Goal: Task Accomplishment & Management: Complete application form

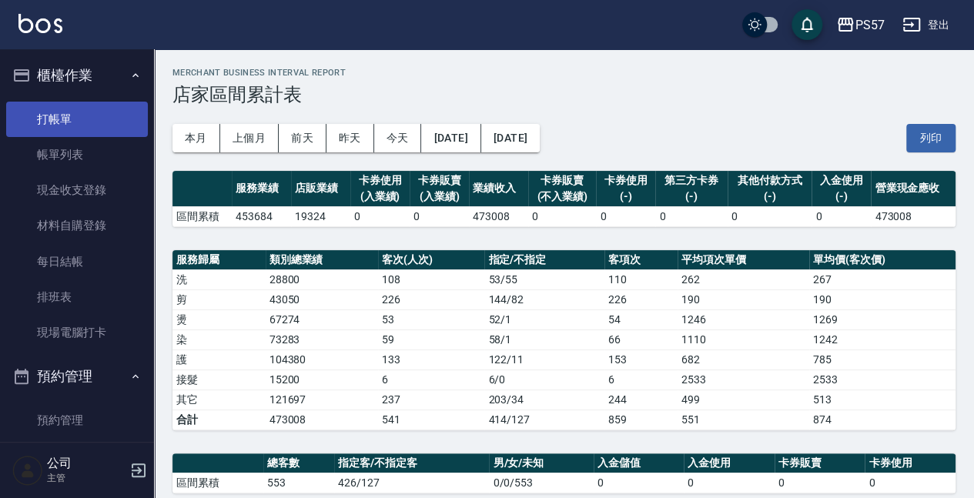
click at [55, 120] on link "打帳單" at bounding box center [77, 119] width 142 height 35
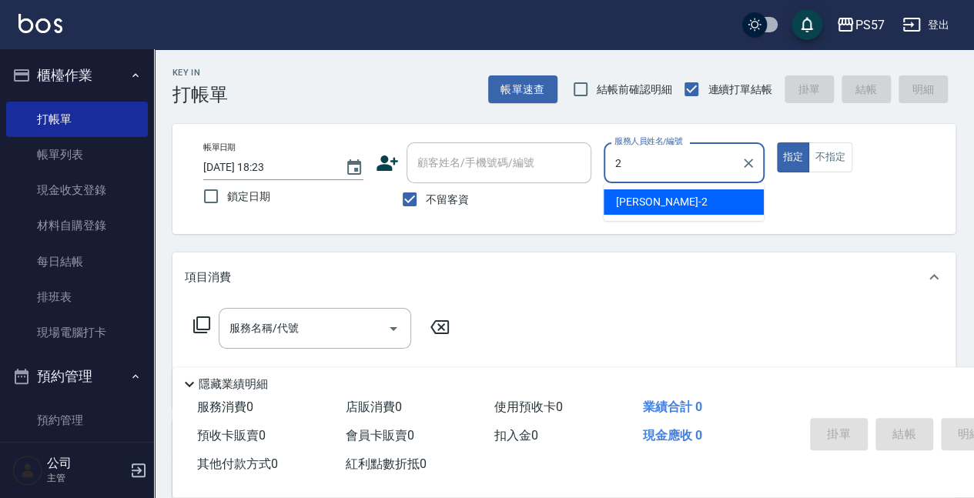
type input "圓圓-2"
type button "true"
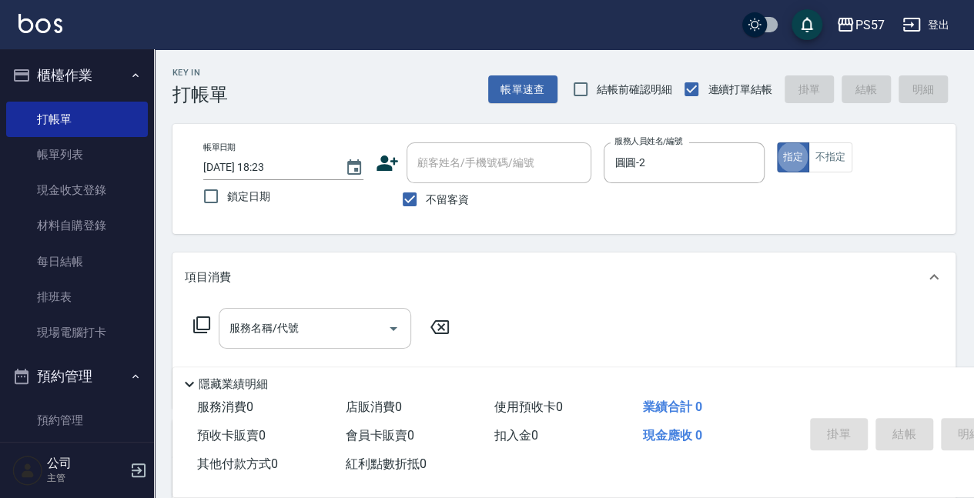
click at [282, 308] on div "服務名稱/代號" at bounding box center [315, 328] width 192 height 41
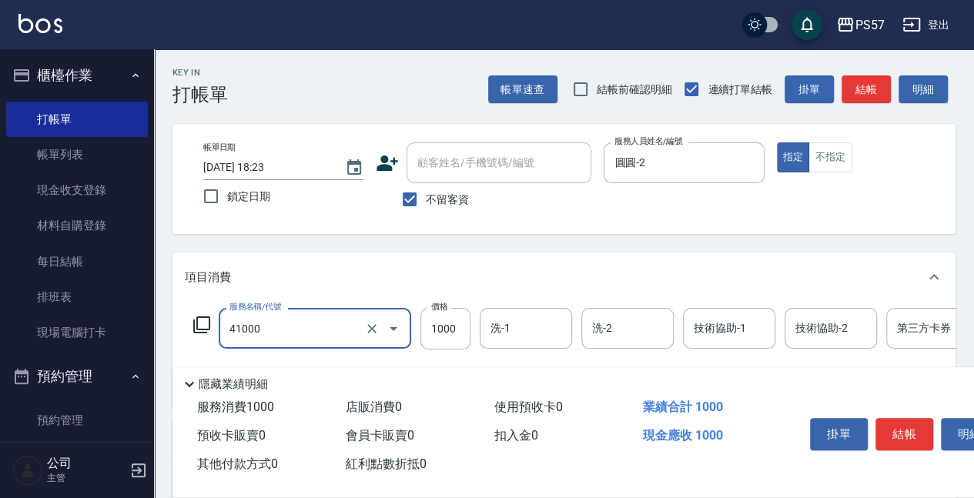
type input "任義金額燙髮(41000)"
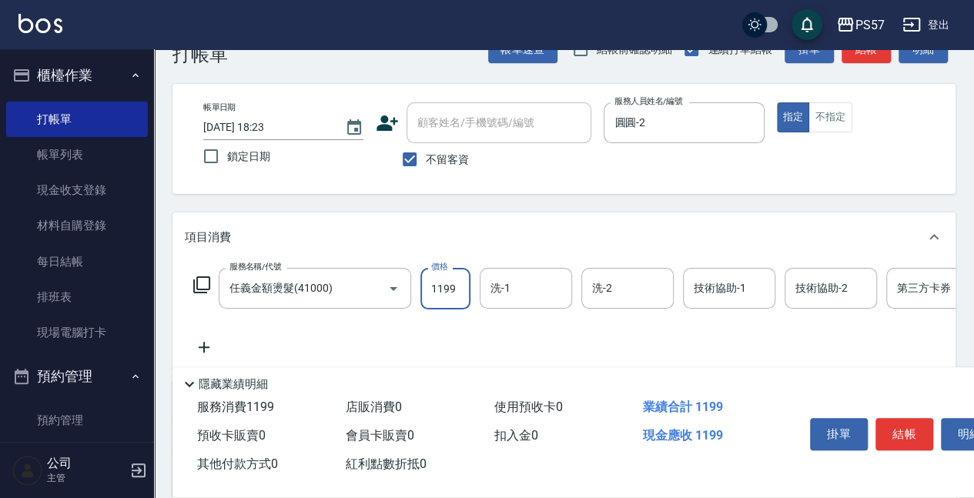
scroll to position [102, 0]
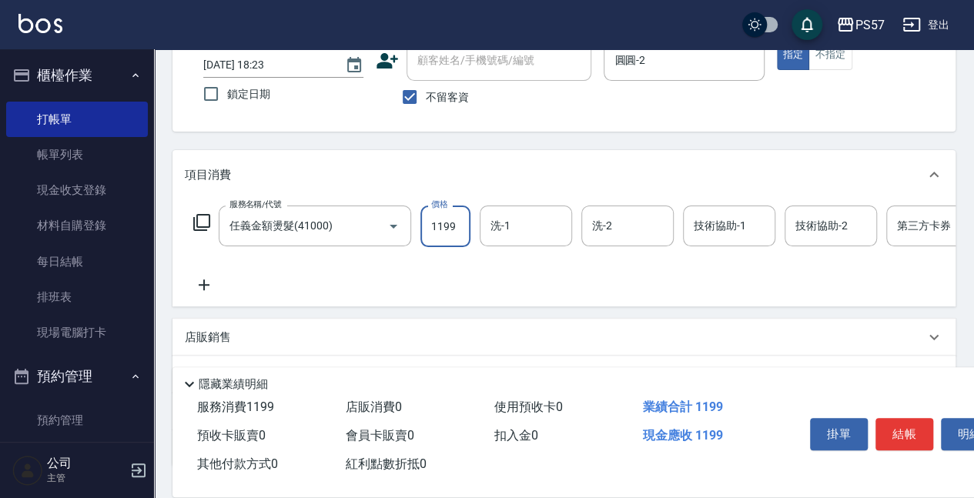
type input "1199"
click at [214, 286] on icon at bounding box center [204, 285] width 38 height 18
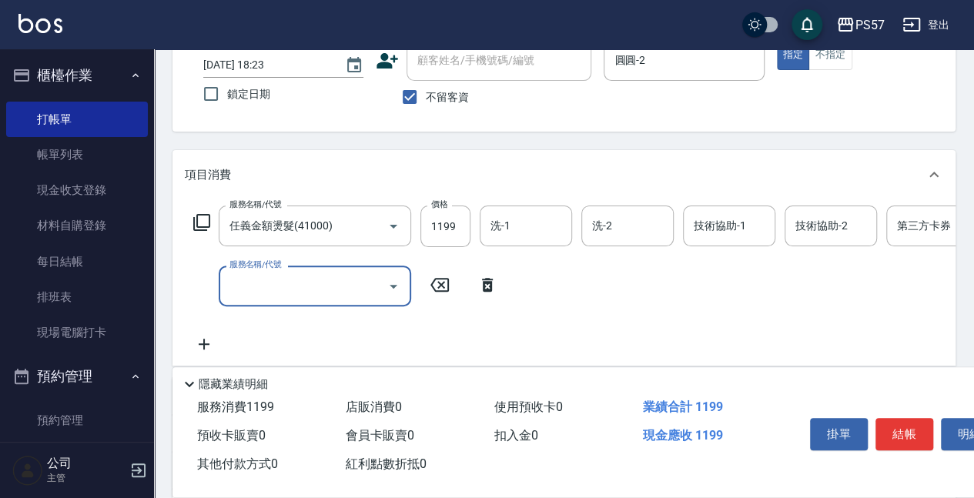
click at [248, 279] on input "服務名稱/代號" at bounding box center [302, 285] width 155 height 27
type input "1500護(31500)"
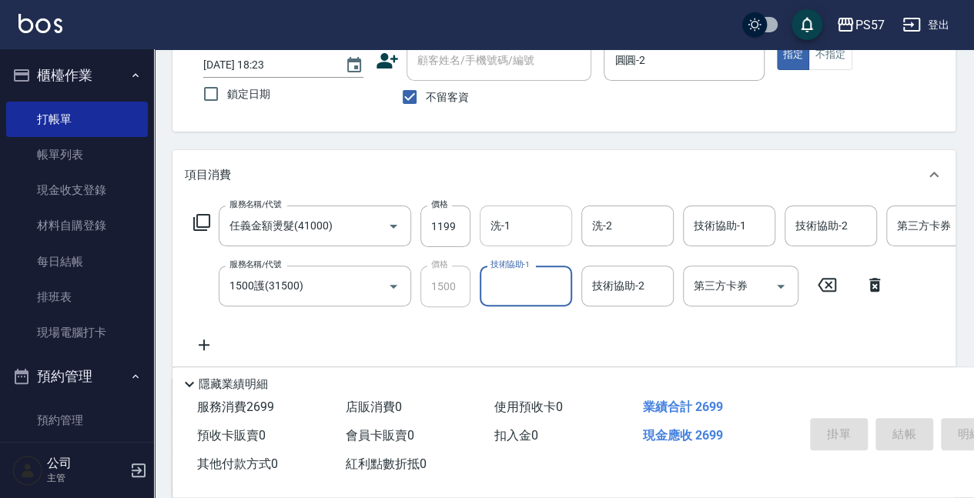
type input "[DATE] 18:24"
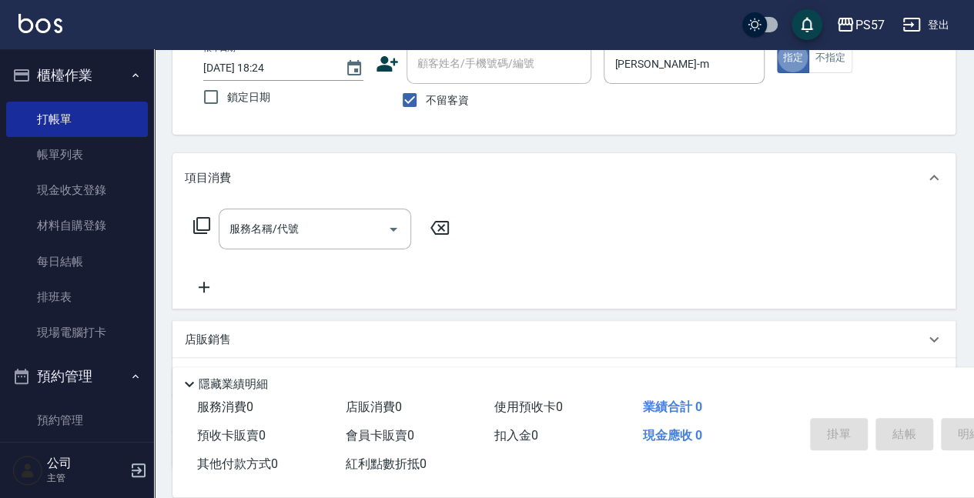
scroll to position [0, 0]
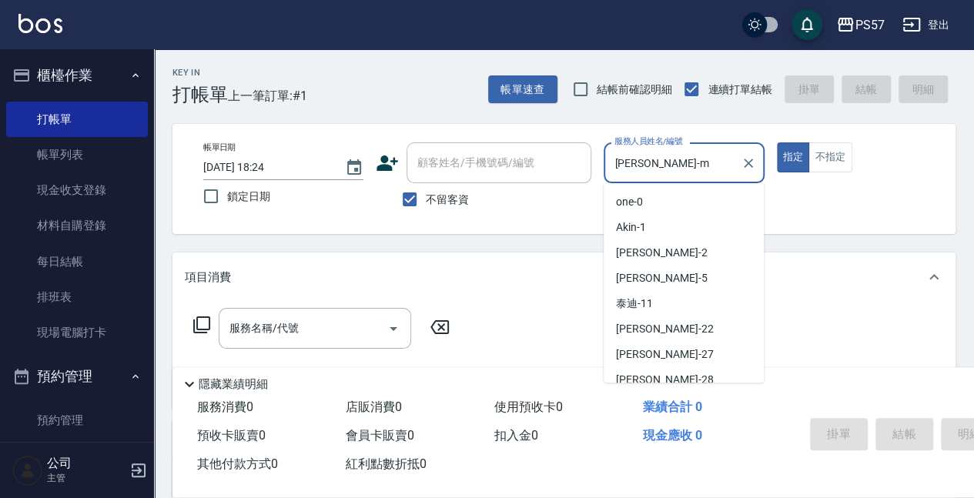
click at [665, 155] on input "[PERSON_NAME]-m" at bounding box center [671, 162] width 123 height 27
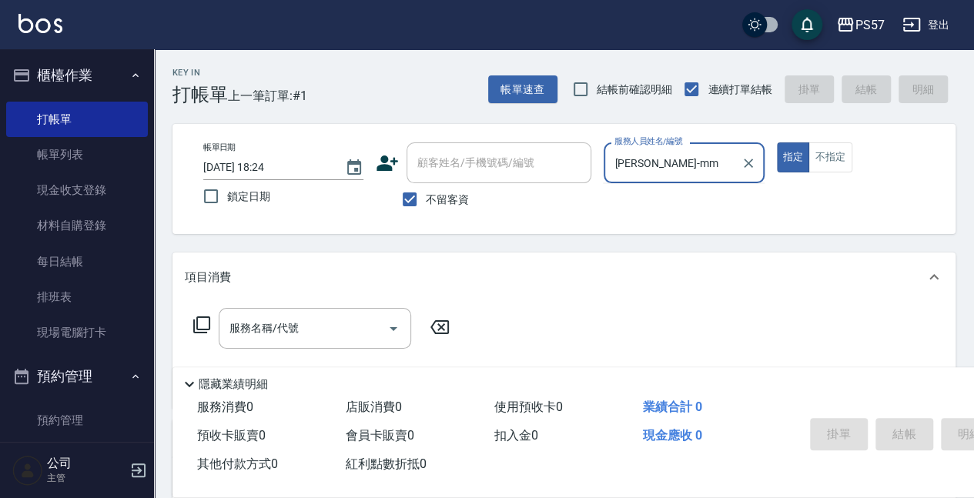
click at [777, 142] on button "指定" at bounding box center [793, 157] width 33 height 30
type input "[PERSON_NAME]-m"
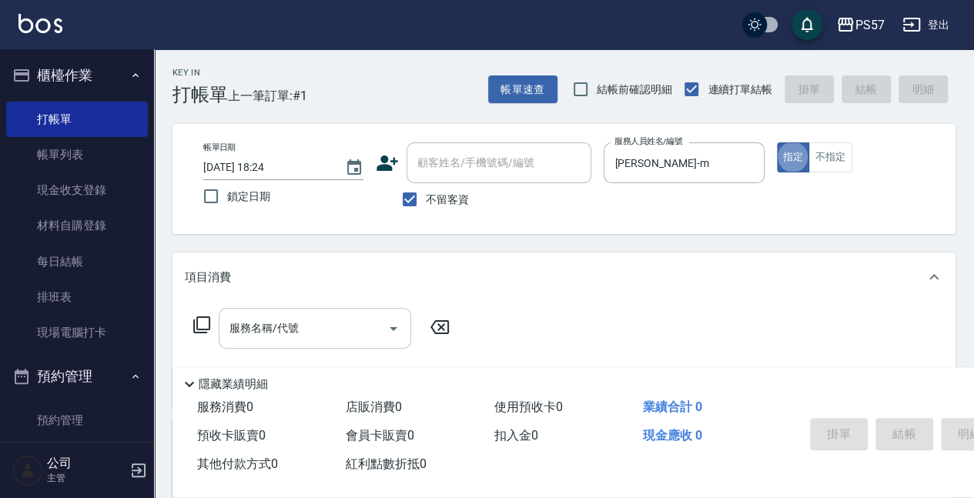
click at [280, 344] on div "服務名稱/代號" at bounding box center [315, 328] width 192 height 41
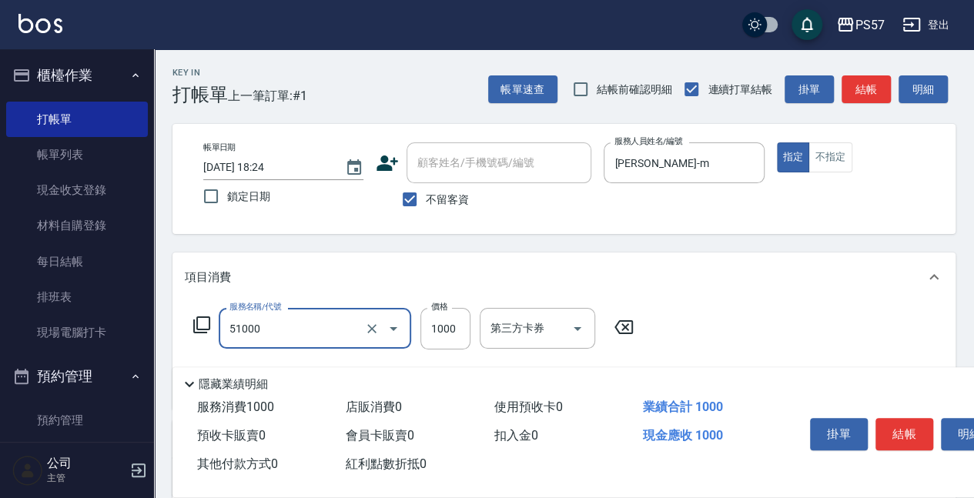
type input "任意金額染髮(51000)"
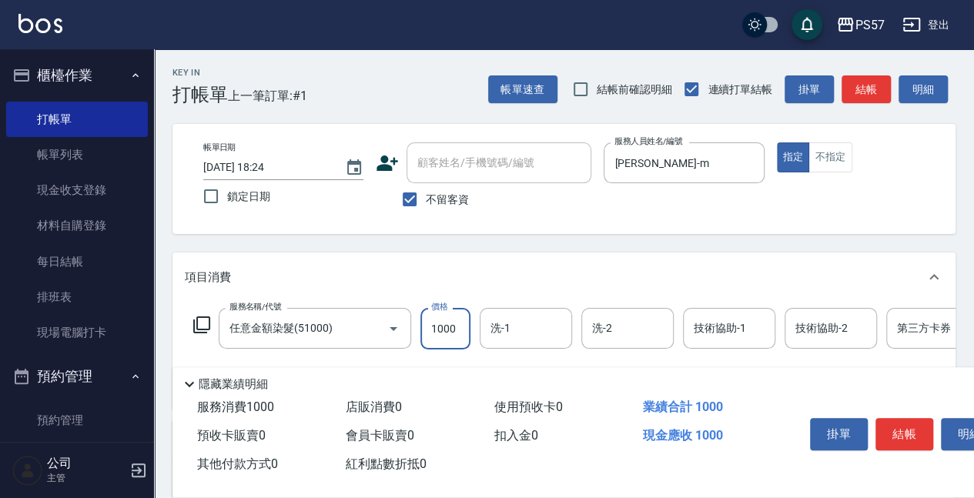
scroll to position [51, 0]
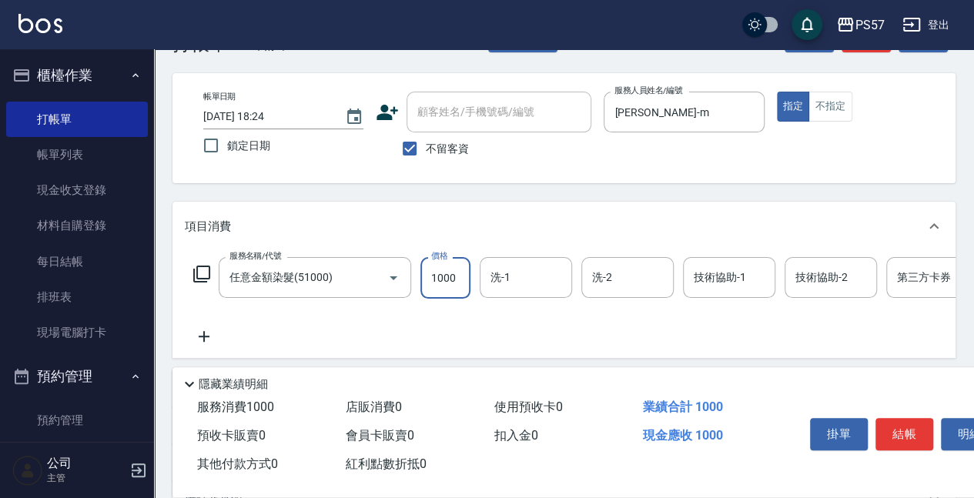
click at [215, 343] on icon at bounding box center [204, 336] width 38 height 18
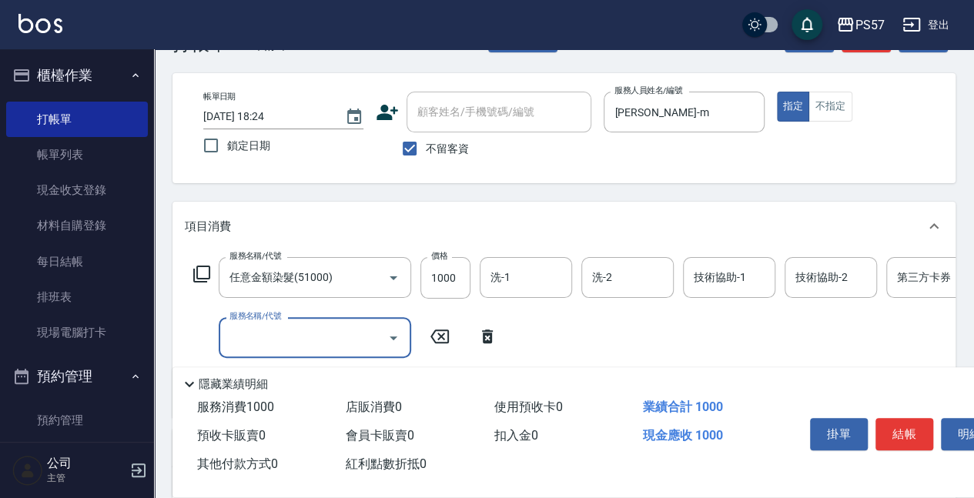
click at [272, 344] on input "服務名稱/代號" at bounding box center [302, 337] width 155 height 27
type input "600護(3600)"
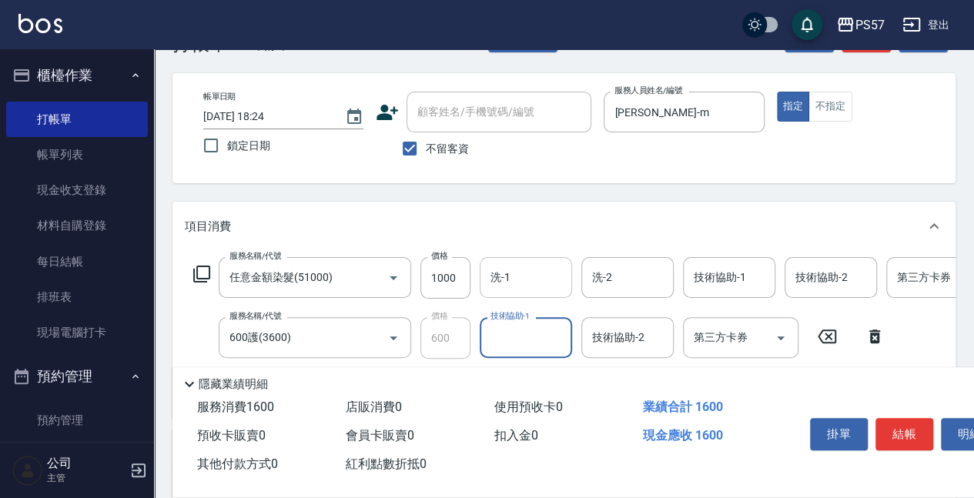
click at [509, 277] on input "洗-1" at bounding box center [525, 277] width 78 height 27
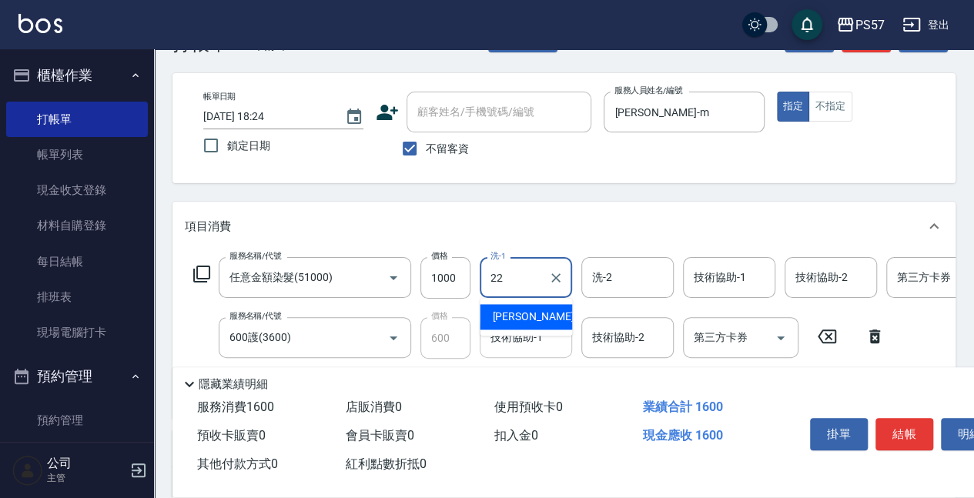
type input "[PERSON_NAME]-22"
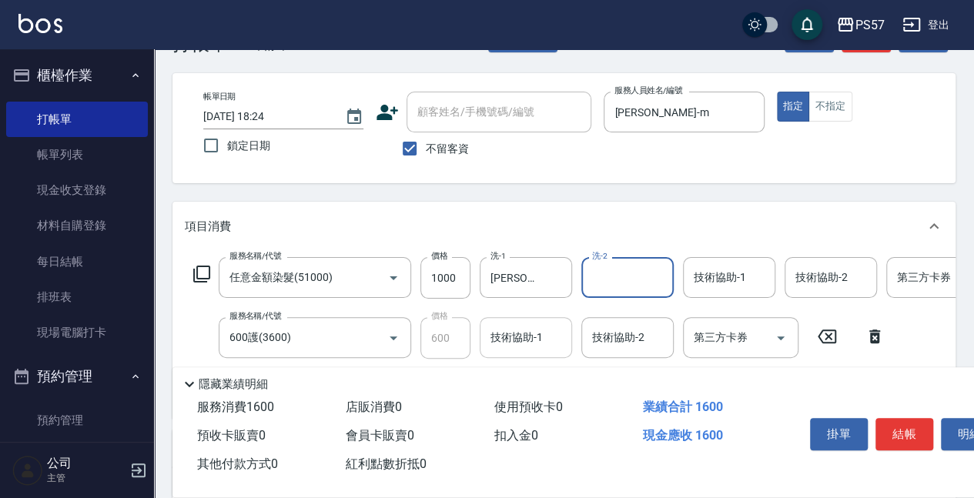
click at [529, 342] on input "技術協助-1" at bounding box center [525, 337] width 78 height 27
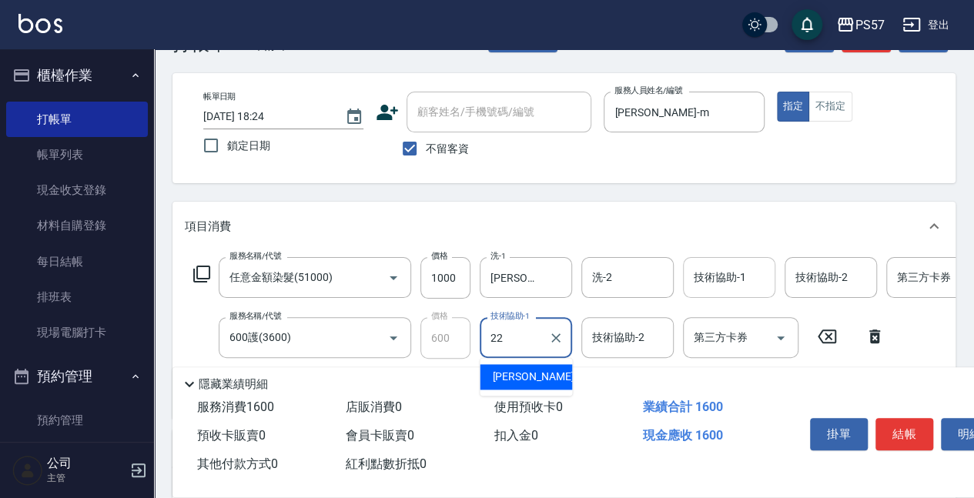
type input "[PERSON_NAME]-22"
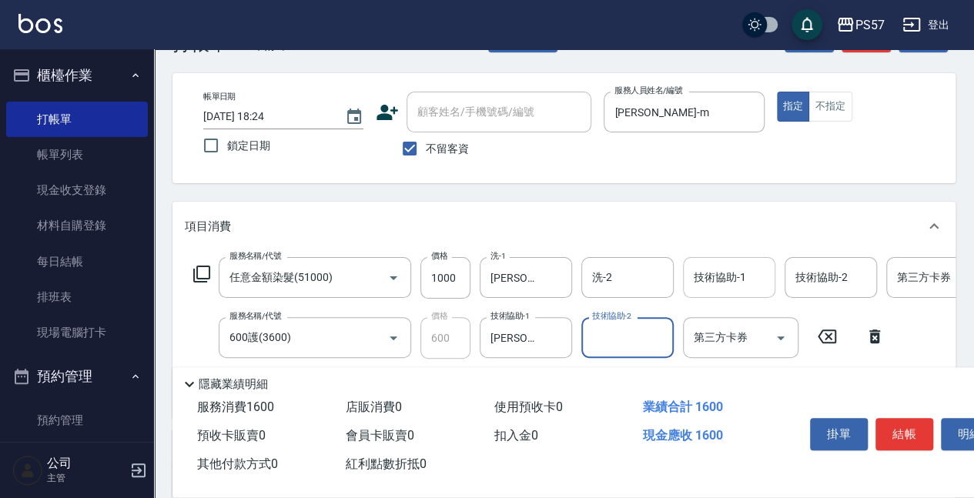
click at [744, 270] on input "技術協助-1" at bounding box center [729, 277] width 78 height 27
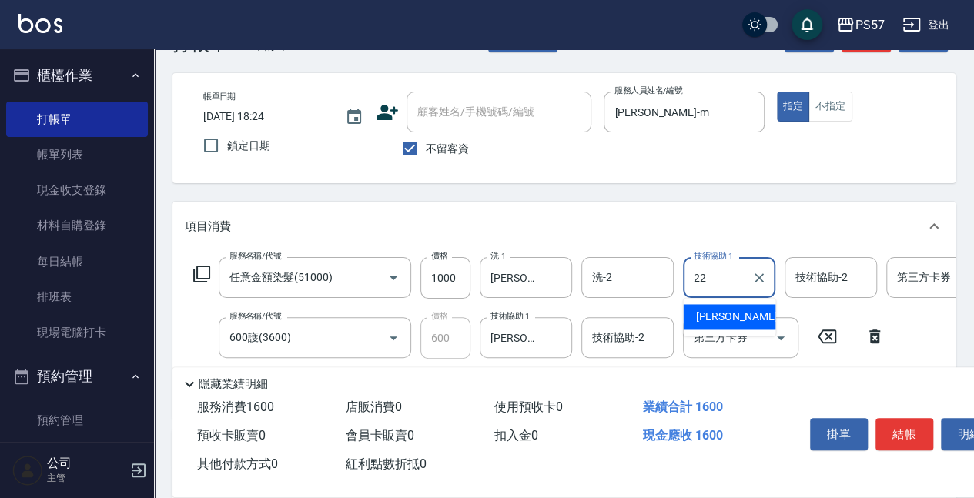
type input "[PERSON_NAME]-22"
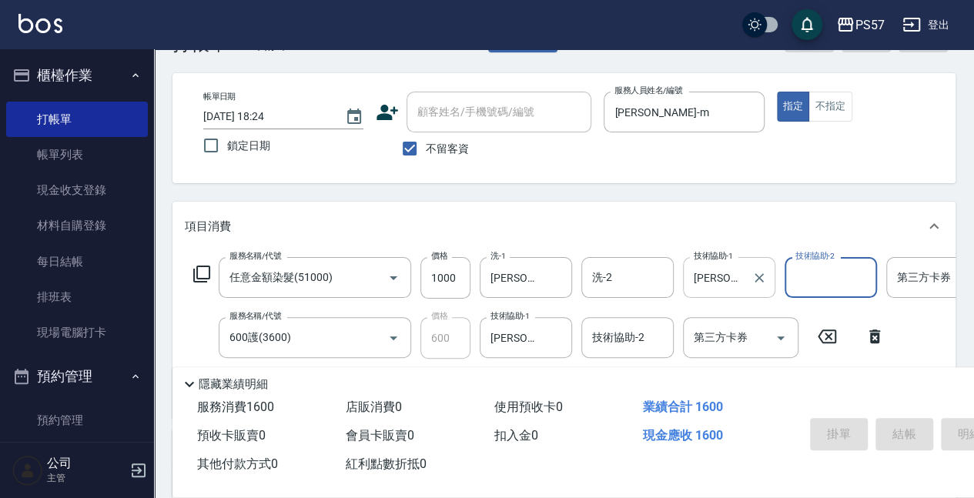
type input "[DATE] 18:25"
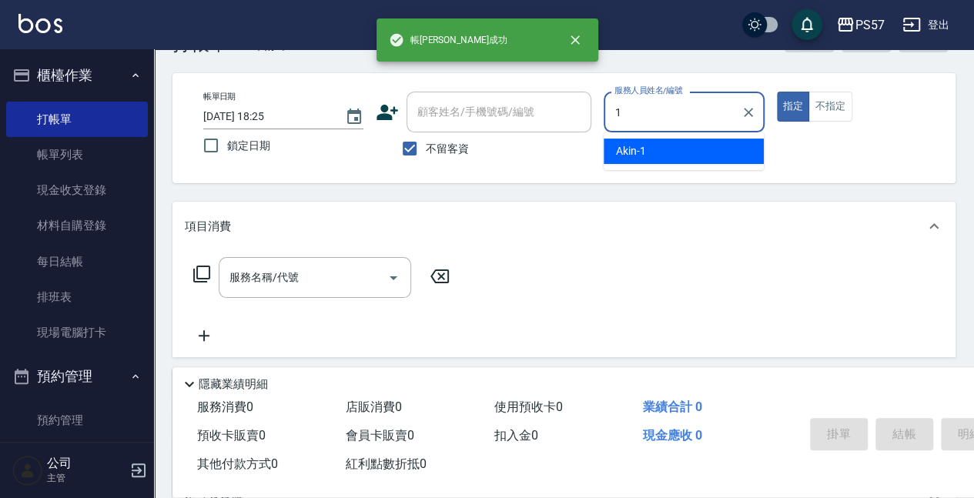
type input "Akin-1"
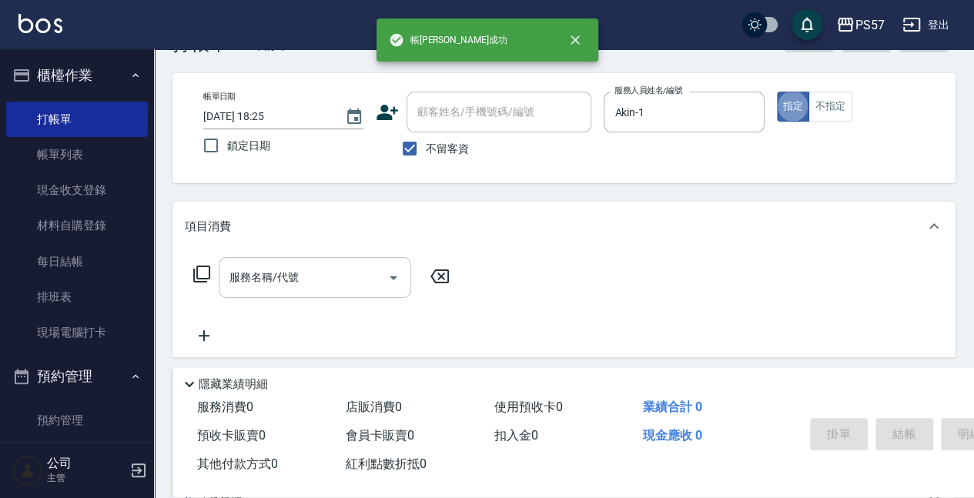
click at [322, 280] on input "服務名稱/代號" at bounding box center [302, 277] width 155 height 27
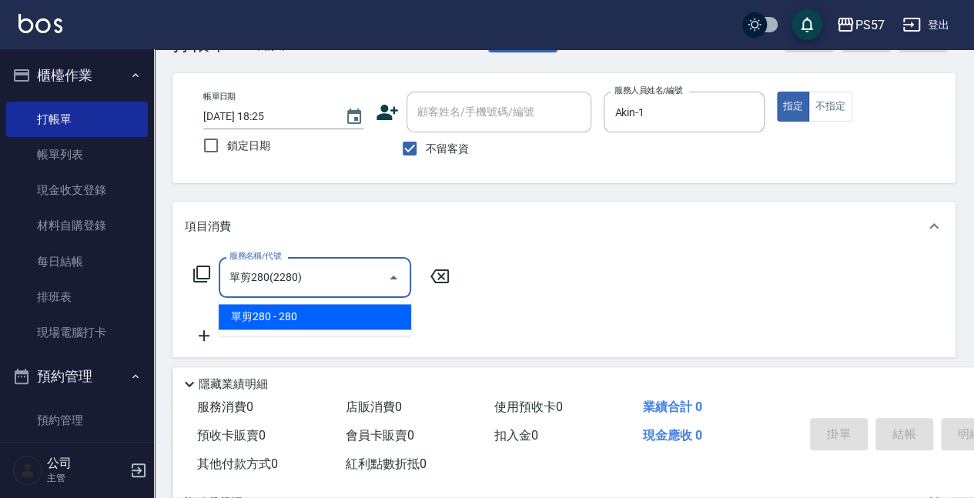
type input "單剪280(2280)"
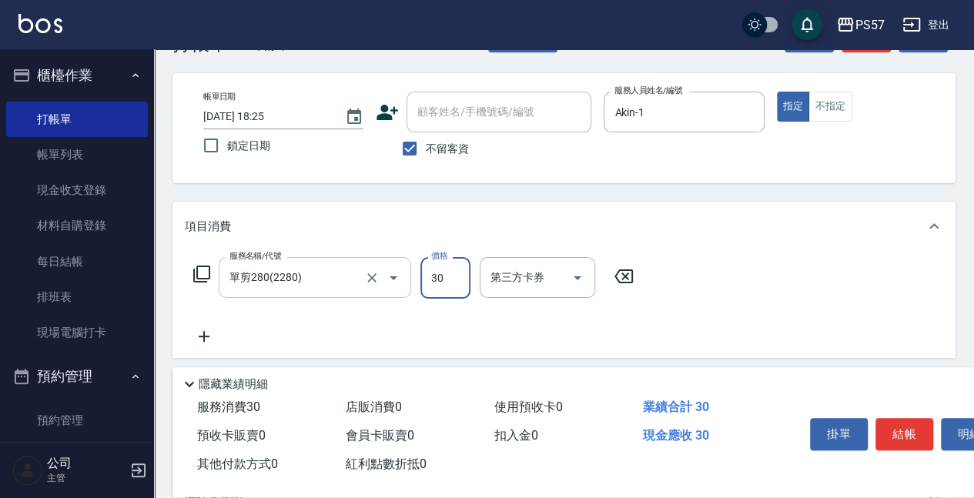
type input "300"
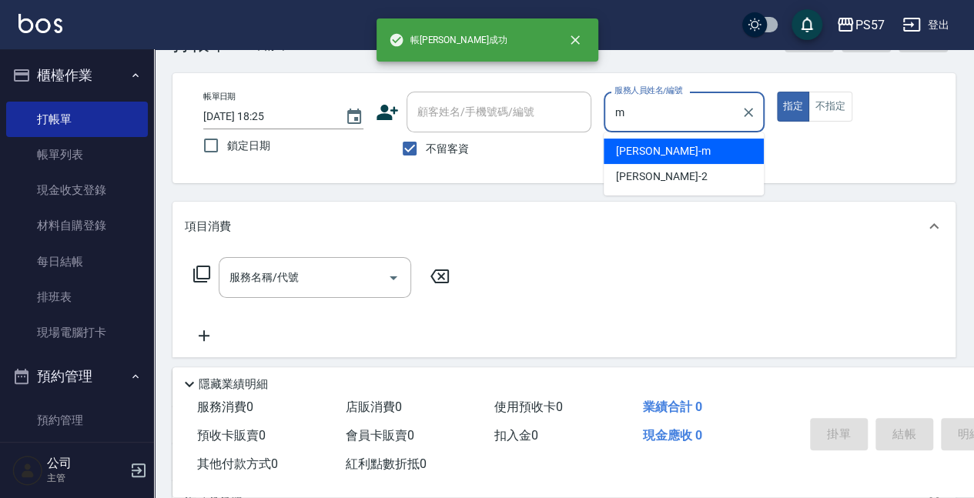
type input "[PERSON_NAME]-m"
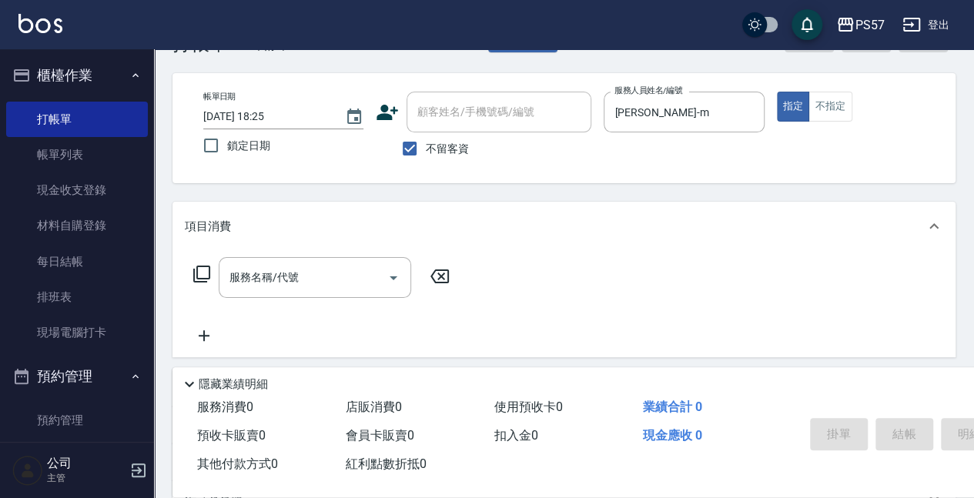
click at [282, 298] on div "服務名稱/代號 服務名稱/代號" at bounding box center [322, 301] width 274 height 88
click at [276, 283] on input "服務名稱/代號" at bounding box center [302, 277] width 155 height 27
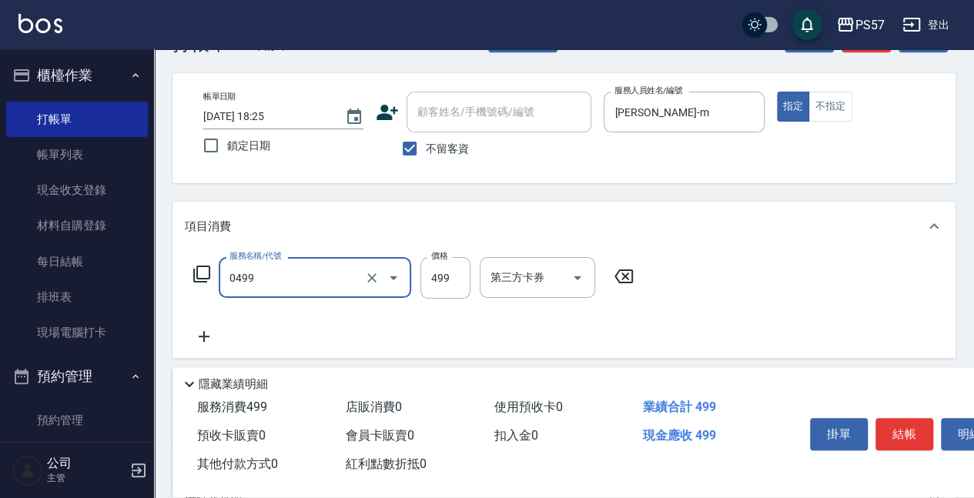
type input "SPA499(0499)"
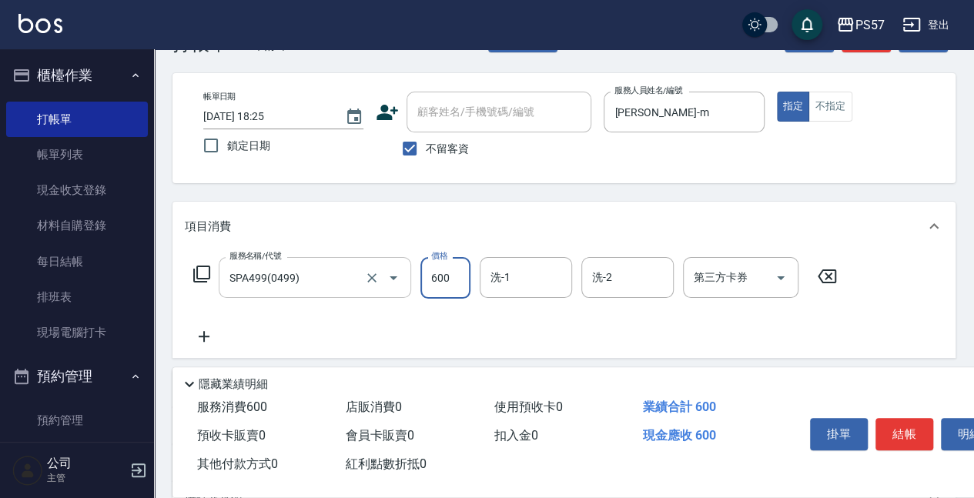
type input "600"
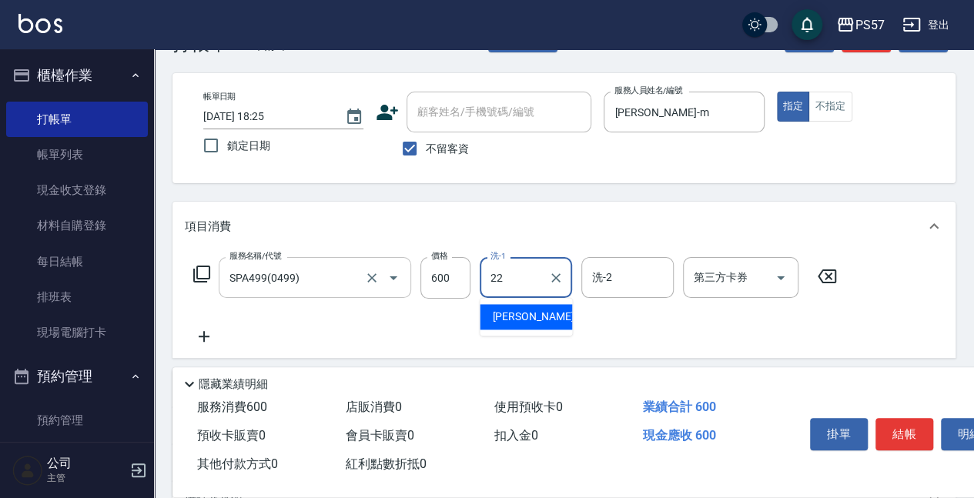
type input "[PERSON_NAME]-22"
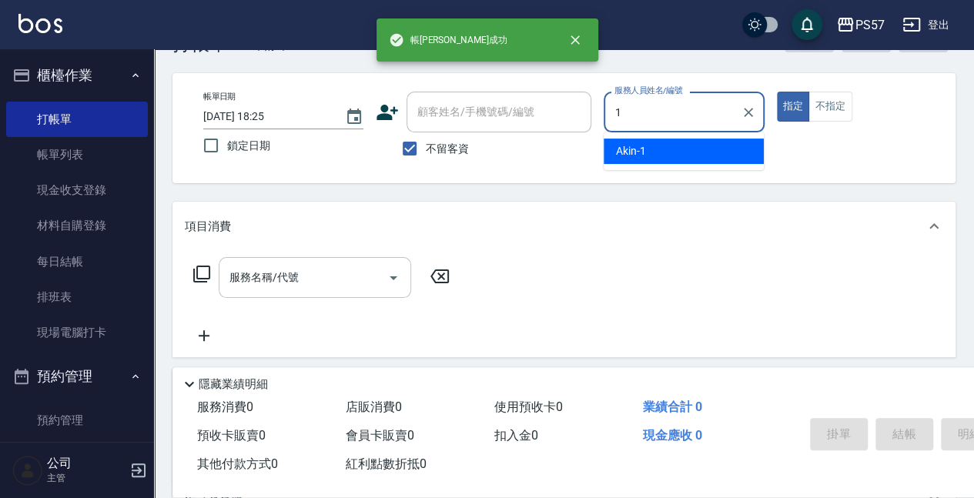
type input "Akin-1"
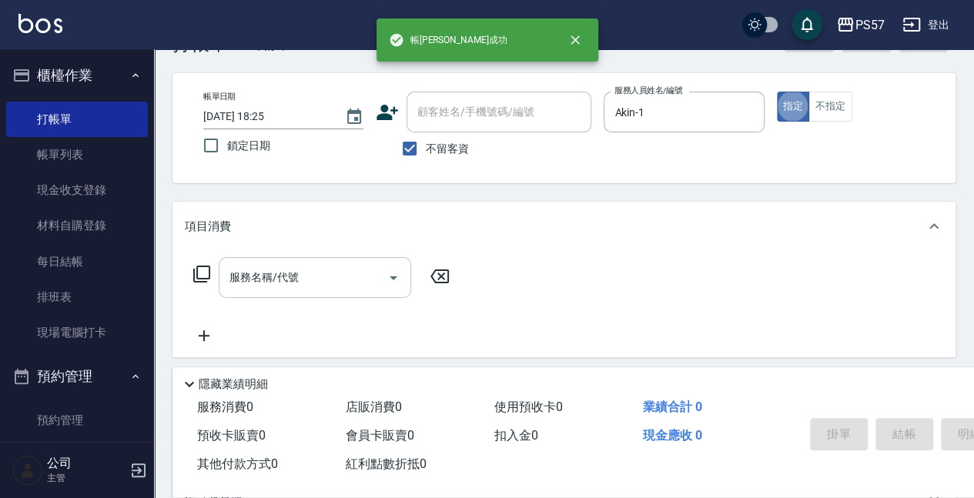
click at [283, 290] on input "服務名稱/代號" at bounding box center [302, 277] width 155 height 27
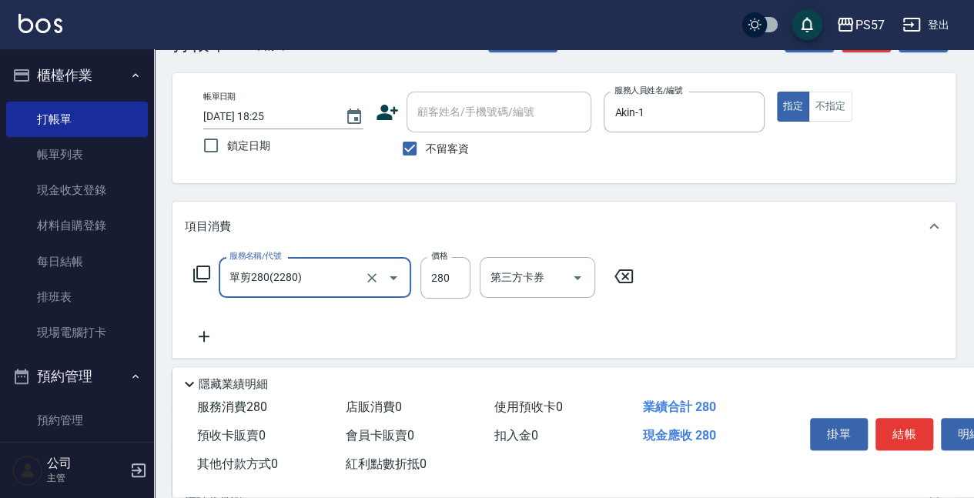
type input "單剪280(2280)"
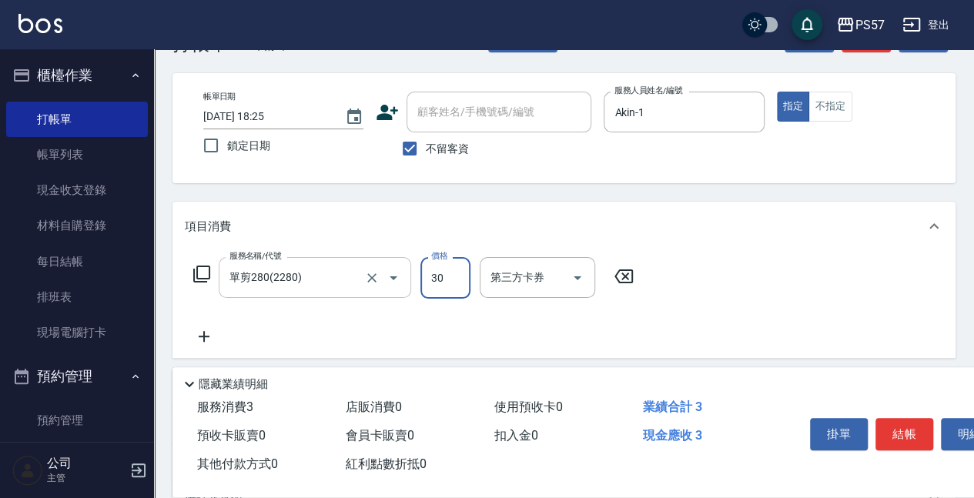
type input "300"
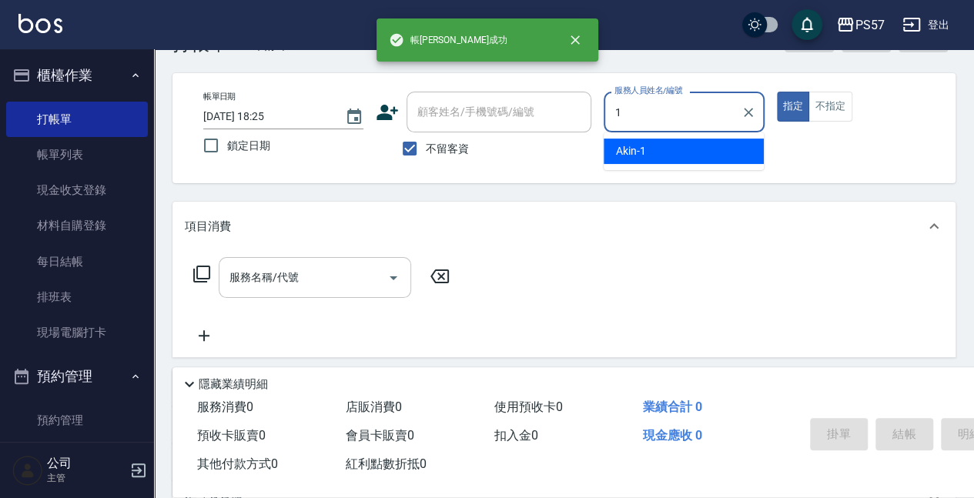
type input "Akin-1"
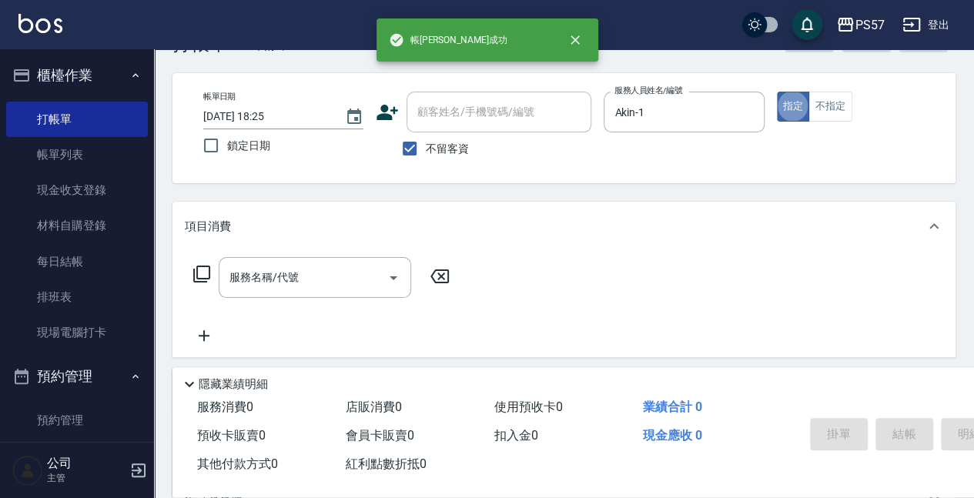
click at [243, 306] on div "服務名稱/代號 服務名稱/代號" at bounding box center [322, 301] width 274 height 88
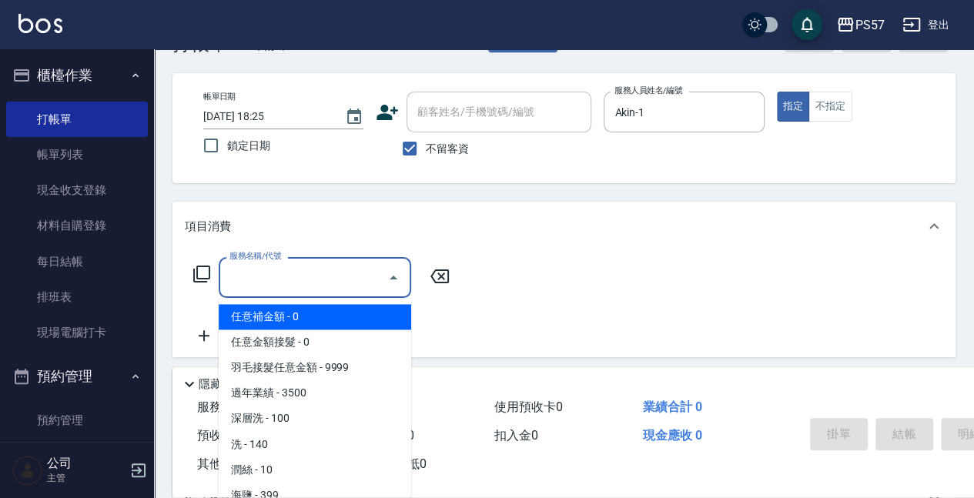
click at [255, 286] on input "服務名稱/代號" at bounding box center [302, 277] width 155 height 27
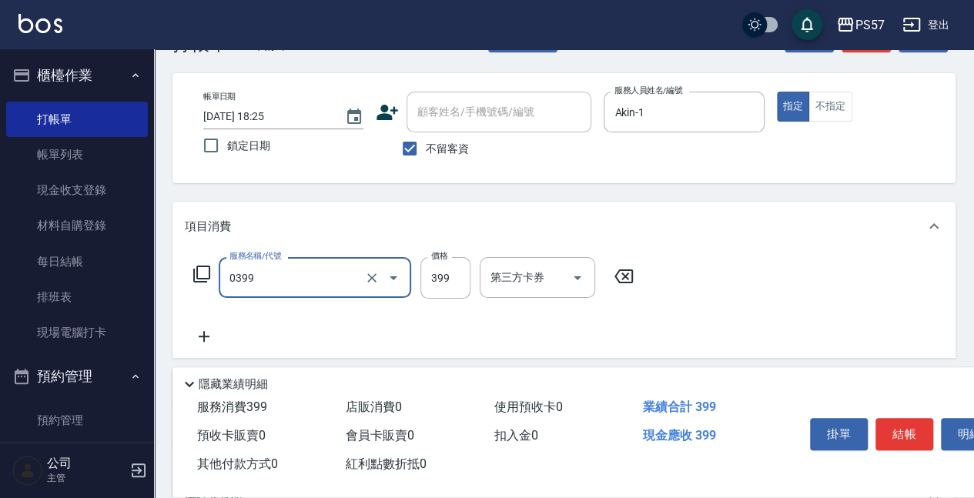
type input "SPA399(0399)"
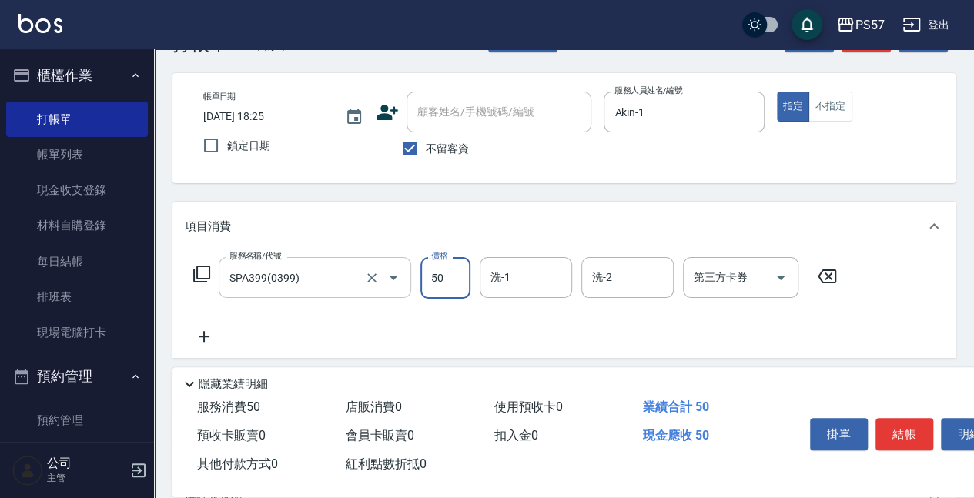
type input "500"
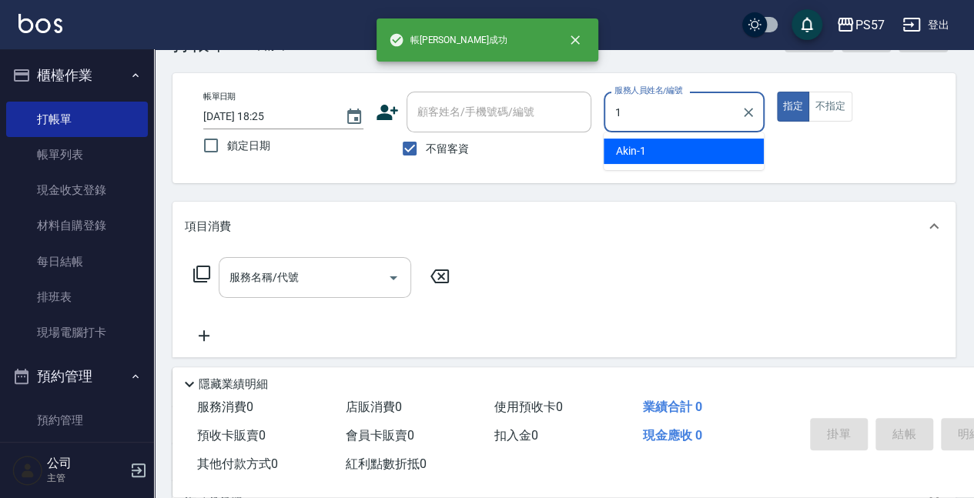
type input "Akin-1"
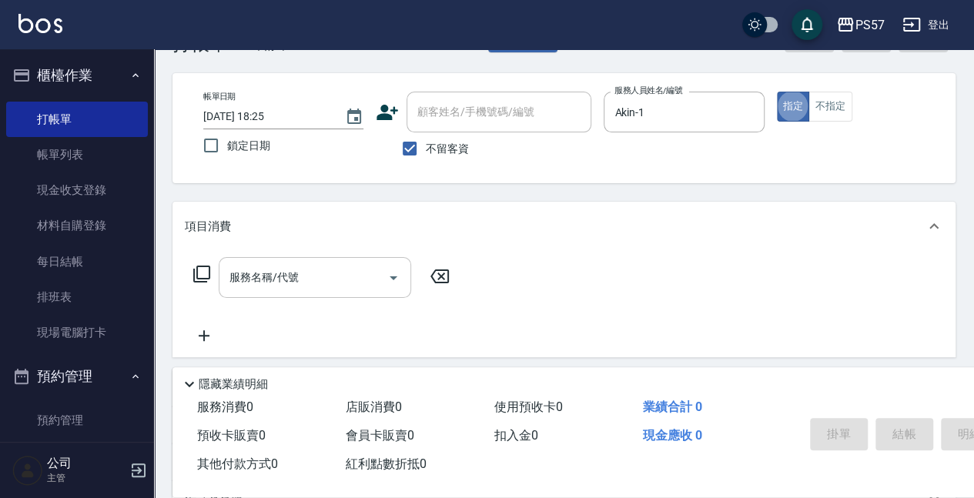
click at [271, 291] on div "服務名稱/代號" at bounding box center [315, 277] width 192 height 41
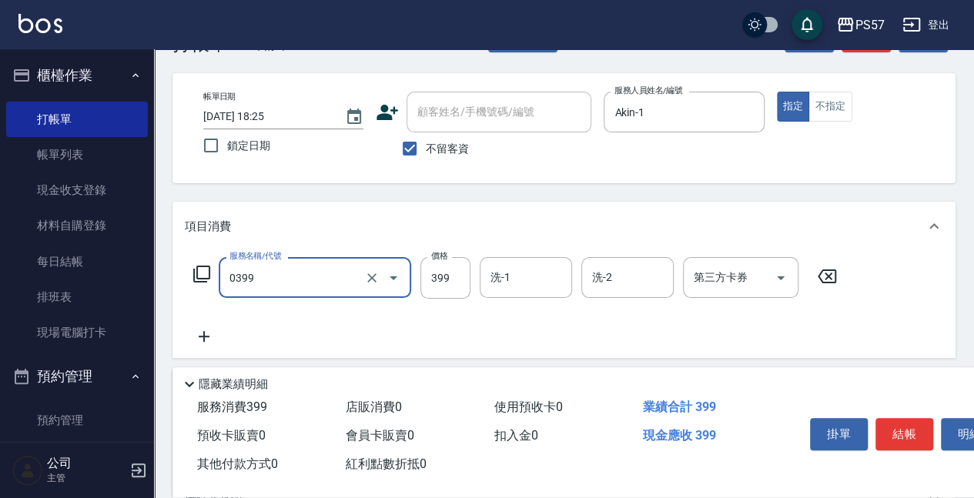
type input "SPA399(0399)"
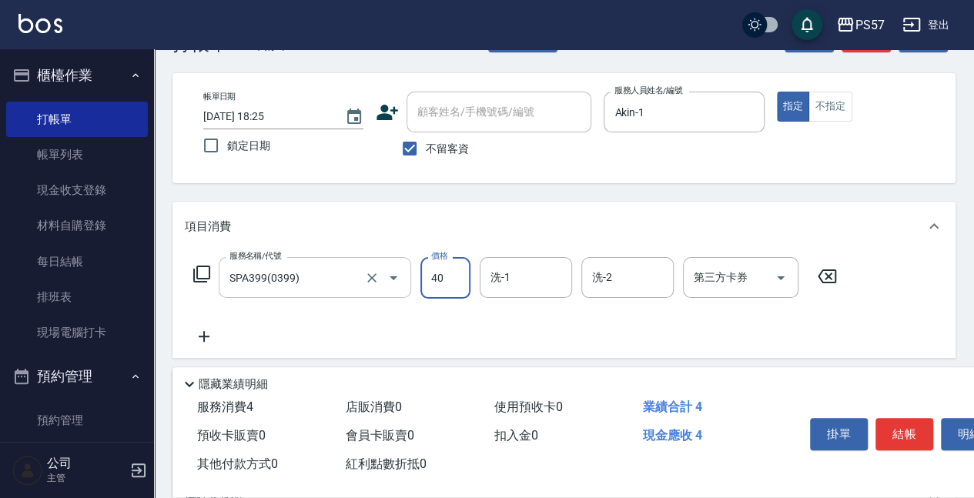
type input "400"
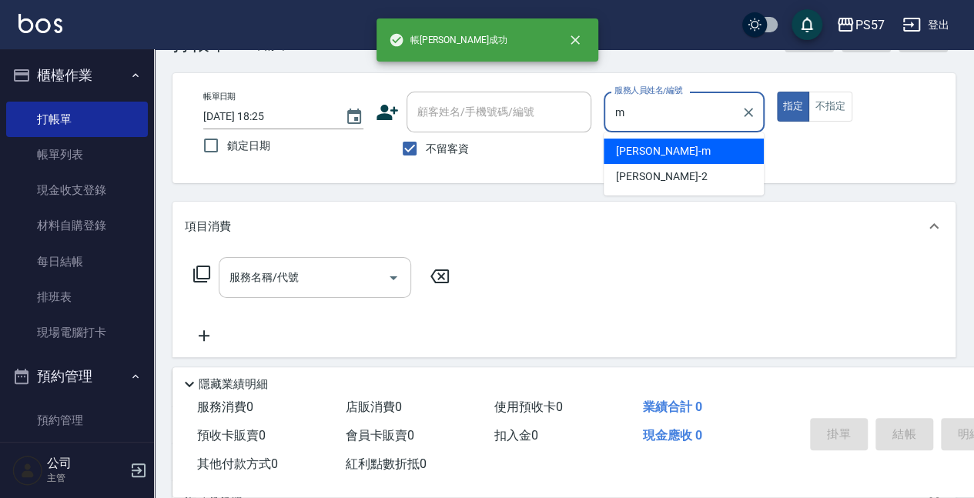
type input "[PERSON_NAME]-m"
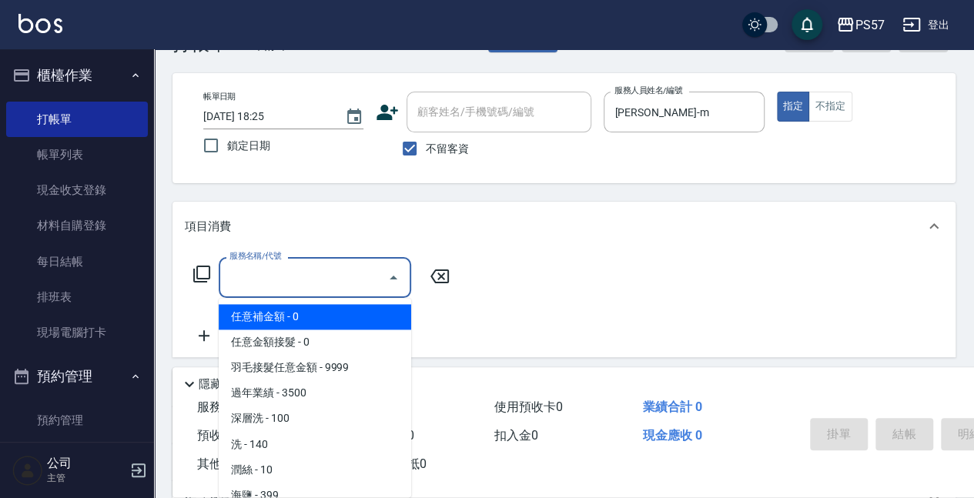
click at [275, 277] on input "服務名稱/代號" at bounding box center [302, 277] width 155 height 27
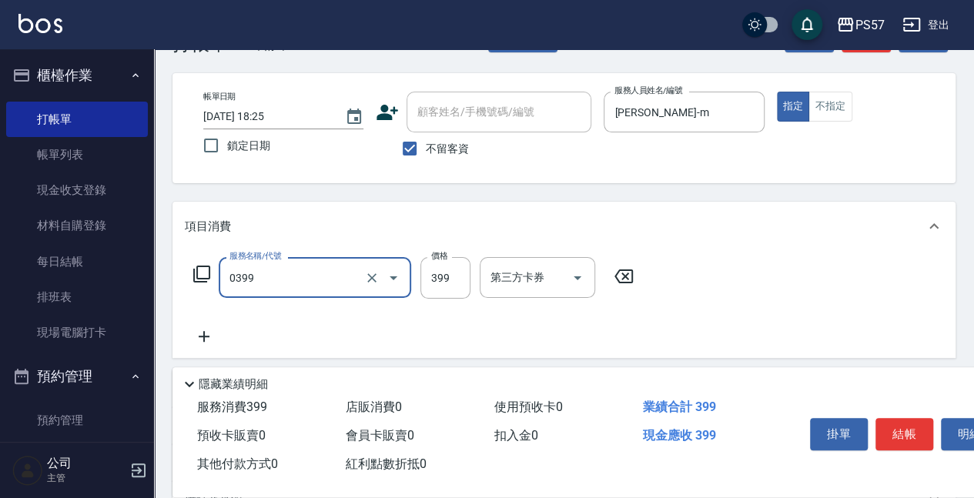
type input "SPA399(0399)"
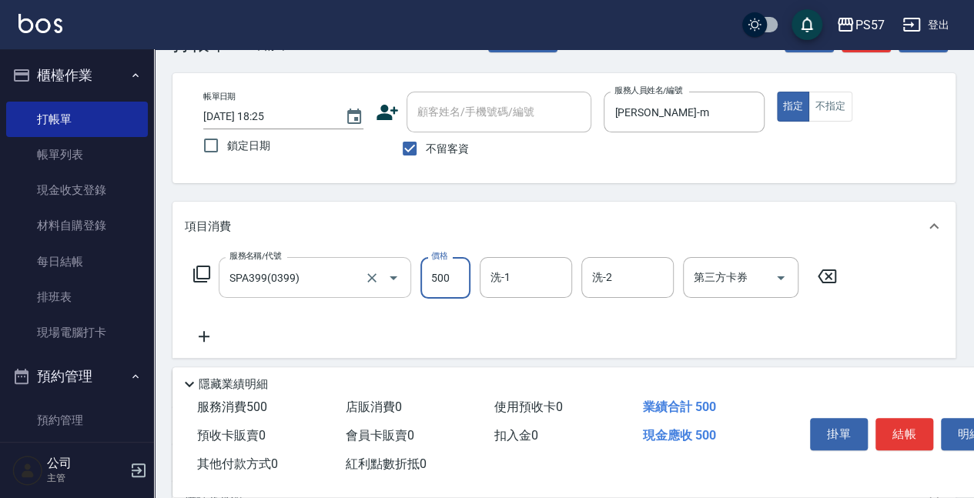
type input "500"
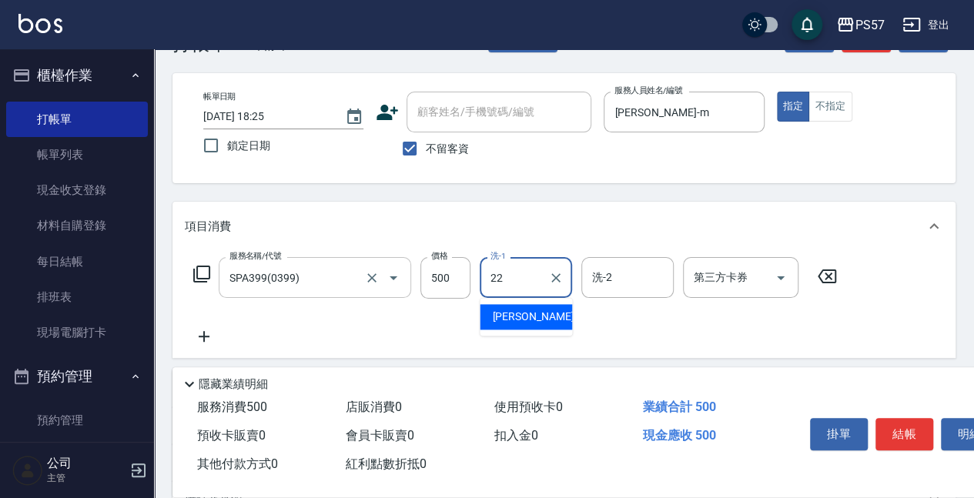
type input "[PERSON_NAME]-22"
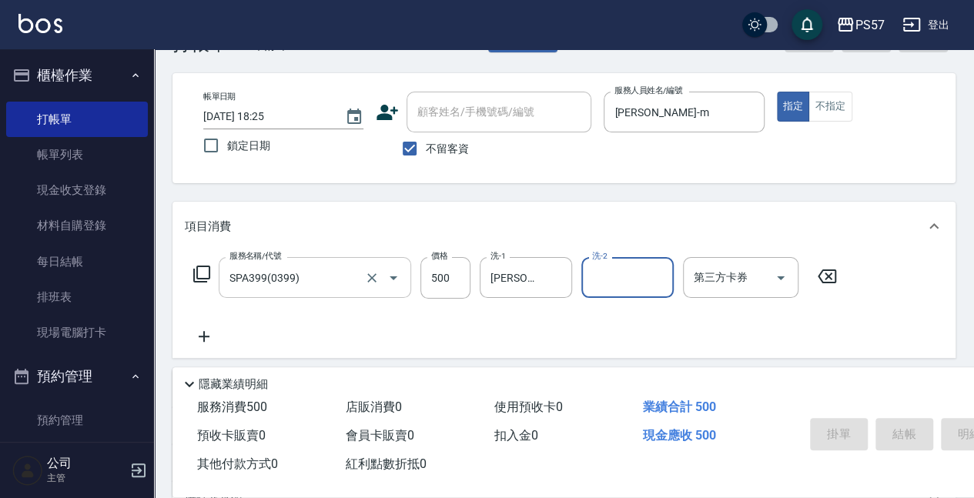
type input "[DATE] 18:26"
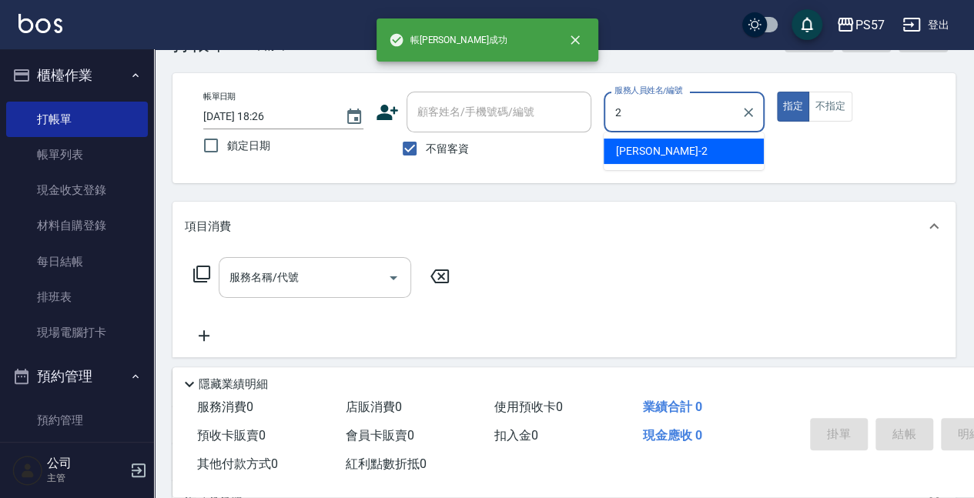
type input "圓圓-2"
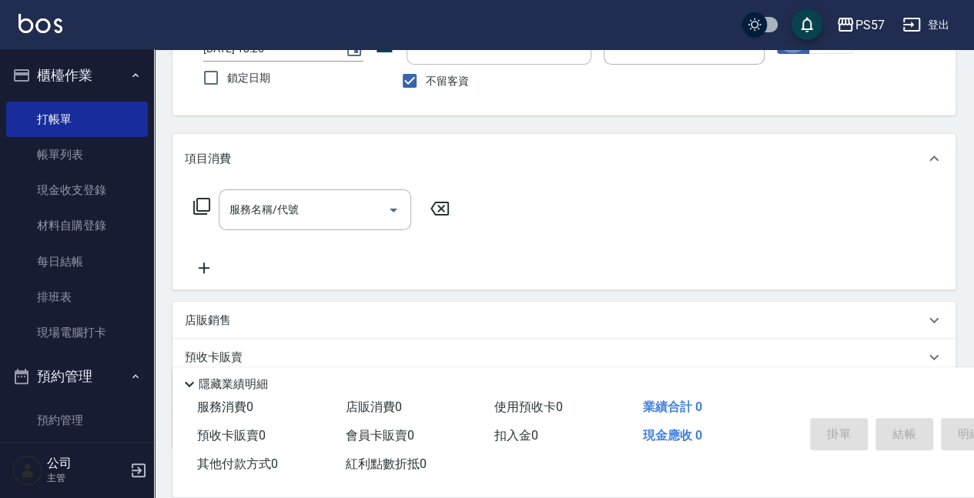
scroll to position [216, 0]
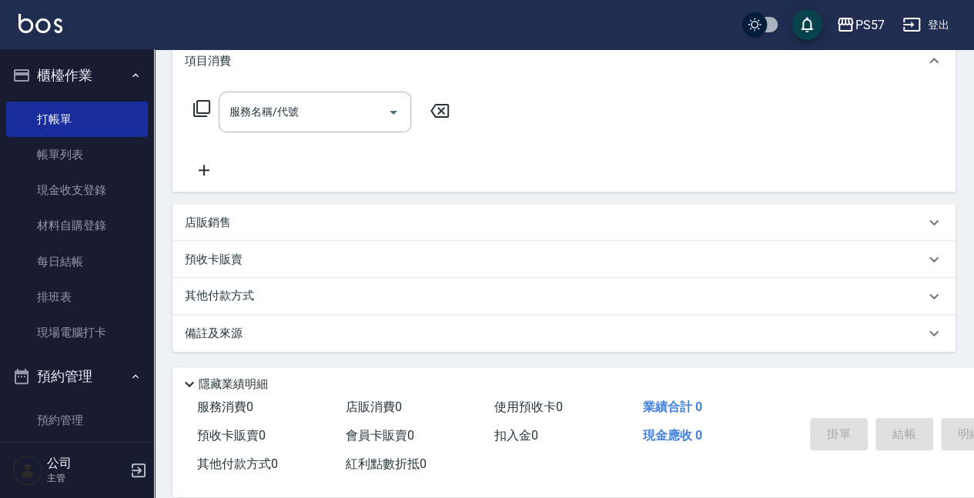
click at [205, 223] on p "店販銷售" at bounding box center [208, 223] width 46 height 16
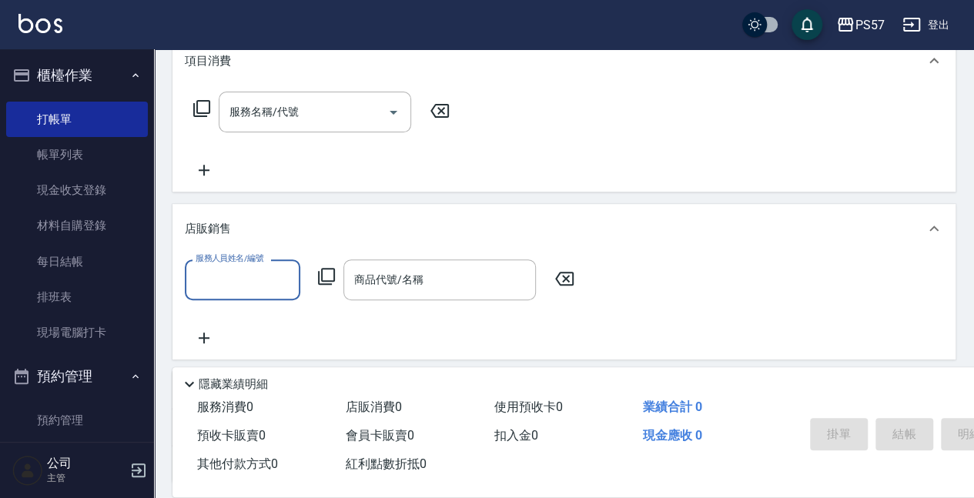
scroll to position [0, 0]
type input "圓圓-2"
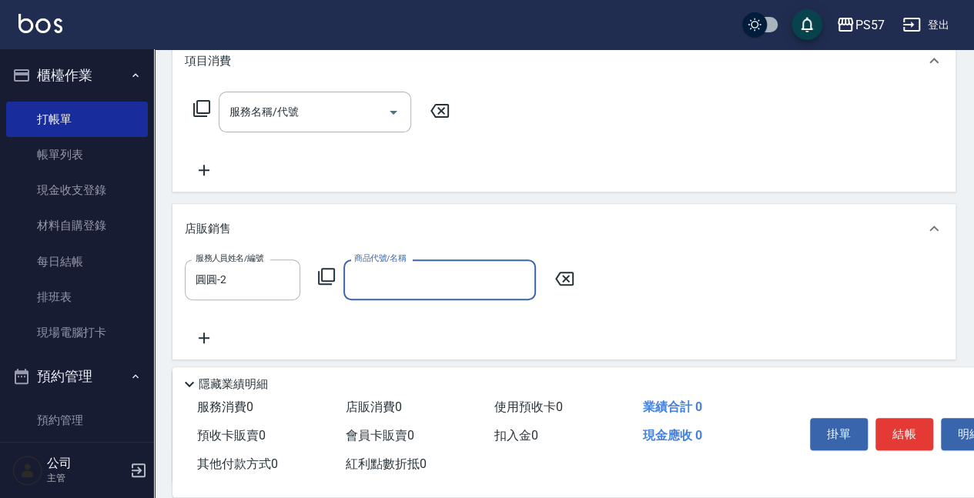
click at [401, 266] on input "商品代號/名稱" at bounding box center [439, 279] width 179 height 27
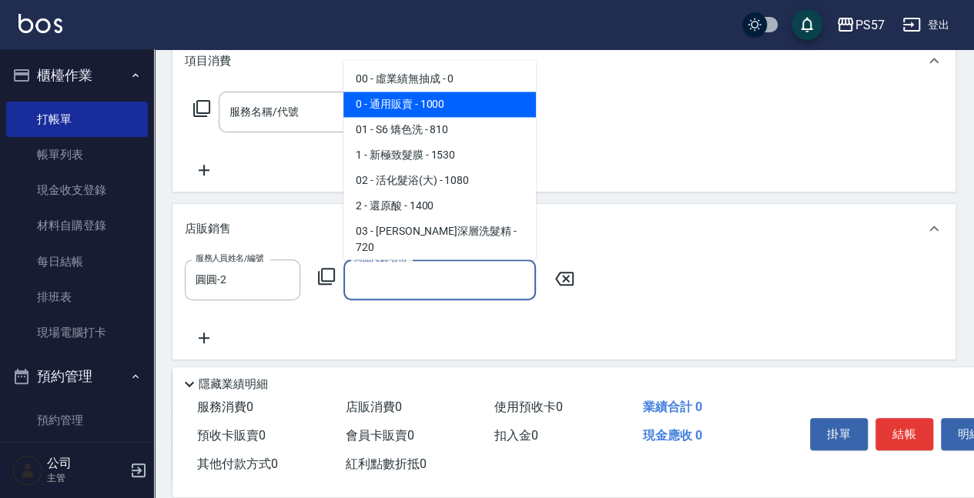
click at [390, 105] on span "0 - 通用販賣 - 1000" at bounding box center [439, 104] width 192 height 25
type input "通用販賣"
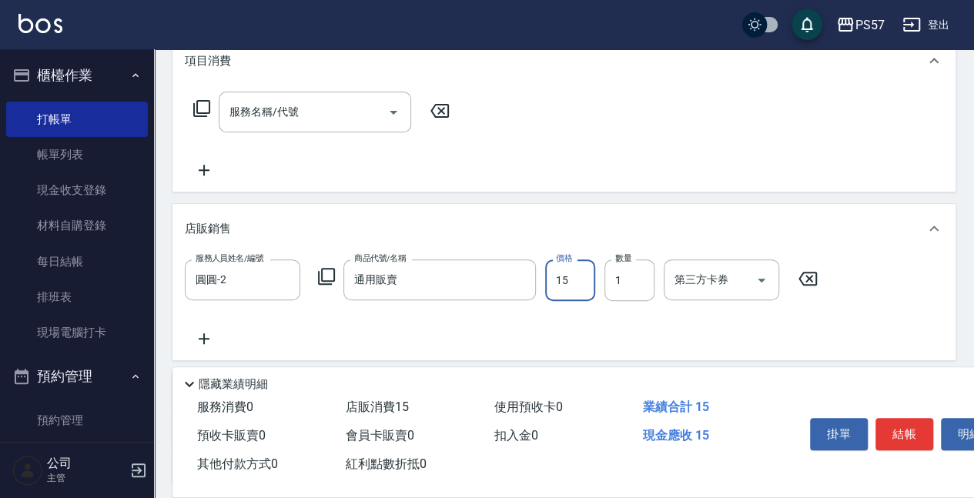
type input "150"
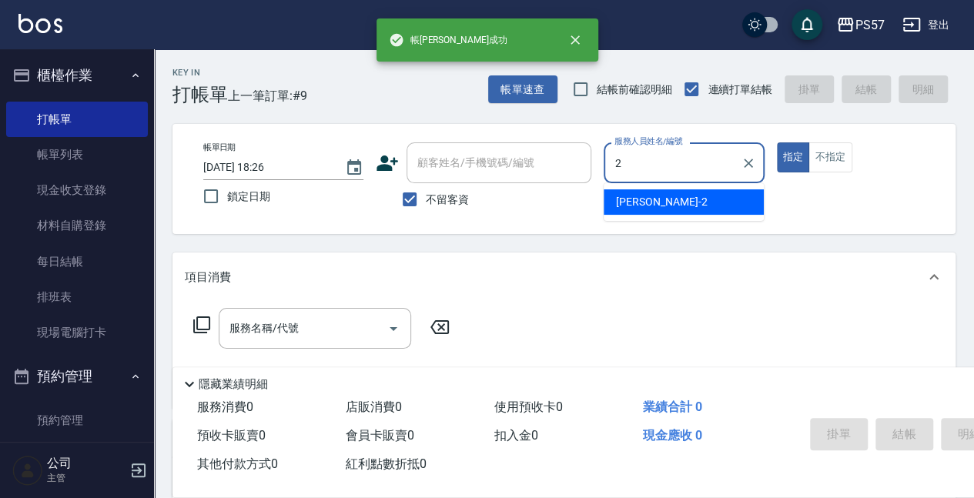
type input "圓圓-2"
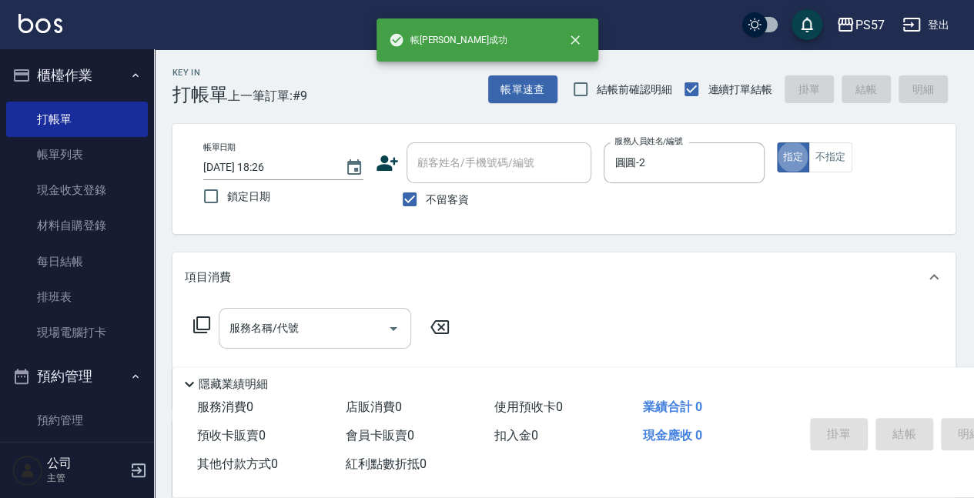
click at [286, 331] on input "服務名稱/代號" at bounding box center [302, 328] width 155 height 27
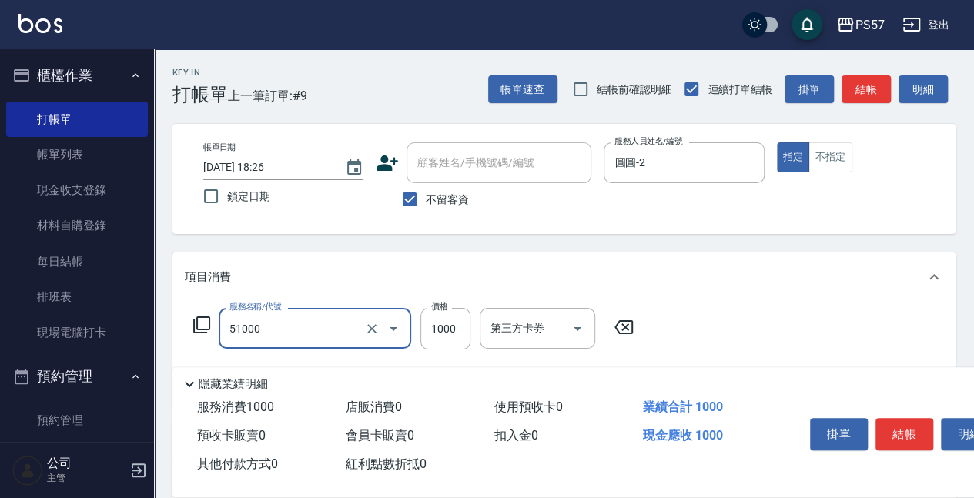
type input "任意金額染髮(51000)"
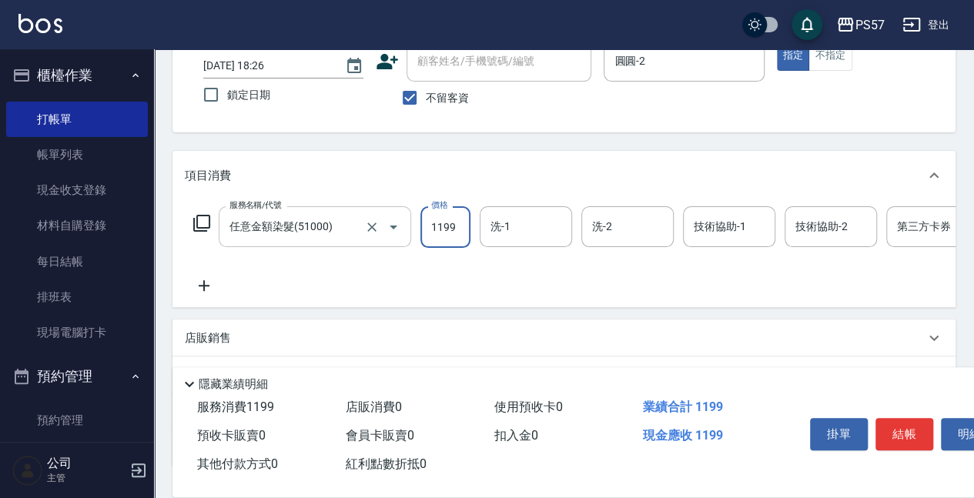
scroll to position [102, 0]
type input "1199"
click at [203, 279] on icon at bounding box center [204, 285] width 38 height 18
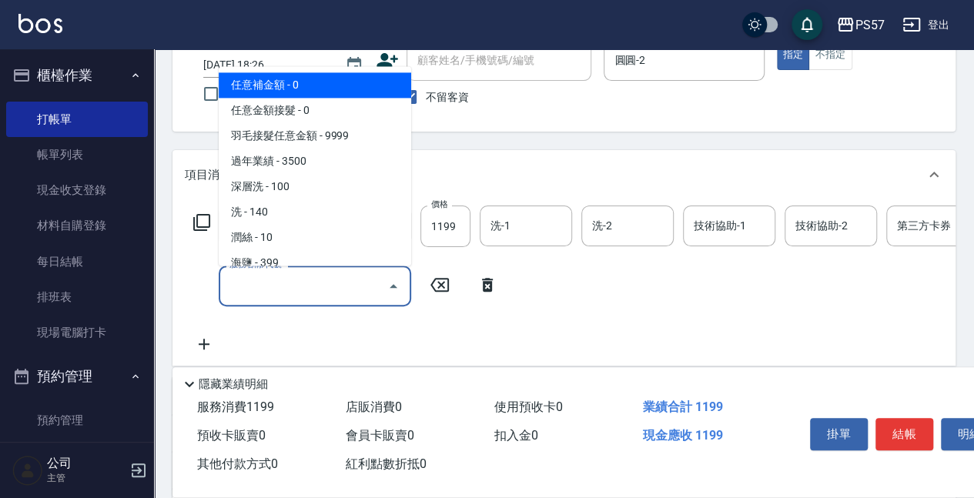
click at [292, 293] on input "服務名稱/代號" at bounding box center [302, 285] width 155 height 27
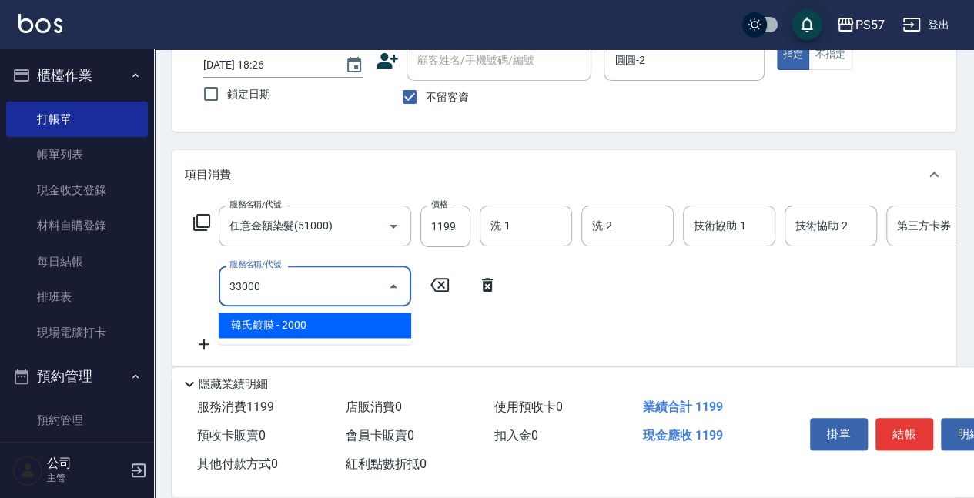
type input "韓氏鍍膜(33000)"
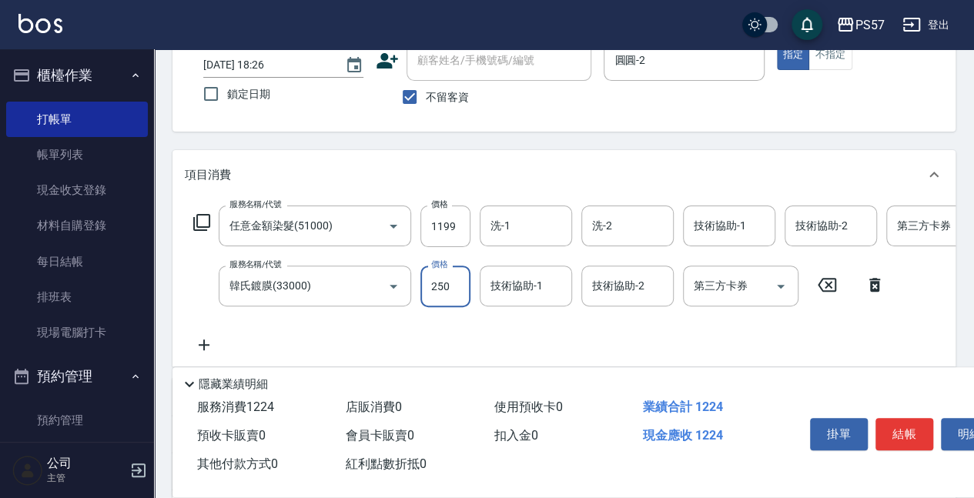
type input "2500"
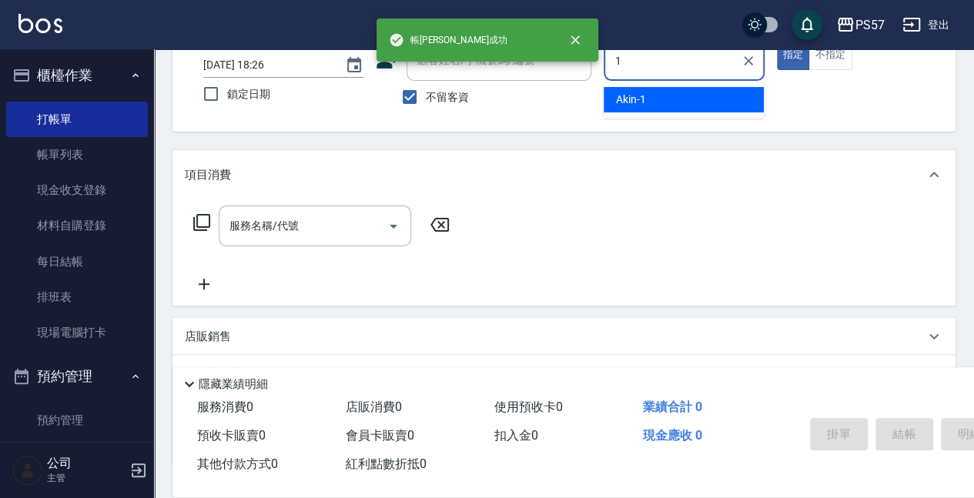
type input "Akin-1"
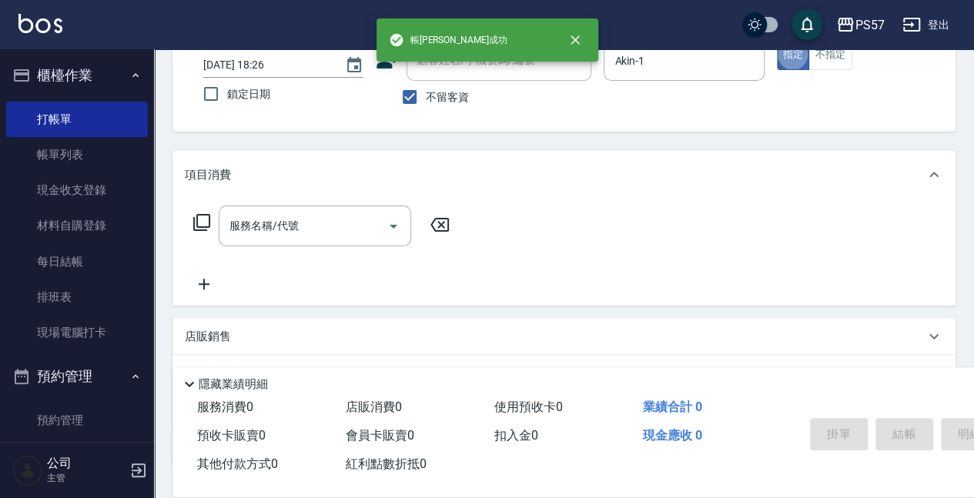
click at [842, 42] on div "PS57 登出" at bounding box center [487, 24] width 974 height 49
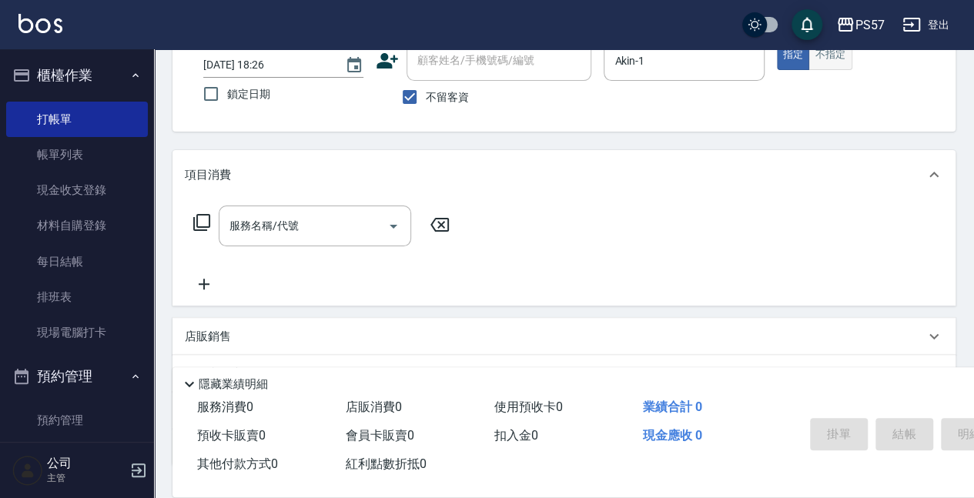
click at [836, 52] on button "不指定" at bounding box center [829, 55] width 43 height 30
click at [316, 239] on input "服務名稱/代號" at bounding box center [302, 225] width 155 height 27
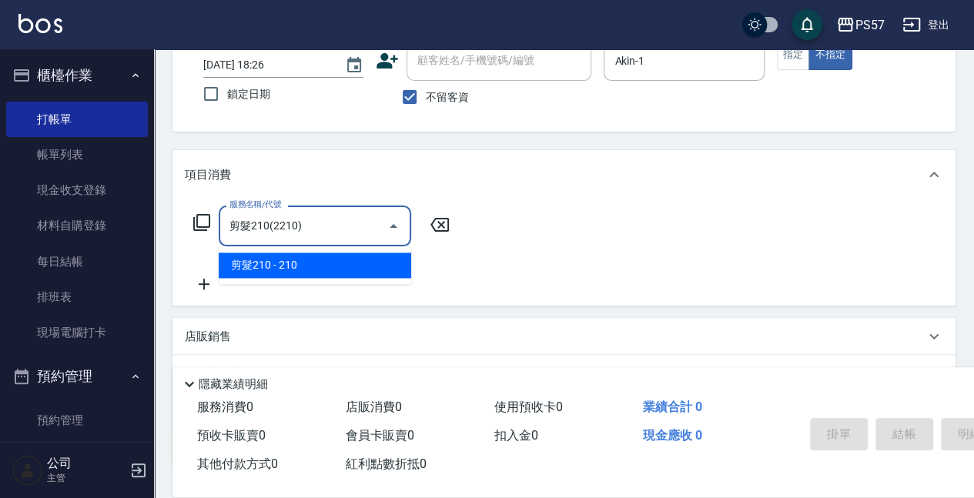
type input "剪髮210(2210)"
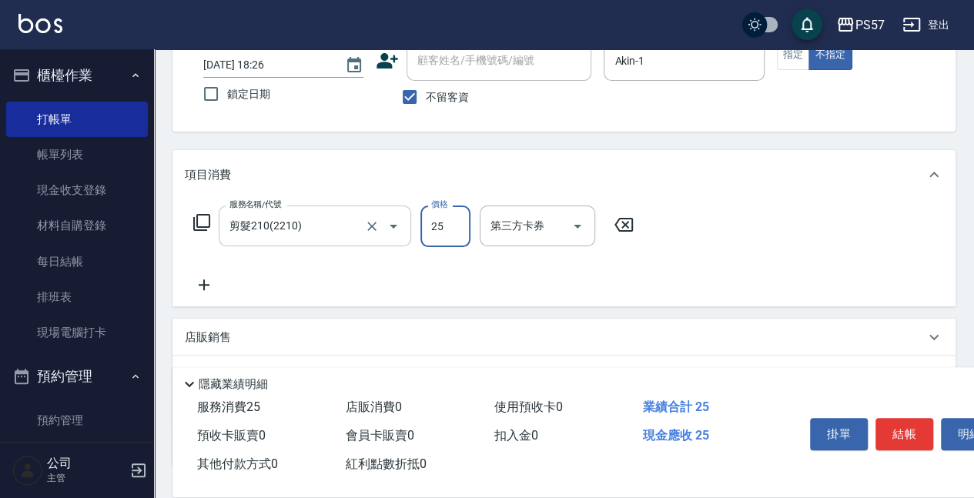
type input "250"
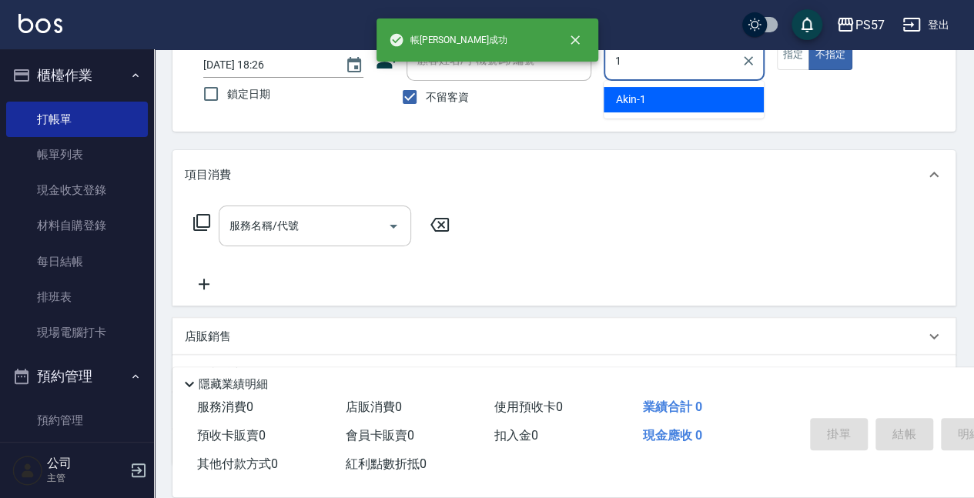
type input "Akin-1"
type button "false"
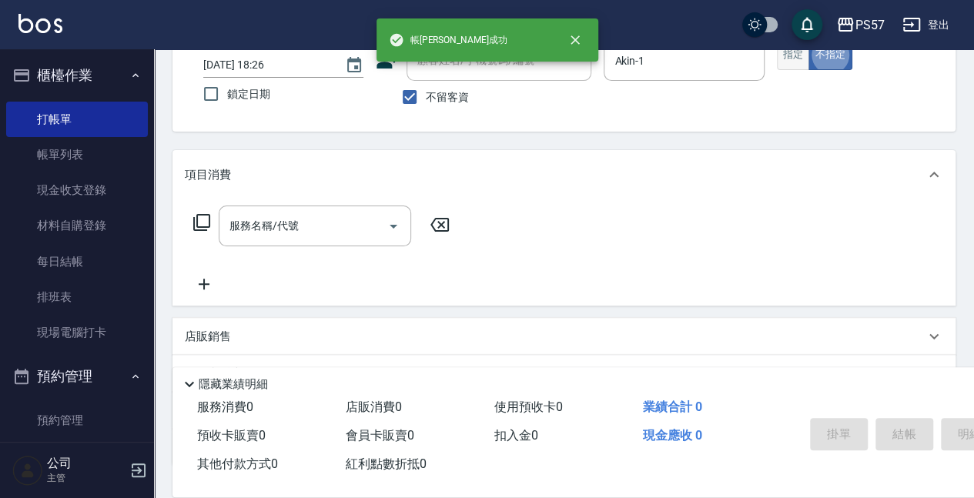
click at [797, 61] on button "指定" at bounding box center [793, 55] width 33 height 30
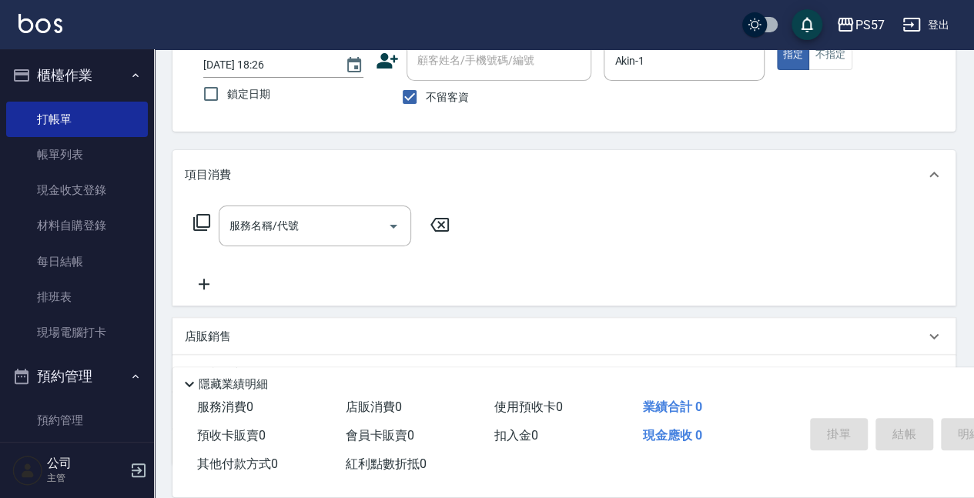
click at [302, 248] on div "服務名稱/代號 服務名稱/代號" at bounding box center [322, 249] width 274 height 88
click at [296, 237] on input "服務名稱/代號" at bounding box center [302, 225] width 155 height 27
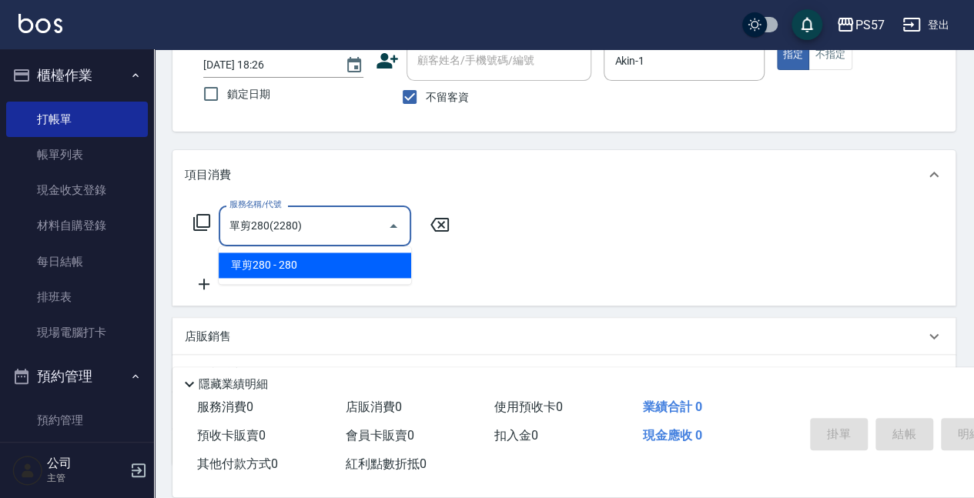
type input "單剪280(2280)"
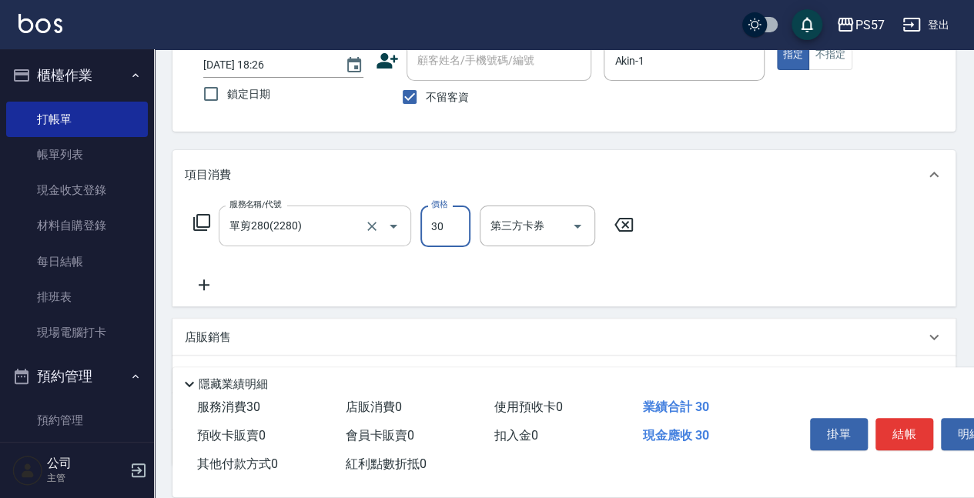
type input "300"
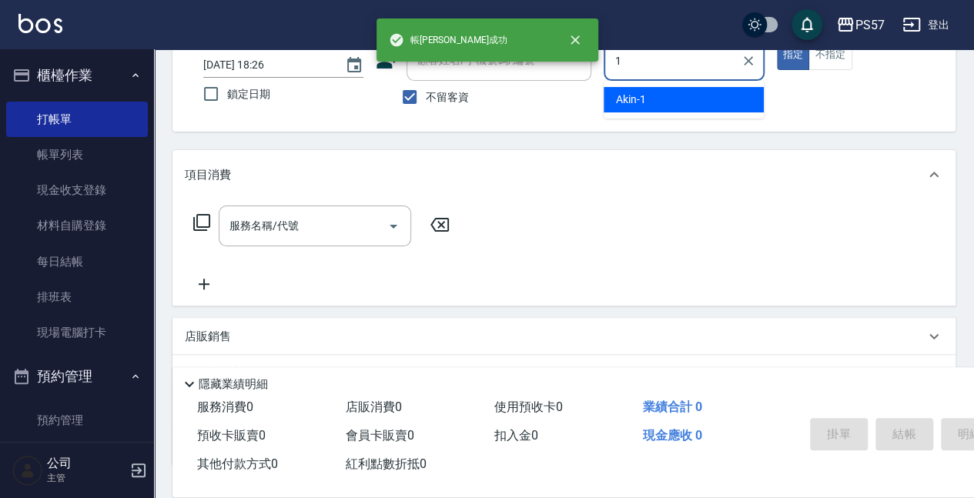
type input "Akin-1"
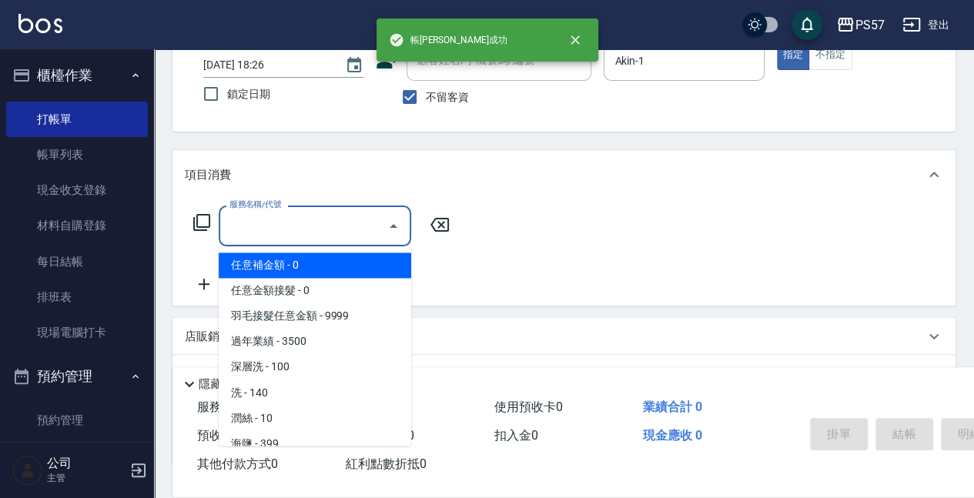
click at [239, 225] on input "服務名稱/代號" at bounding box center [302, 225] width 155 height 27
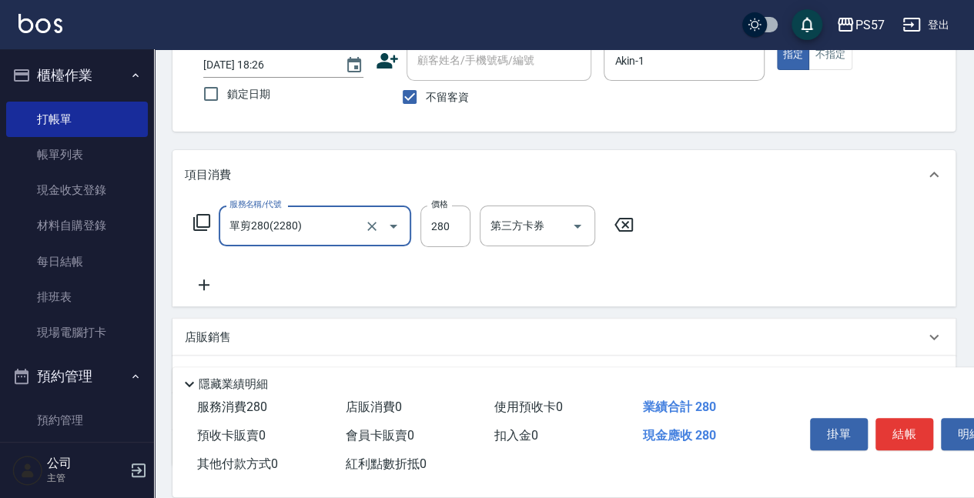
type input "單剪280(2280)"
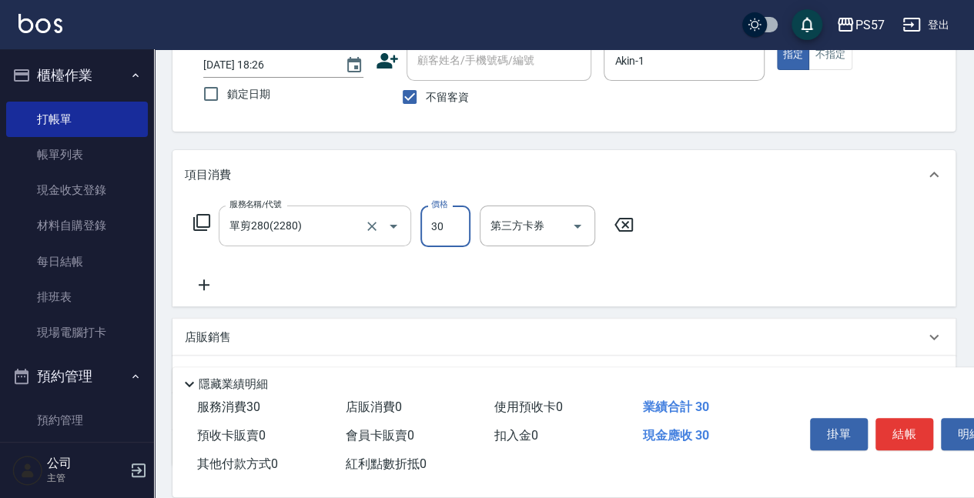
type input "300"
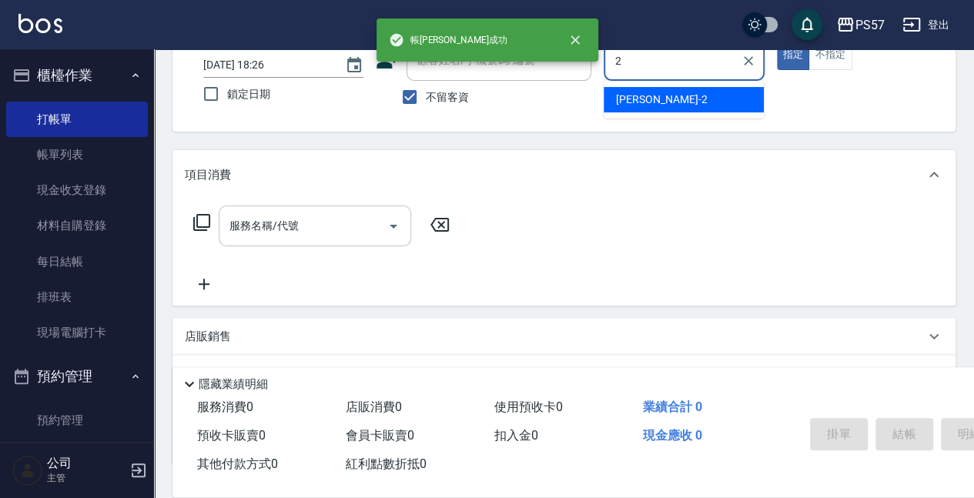
type input "圓圓-2"
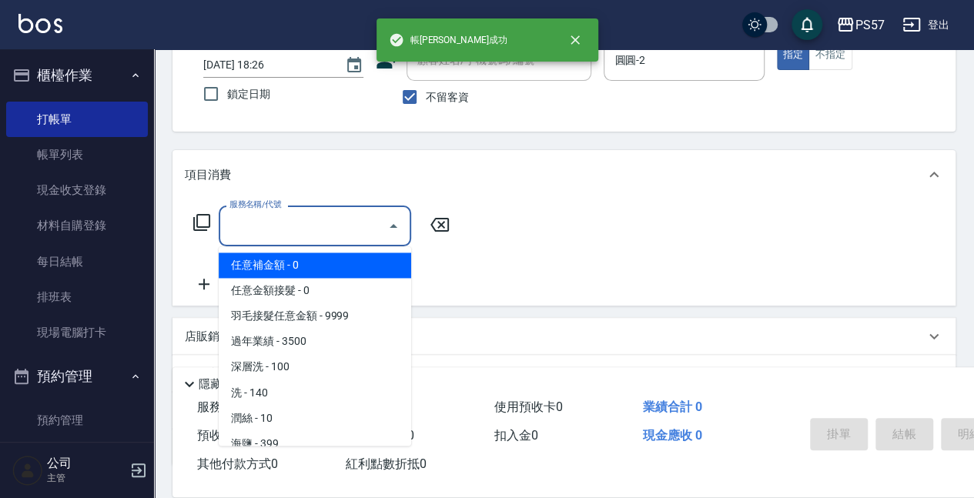
click at [259, 220] on input "服務名稱/代號" at bounding box center [302, 225] width 155 height 27
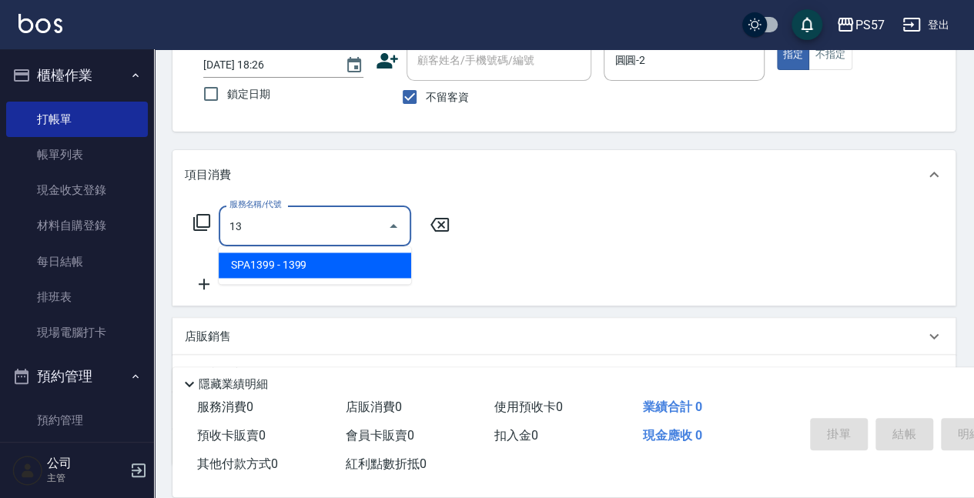
click at [289, 268] on span "SPA1399 - 1399" at bounding box center [315, 264] width 192 height 25
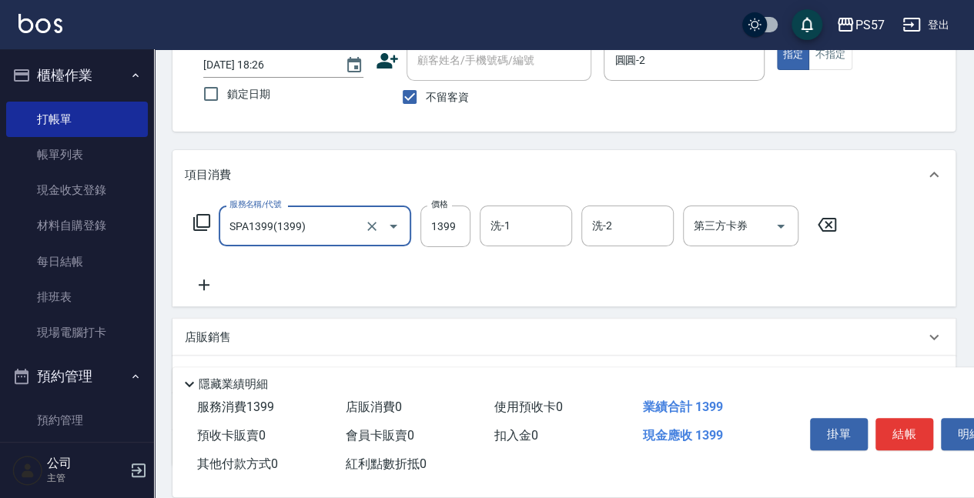
type input "SPA1399(1399)"
click at [199, 281] on icon at bounding box center [204, 285] width 38 height 18
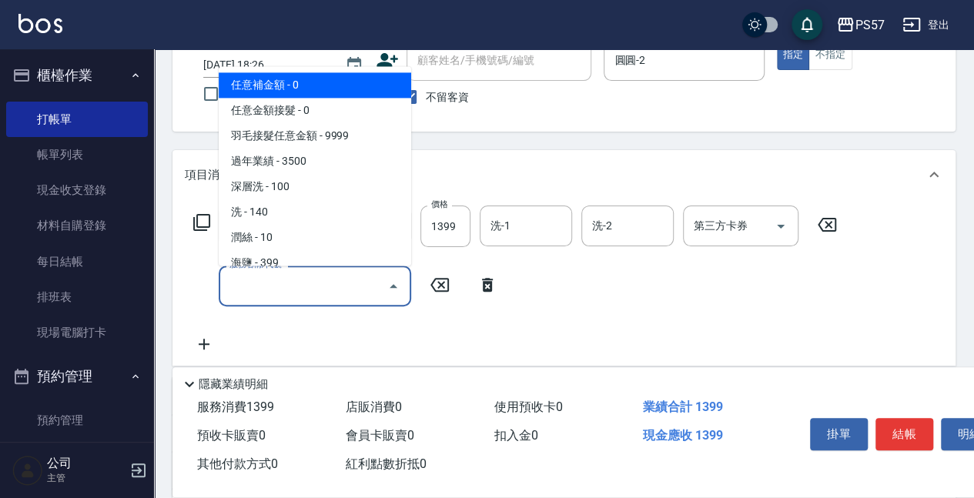
click at [281, 289] on input "服務名稱/代號" at bounding box center [302, 285] width 155 height 27
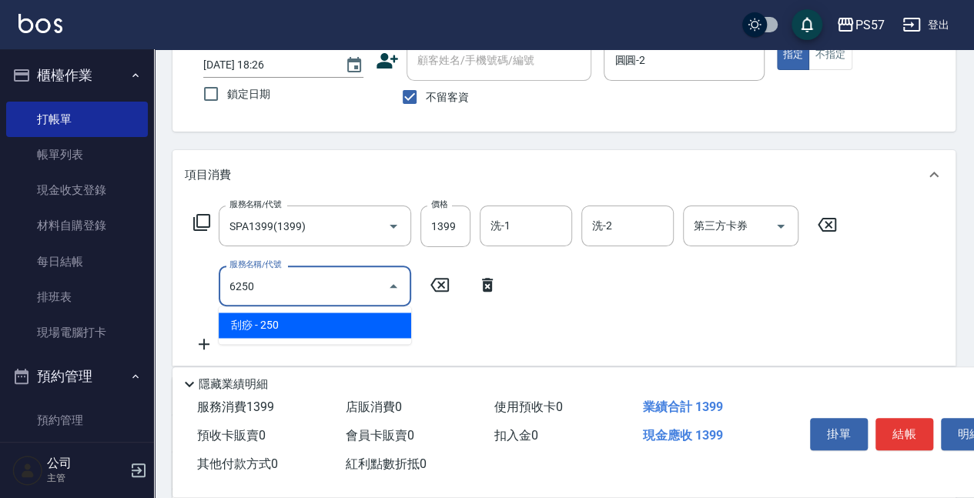
type input "刮痧(6250)"
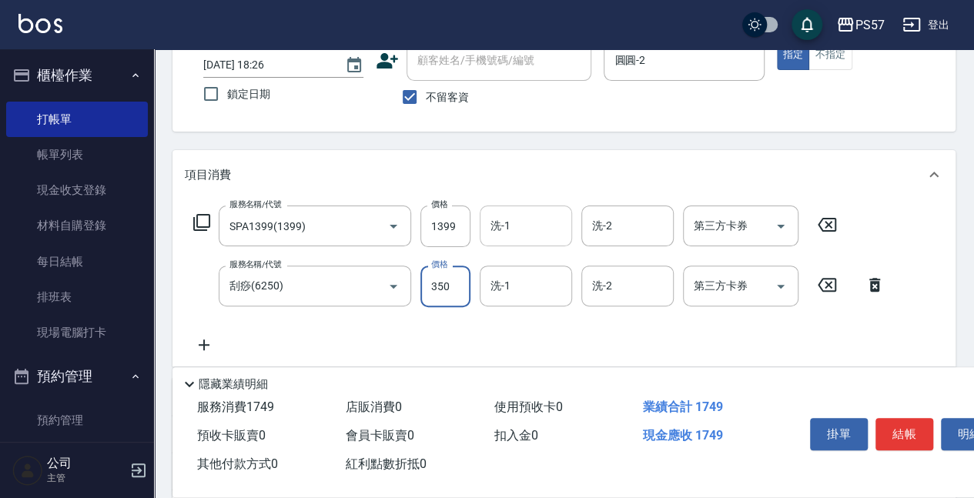
type input "350"
click at [492, 234] on input "洗-1" at bounding box center [525, 225] width 78 height 27
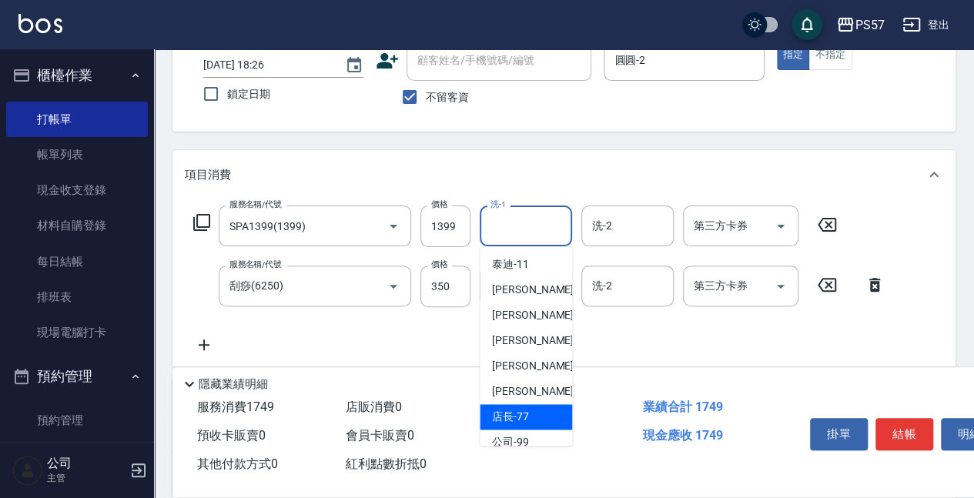
click at [517, 421] on span "店長 -77" at bounding box center [510, 417] width 37 height 16
type input "店長-77"
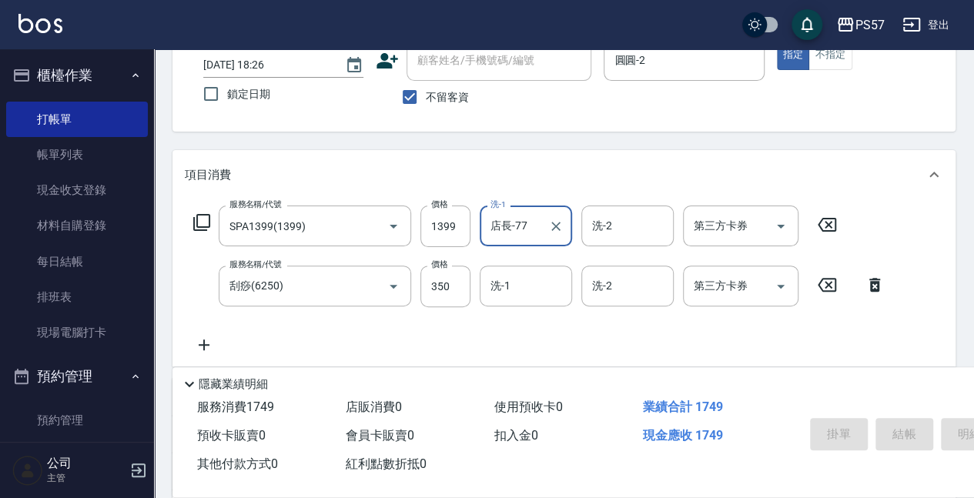
type input "[DATE] 18:27"
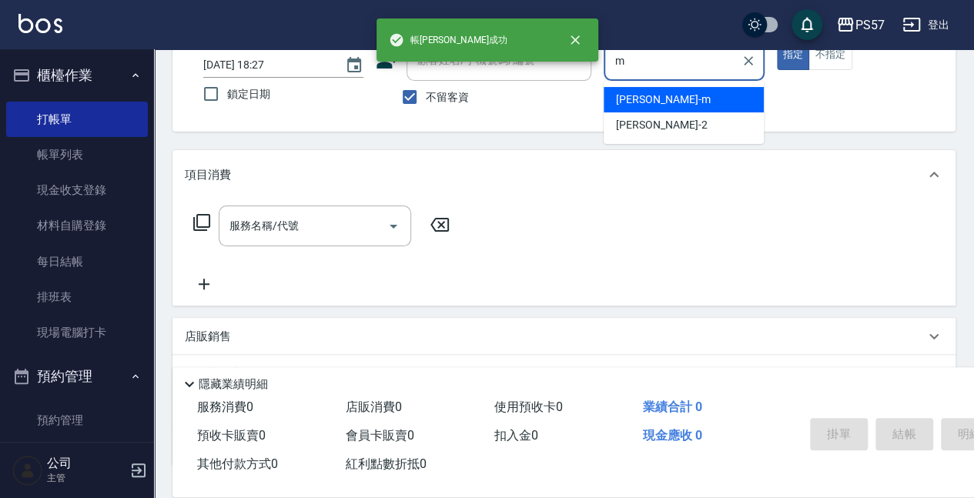
type input "[PERSON_NAME]-m"
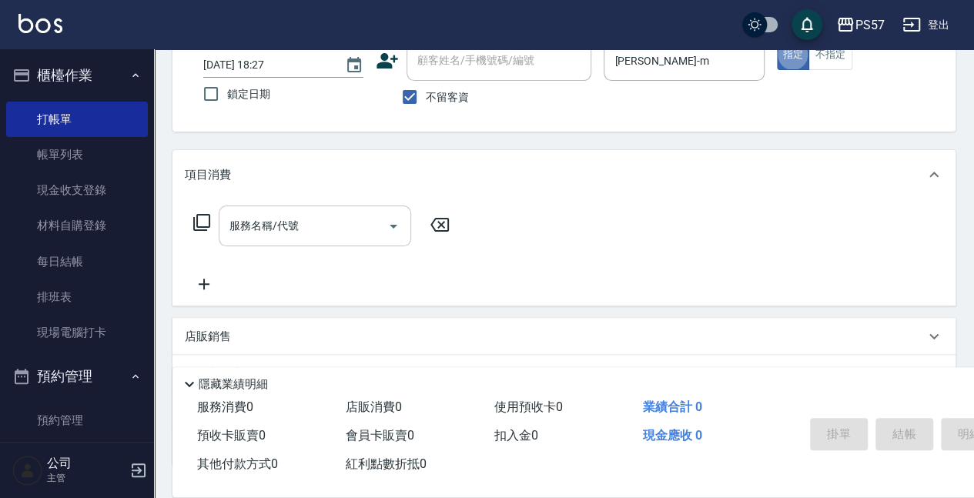
click at [283, 226] on input "服務名稱/代號" at bounding box center [302, 225] width 155 height 27
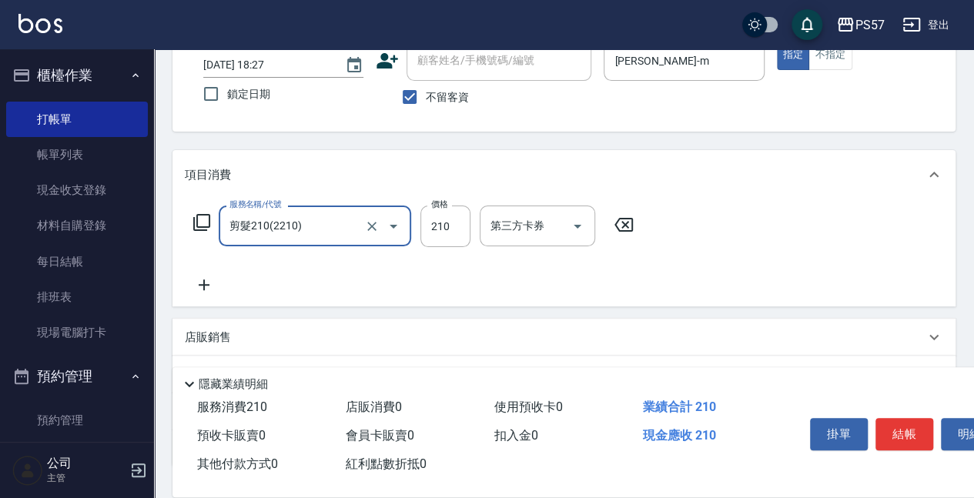
type input "剪髮210(2210)"
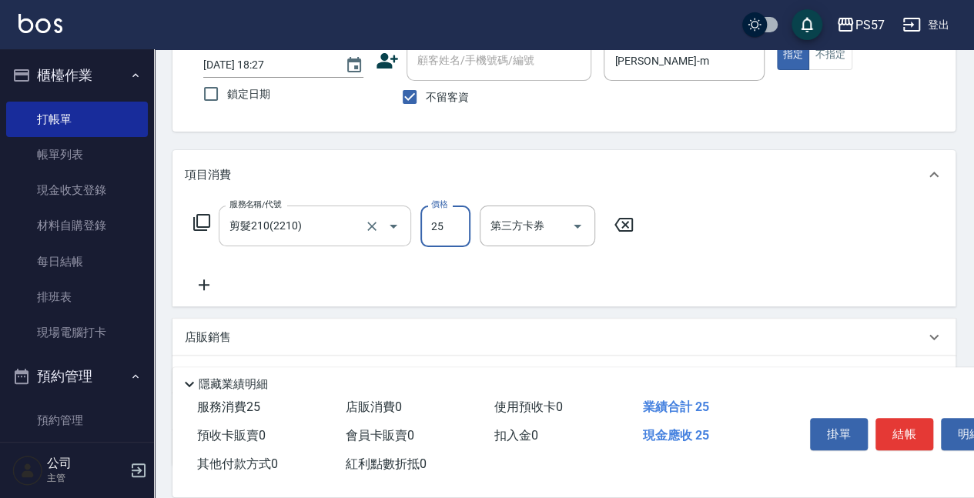
type input "250"
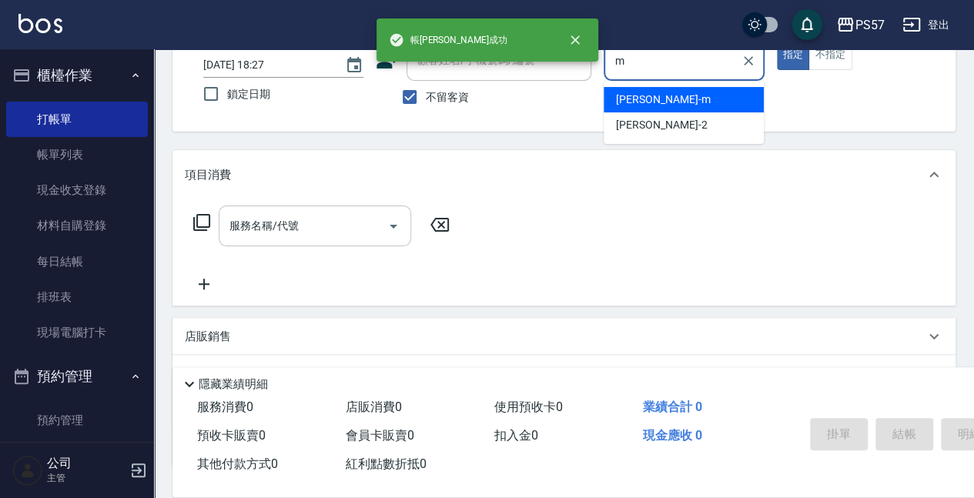
type input "[PERSON_NAME]-m"
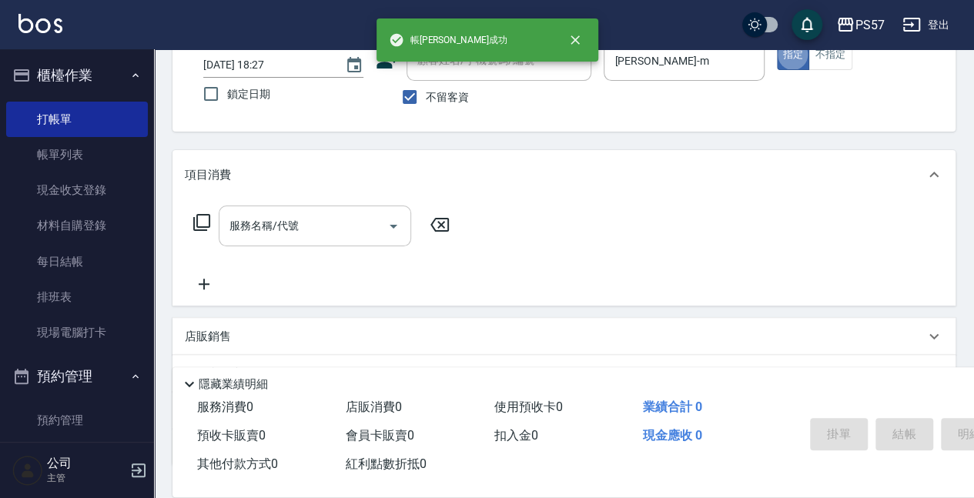
click at [299, 226] on input "服務名稱/代號" at bounding box center [302, 225] width 155 height 27
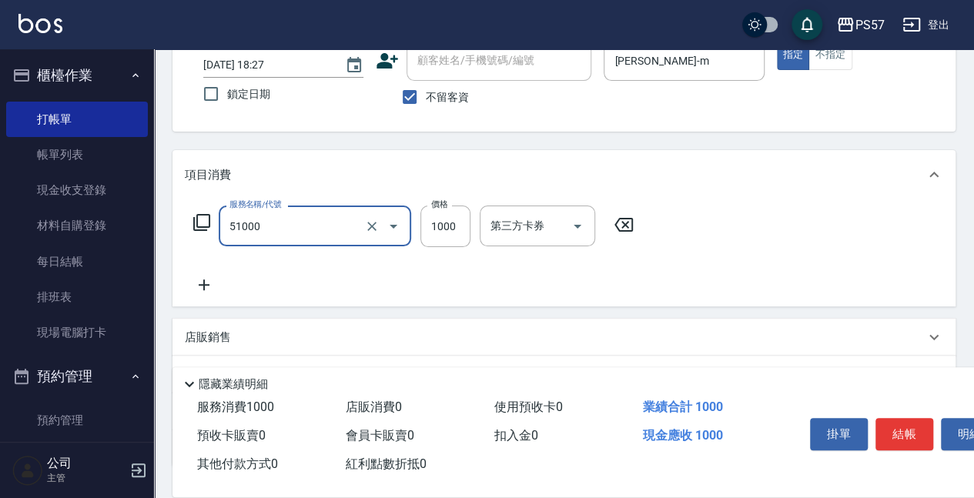
type input "任意金額染髮(51000)"
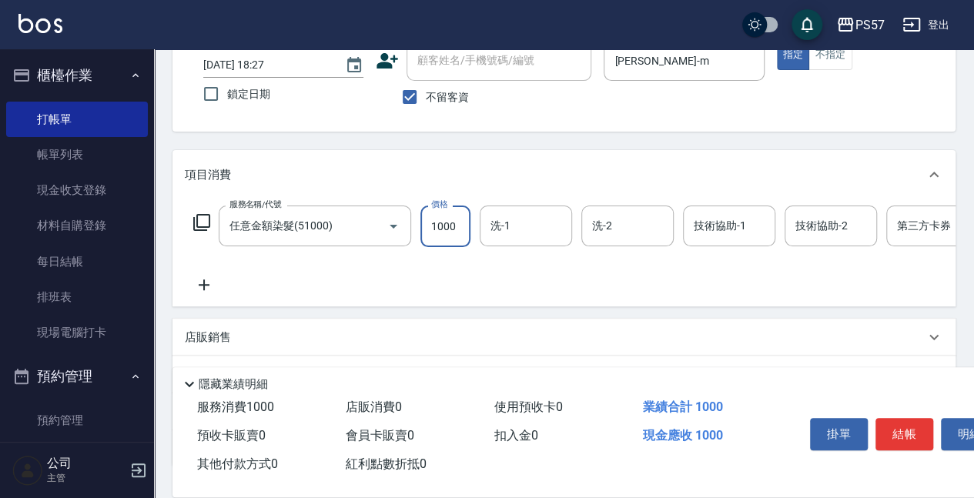
click at [219, 283] on icon at bounding box center [204, 285] width 38 height 18
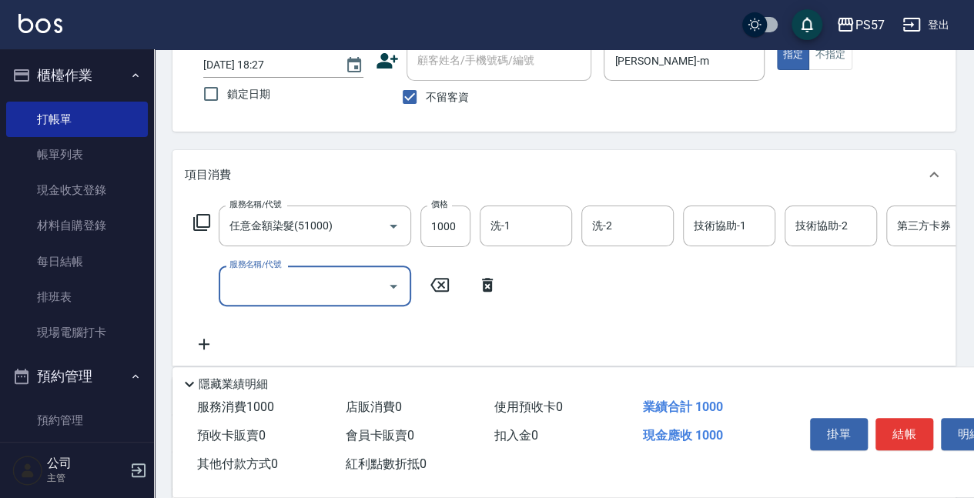
click at [260, 289] on input "服務名稱/代號" at bounding box center [302, 285] width 155 height 27
type input "300護髮(3300)"
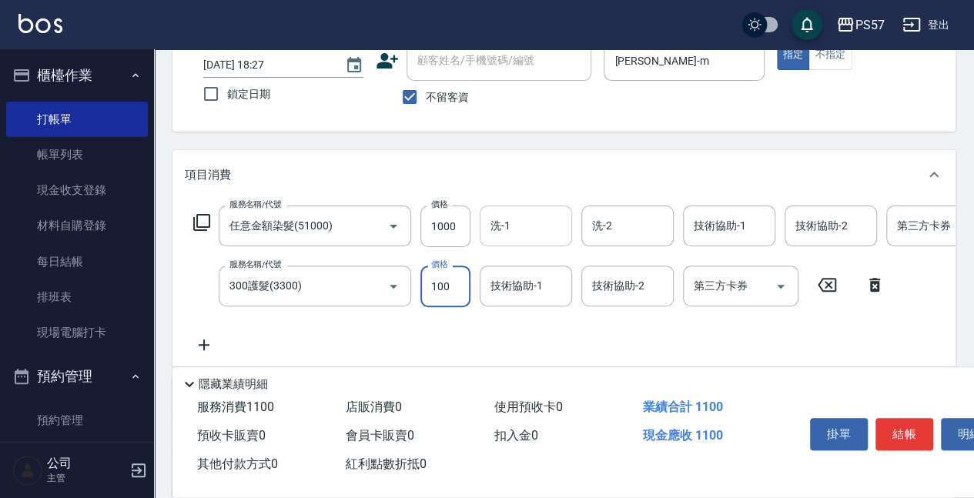
type input "100"
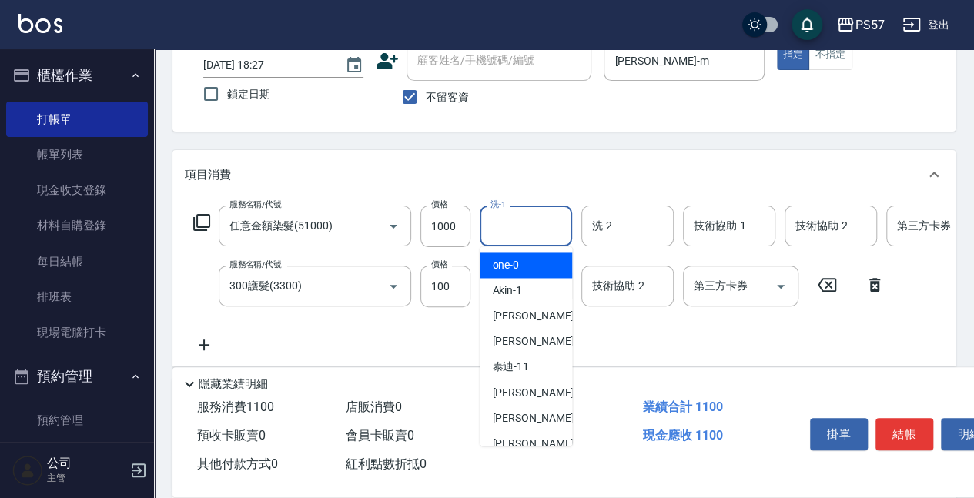
click at [491, 223] on input "洗-1" at bounding box center [525, 225] width 78 height 27
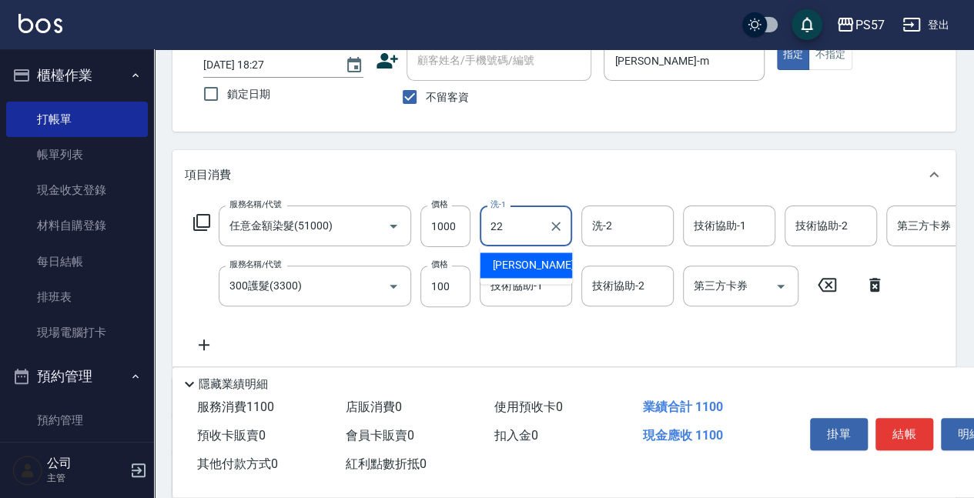
type input "[PERSON_NAME]-22"
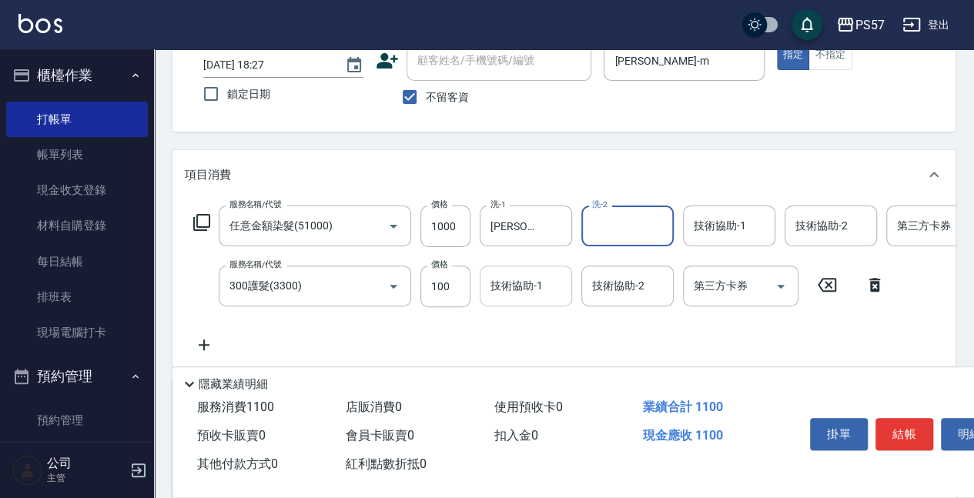
click at [508, 272] on div "技術協助-1 技術協助-1" at bounding box center [525, 286] width 92 height 41
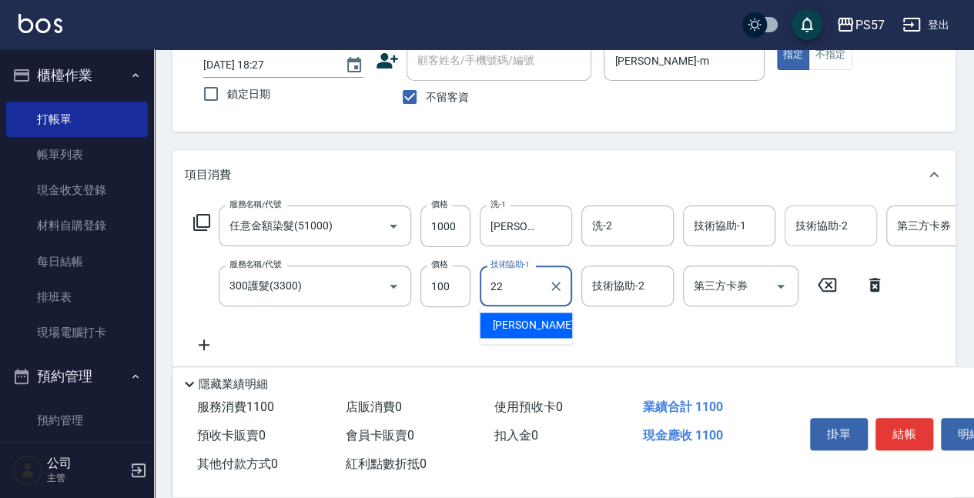
type input "[PERSON_NAME]-22"
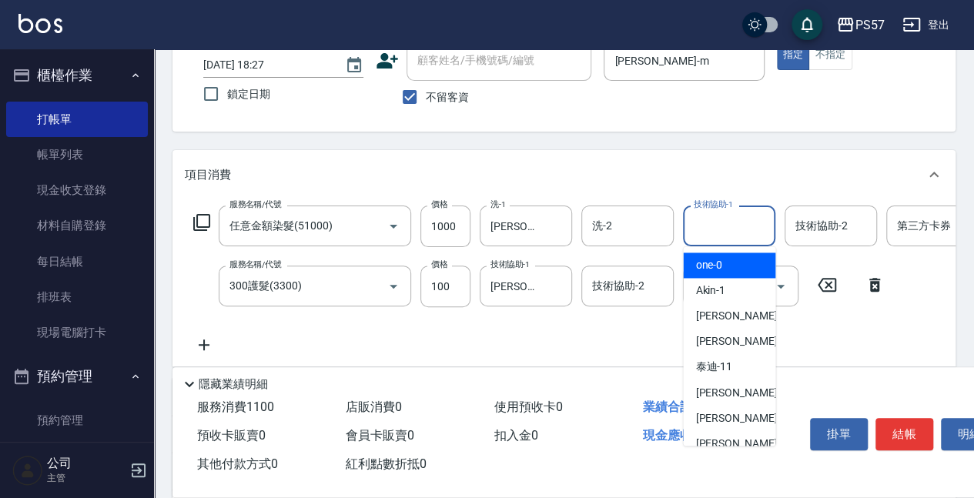
click at [742, 221] on input "技術協助-1" at bounding box center [729, 225] width 78 height 27
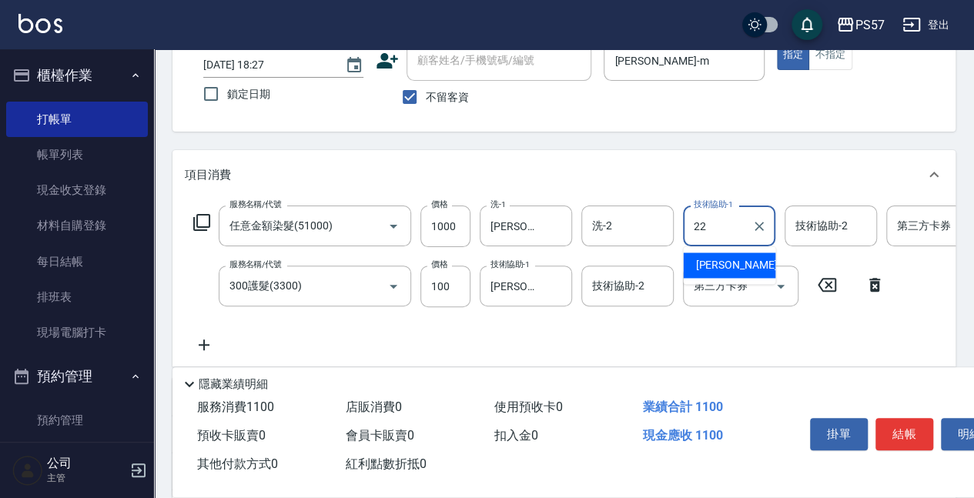
type input "[PERSON_NAME]-22"
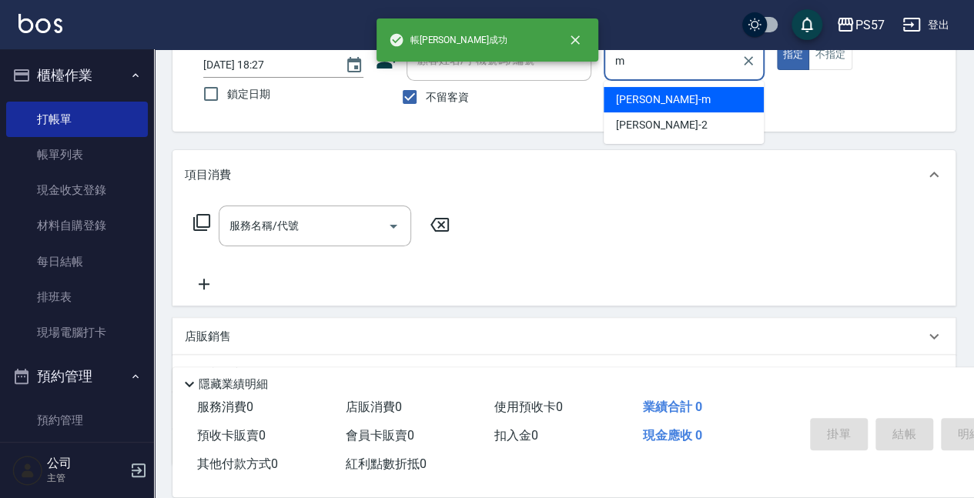
type input "[PERSON_NAME]-m"
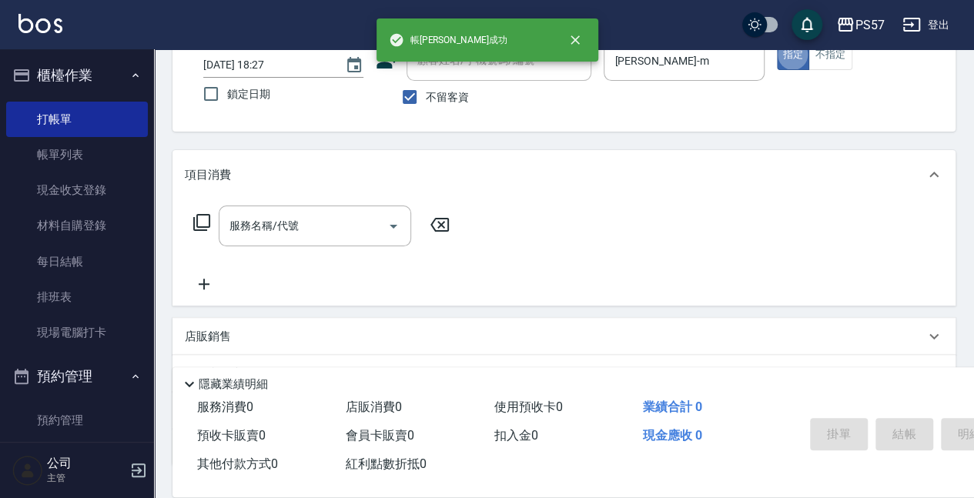
click at [273, 232] on input "服務名稱/代號" at bounding box center [302, 225] width 155 height 27
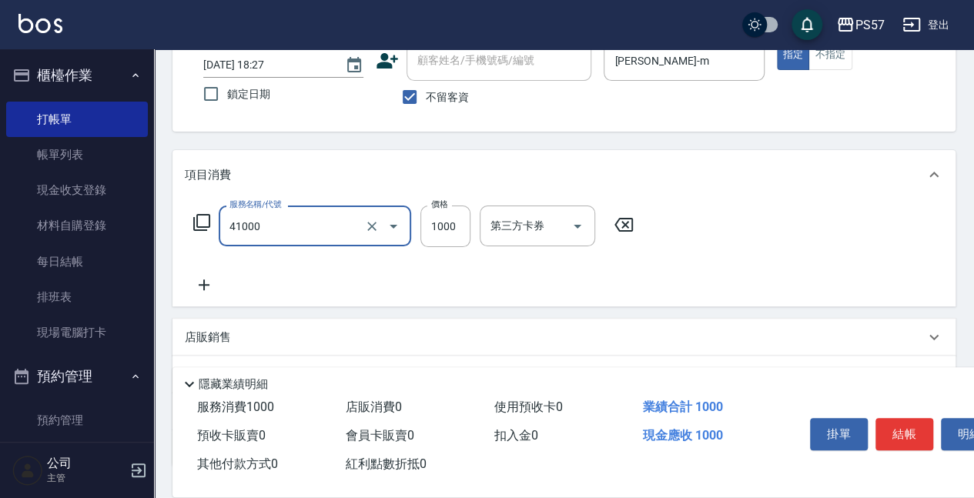
type input "任義金額燙髮(41000)"
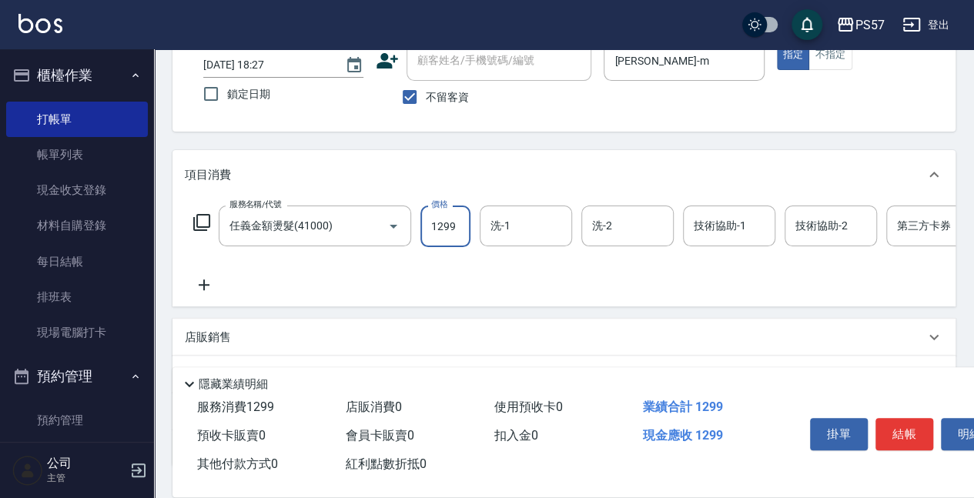
type input "1299"
click at [208, 279] on icon at bounding box center [204, 285] width 38 height 18
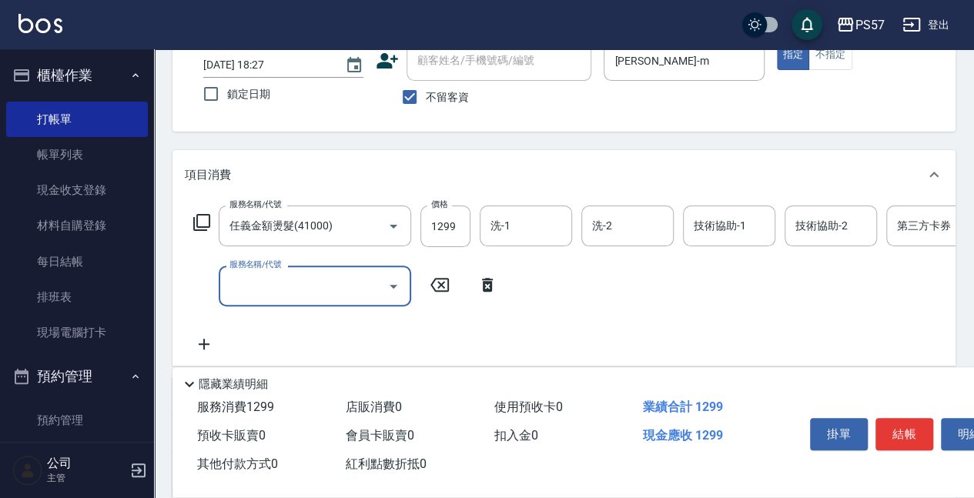
click at [260, 279] on input "服務名稱/代號" at bounding box center [302, 285] width 155 height 27
type input "單剪280(2280)"
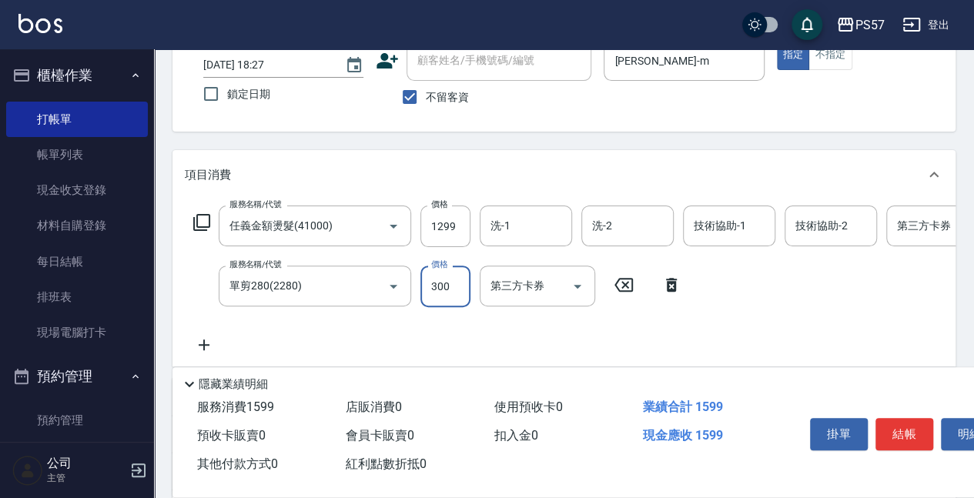
type input "300"
click at [209, 346] on icon at bounding box center [204, 345] width 38 height 18
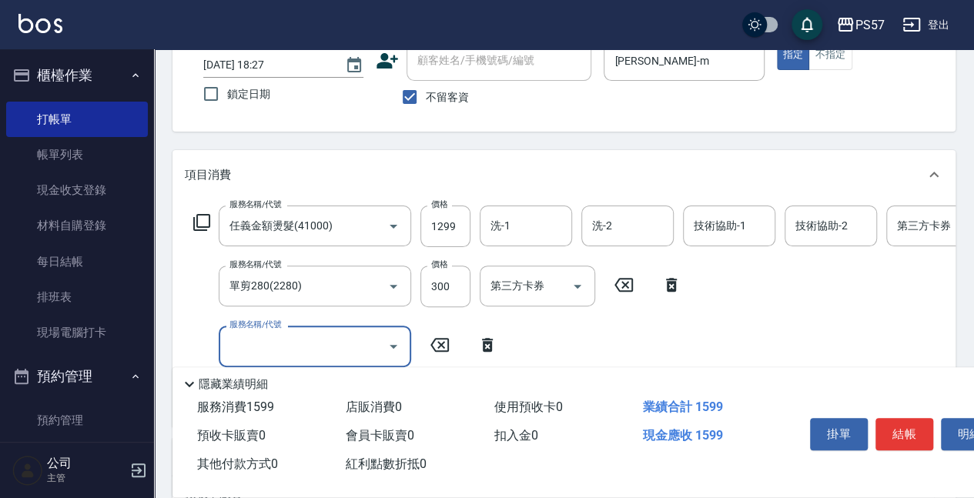
click at [276, 357] on input "服務名稱/代號" at bounding box center [302, 345] width 155 height 27
type input "600護(3600)"
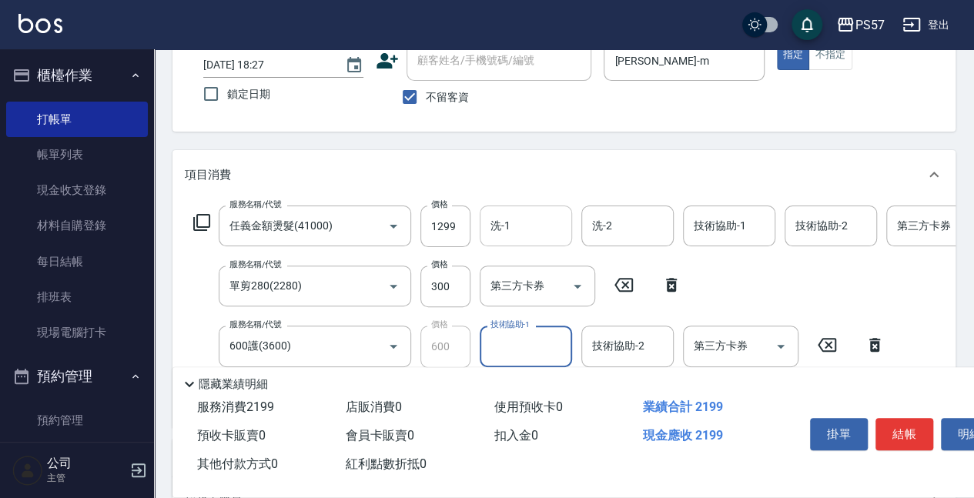
click at [505, 234] on input "洗-1" at bounding box center [525, 225] width 78 height 27
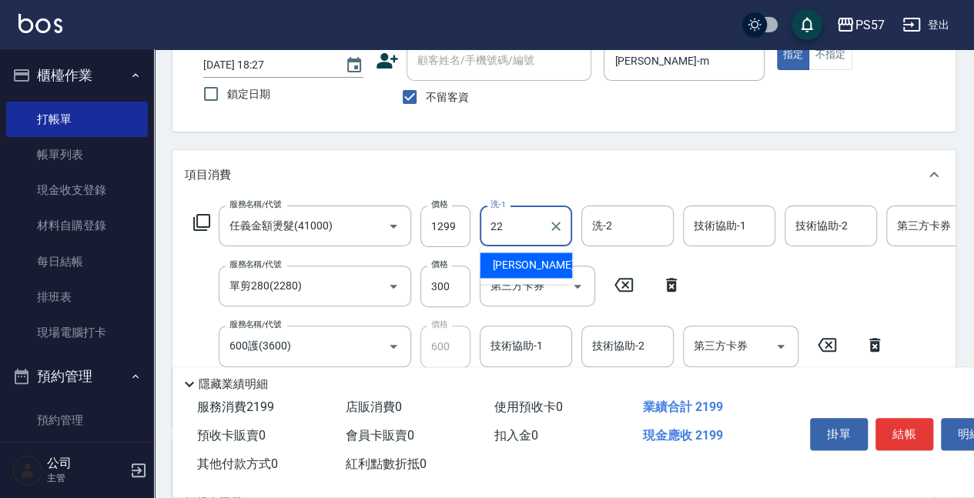
type input "[PERSON_NAME]-22"
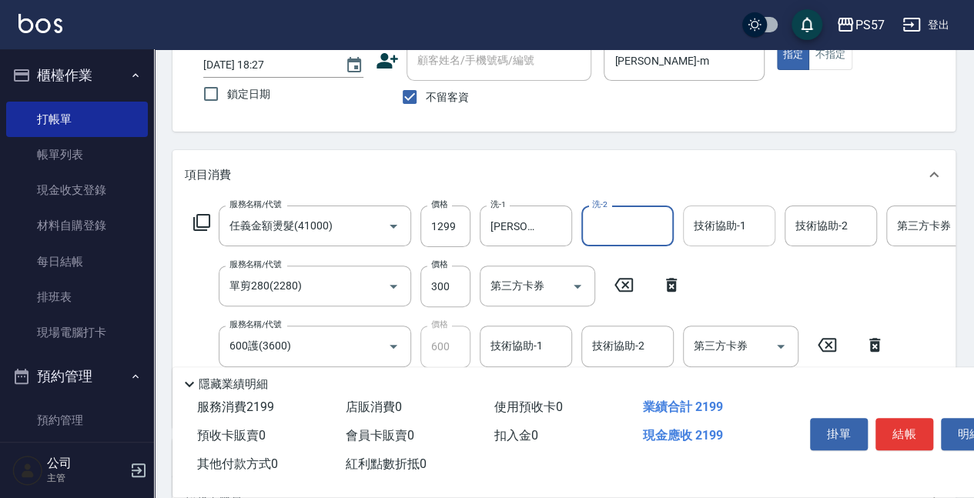
click at [694, 212] on div "技術協助-1 技術協助-1" at bounding box center [729, 225] width 92 height 41
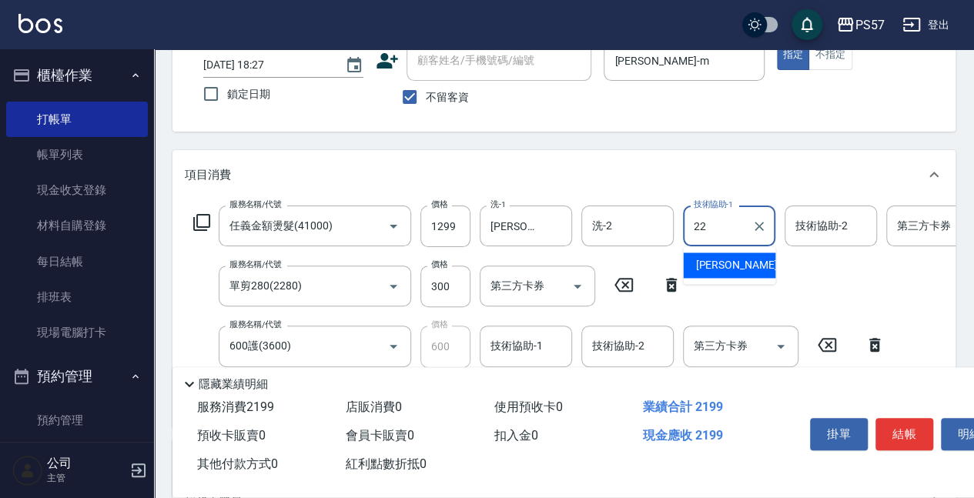
type input "[PERSON_NAME]-22"
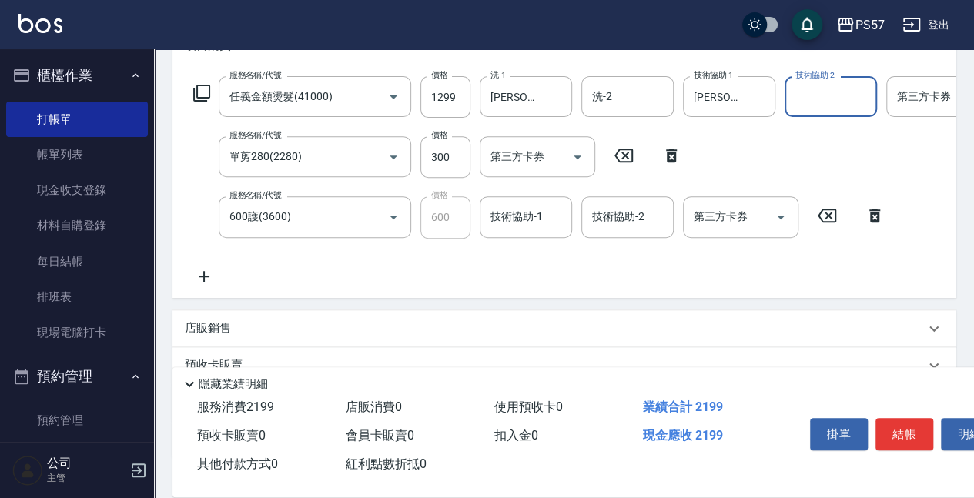
scroll to position [256, 0]
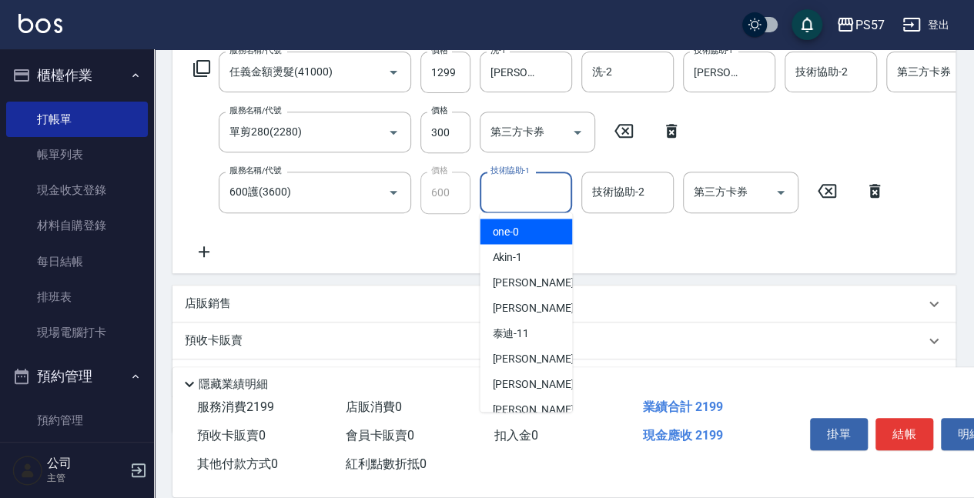
click at [499, 199] on input "技術協助-1" at bounding box center [525, 192] width 78 height 27
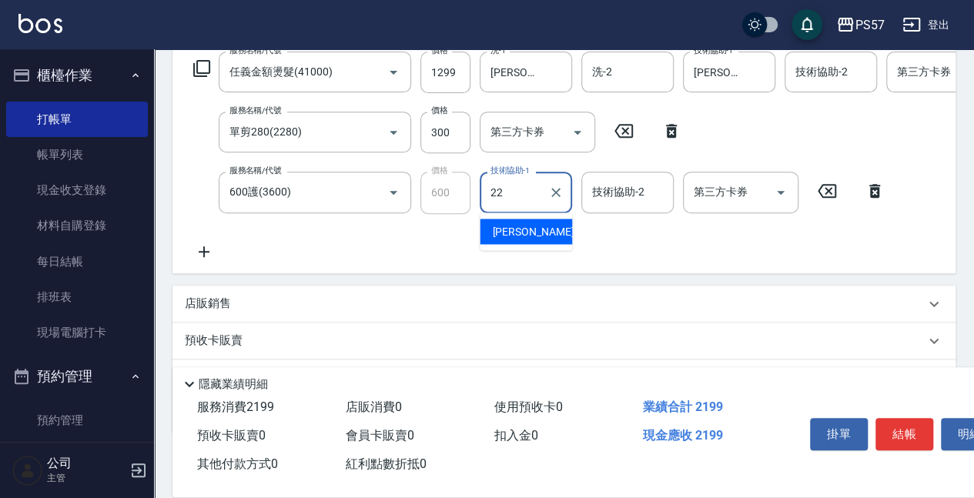
type input "[PERSON_NAME]-22"
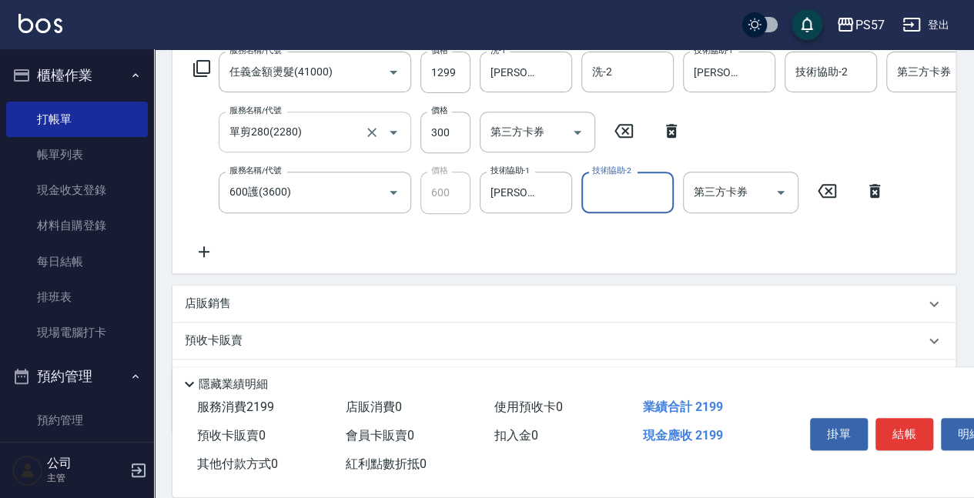
click at [323, 140] on input "單剪280(2280)" at bounding box center [292, 132] width 135 height 27
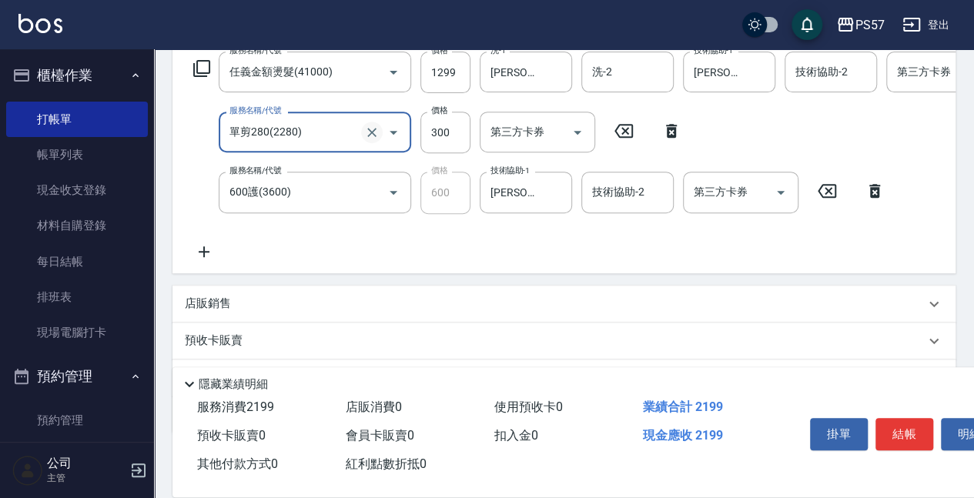
click at [375, 137] on icon "Clear" at bounding box center [371, 132] width 15 height 15
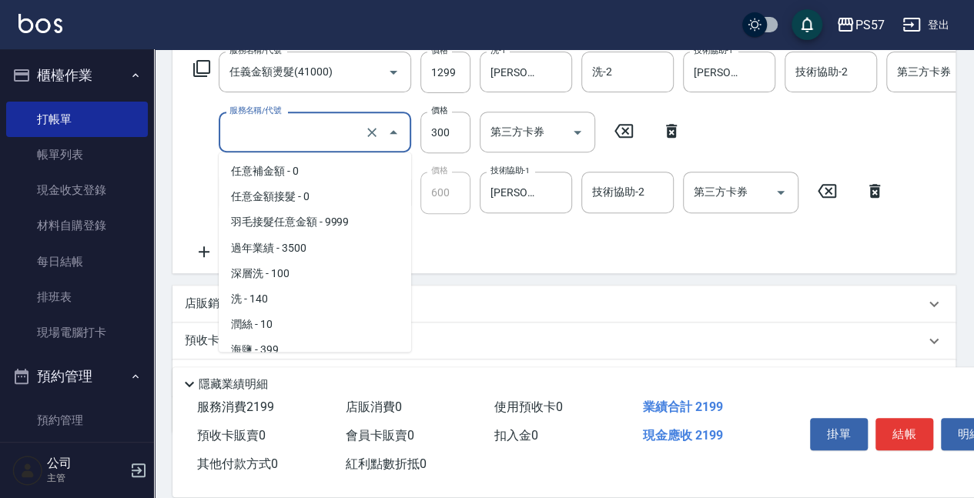
click at [346, 138] on input "服務名稱/代號" at bounding box center [292, 132] width 135 height 27
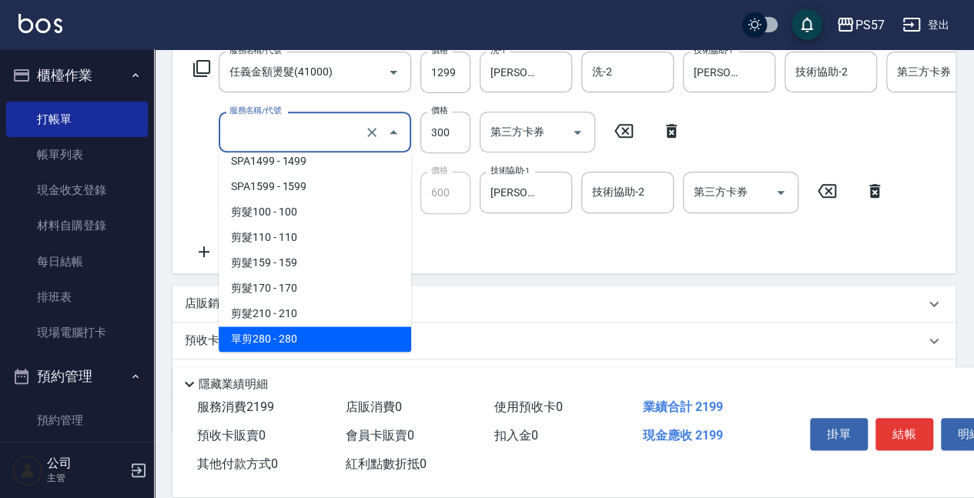
scroll to position [0, 0]
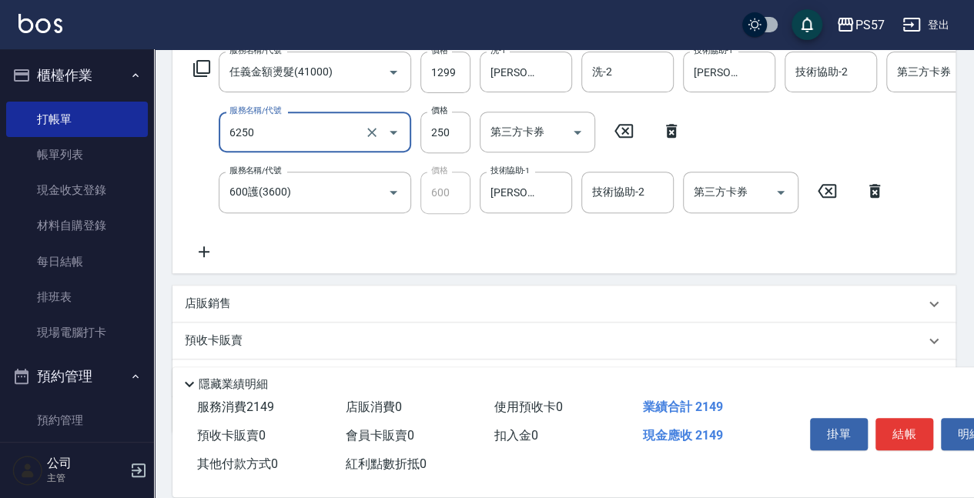
type input "刮痧(6250)"
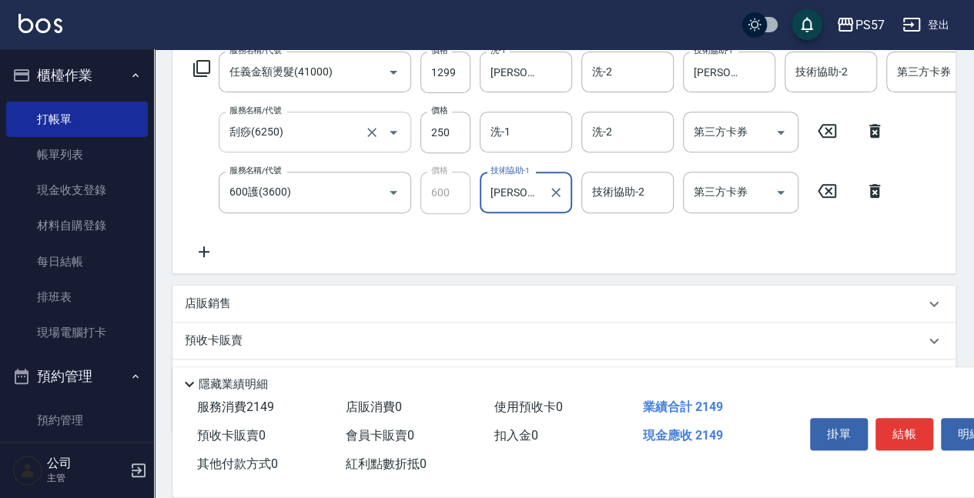
scroll to position [0, 5]
type input "[PERSON_NAME]-22"
click at [420, 137] on input "250" at bounding box center [445, 133] width 50 height 42
click at [423, 136] on input "250" at bounding box center [445, 133] width 50 height 42
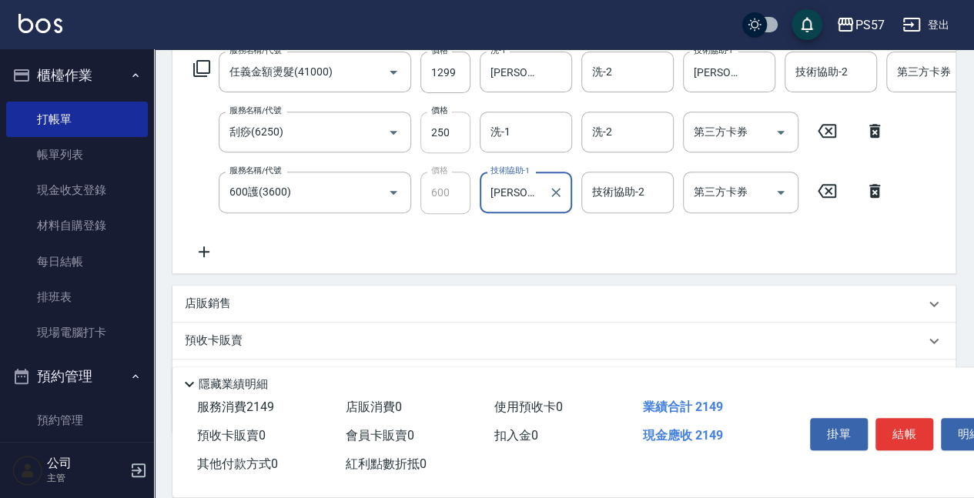
click at [438, 136] on input "250" at bounding box center [445, 133] width 50 height 42
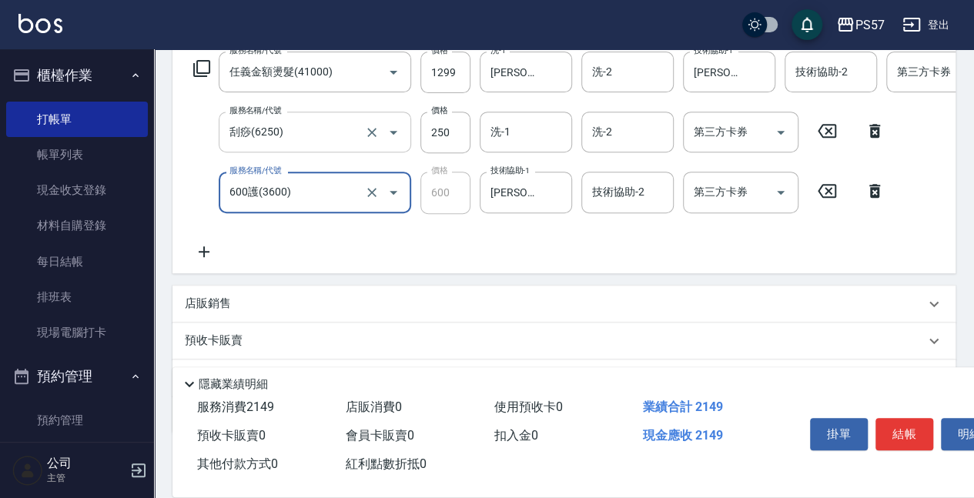
click at [317, 131] on input "刮痧(6250)" at bounding box center [292, 132] width 135 height 27
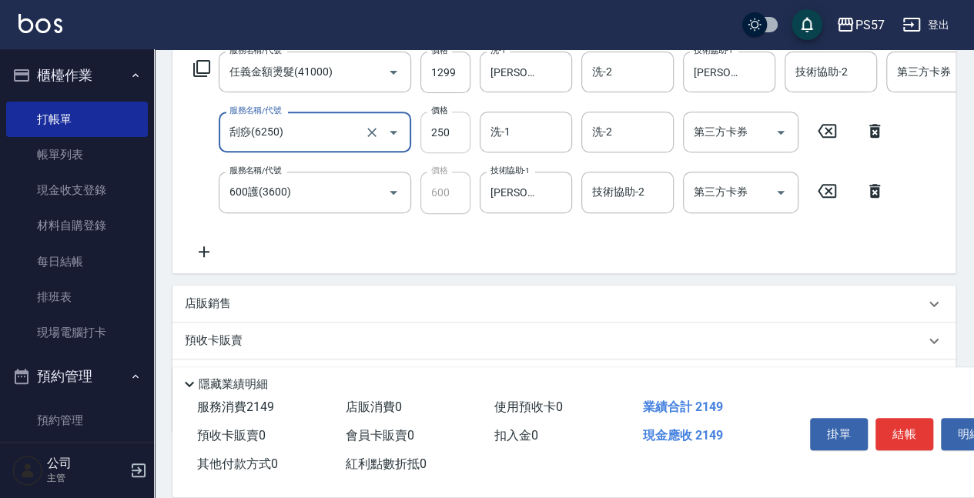
click at [463, 133] on input "250" at bounding box center [445, 133] width 50 height 42
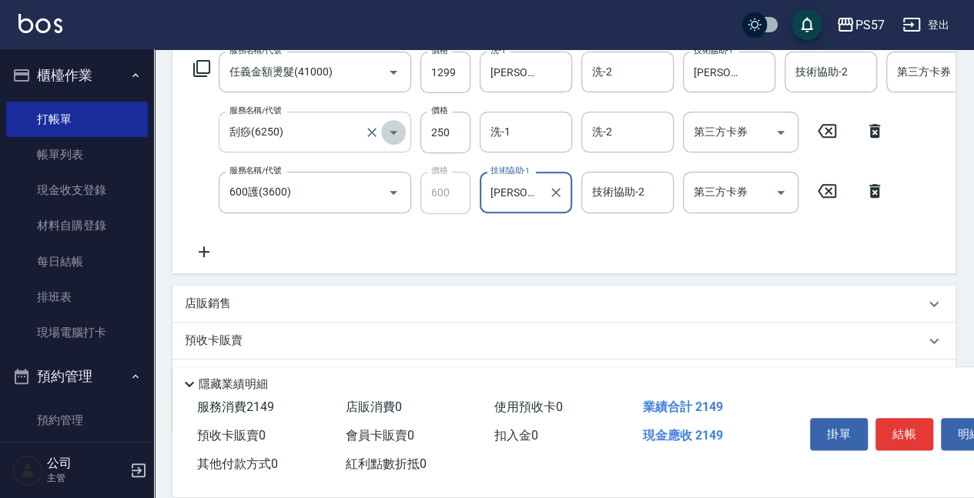
click at [382, 135] on button "Open" at bounding box center [393, 132] width 25 height 25
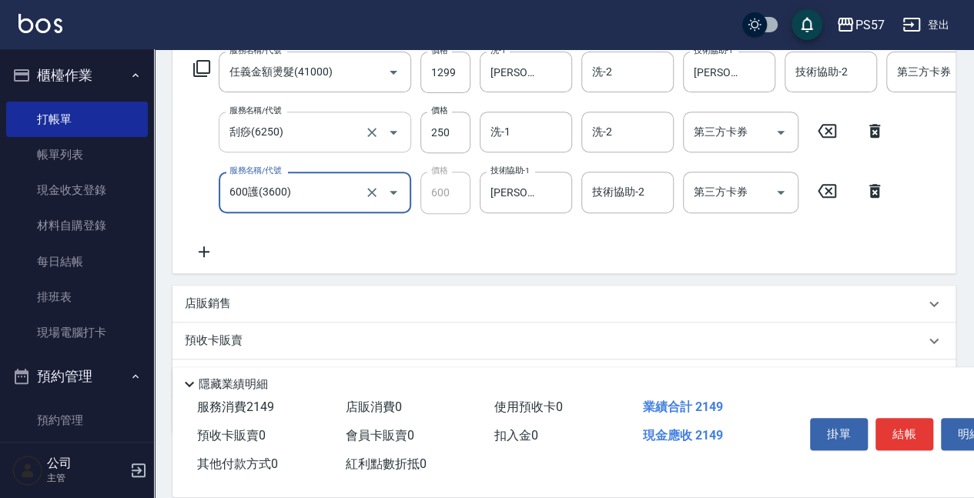
click at [357, 134] on input "刮痧(6250)" at bounding box center [292, 132] width 135 height 27
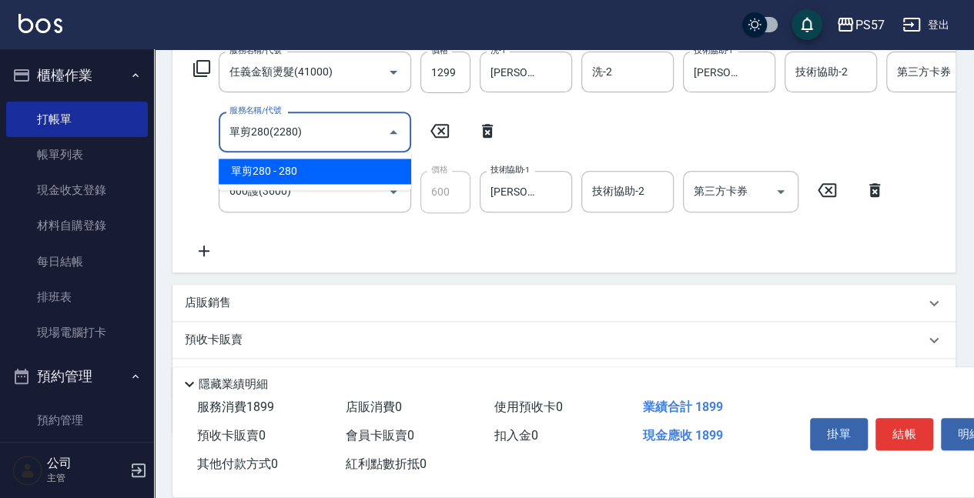
type input "單剪280(2280)"
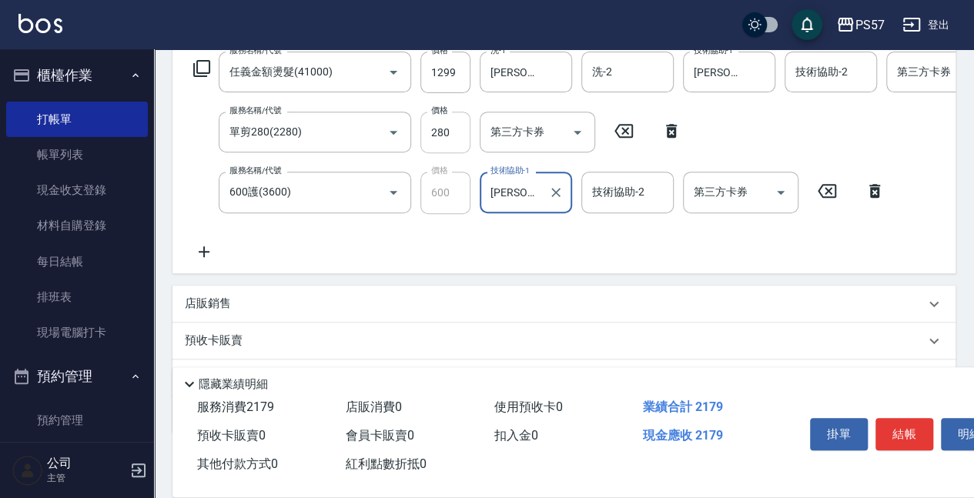
click at [422, 134] on input "280" at bounding box center [445, 133] width 50 height 42
click at [476, 137] on div "服務名稱/代號 單剪280(2280) 服務名稱/代號 價格 280 價格 第三方卡券 第三方卡券" at bounding box center [438, 133] width 506 height 42
click at [444, 135] on input "280" at bounding box center [445, 133] width 50 height 42
click at [56, 139] on link "帳單列表" at bounding box center [77, 154] width 142 height 35
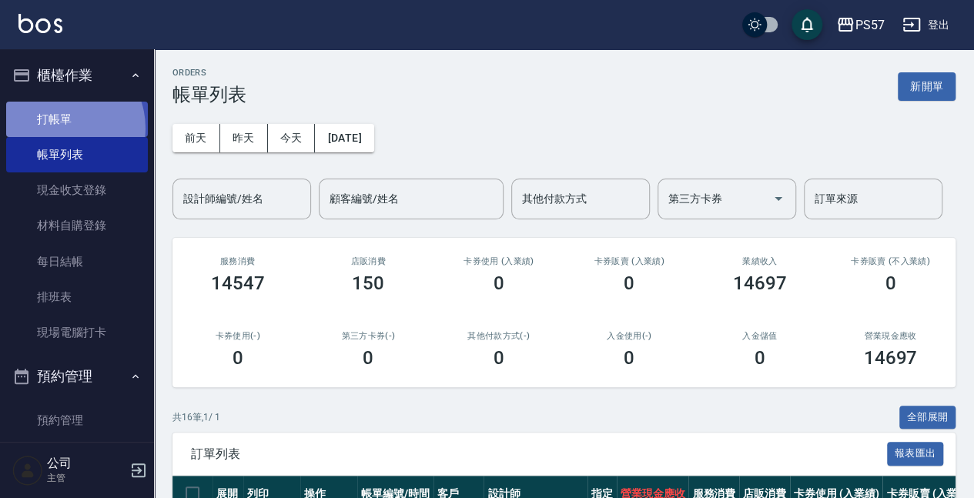
click at [58, 128] on link "打帳單" at bounding box center [77, 119] width 142 height 35
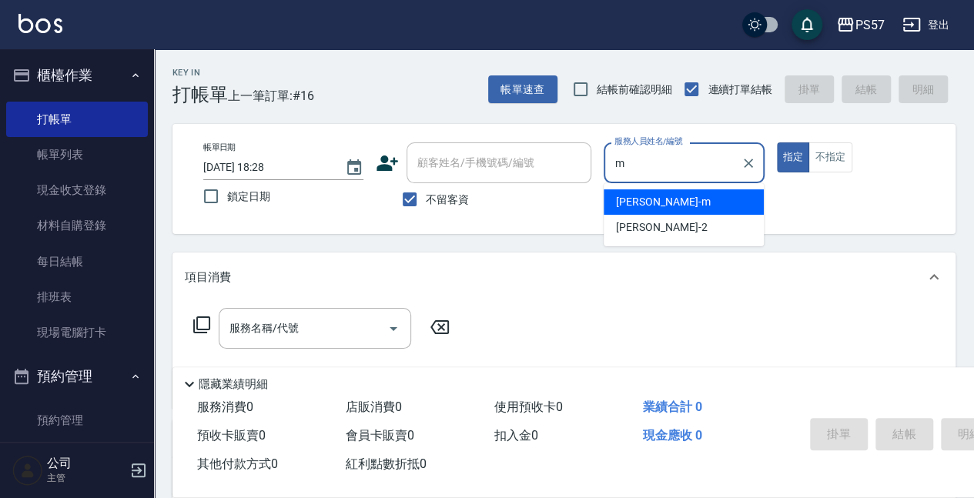
type input "[PERSON_NAME]-m"
type button "true"
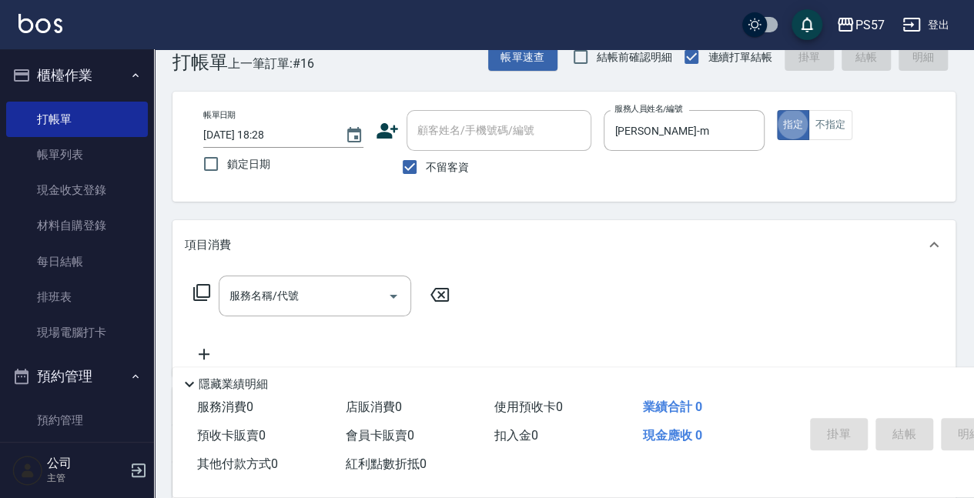
scroll to position [51, 0]
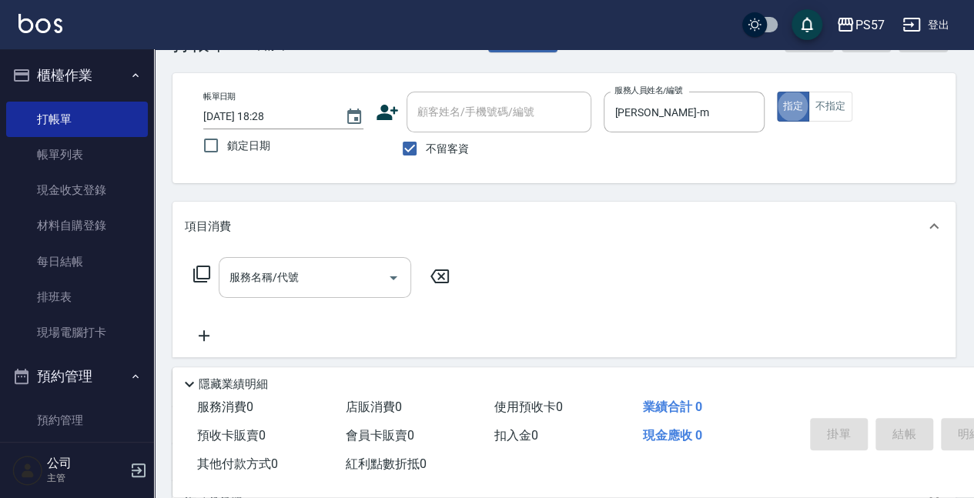
click at [261, 266] on input "服務名稱/代號" at bounding box center [302, 277] width 155 height 27
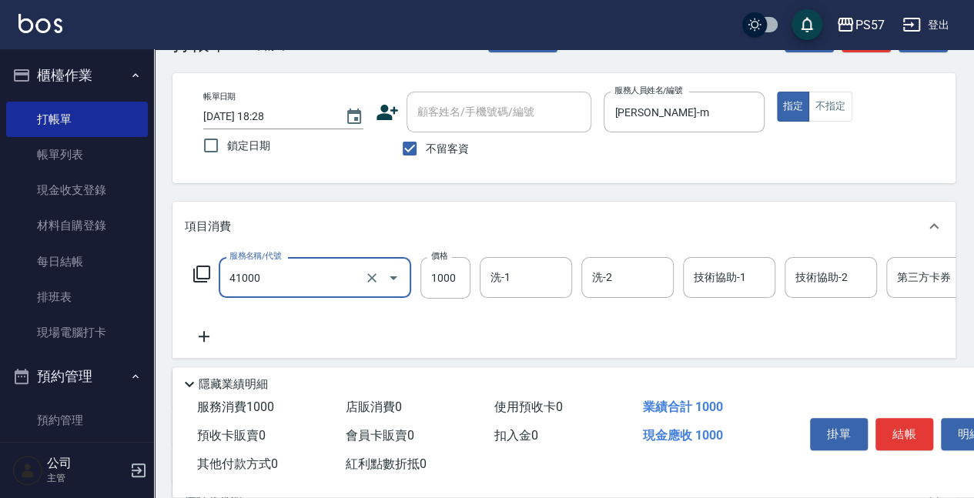
type input "任義金額燙髮(41000)"
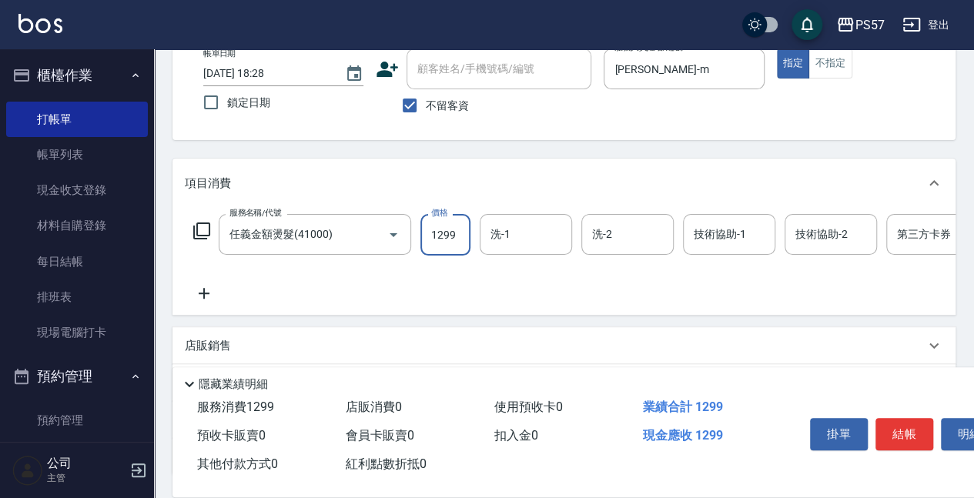
scroll to position [154, 0]
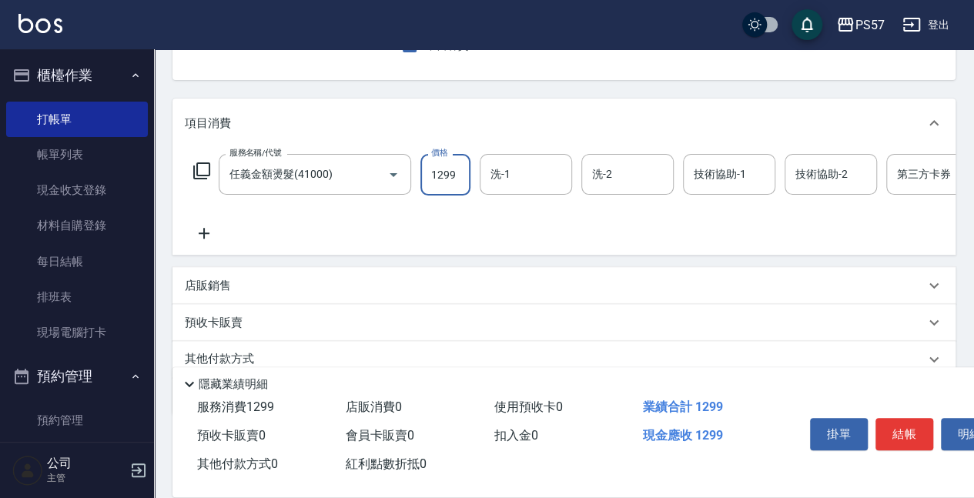
type input "1299"
click at [209, 242] on icon at bounding box center [204, 233] width 38 height 18
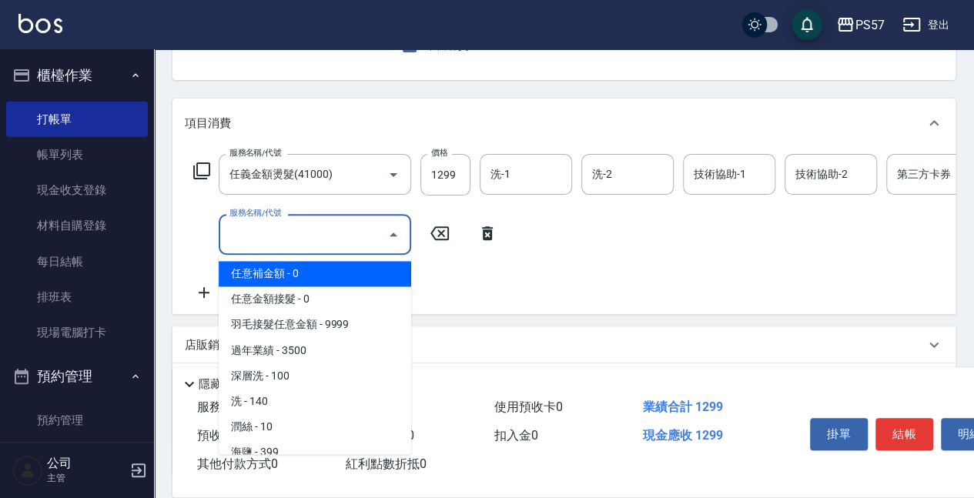
click at [270, 237] on input "服務名稱/代號" at bounding box center [302, 234] width 155 height 27
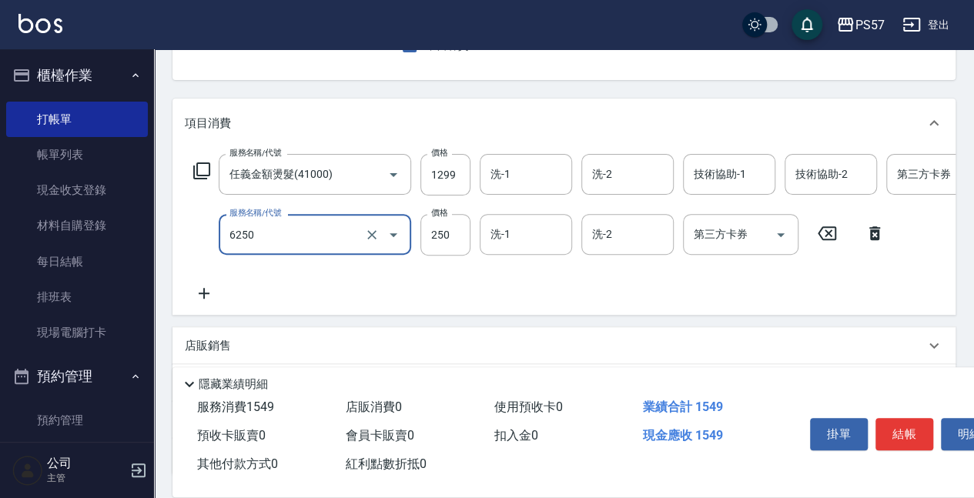
type input "刮痧(6250)"
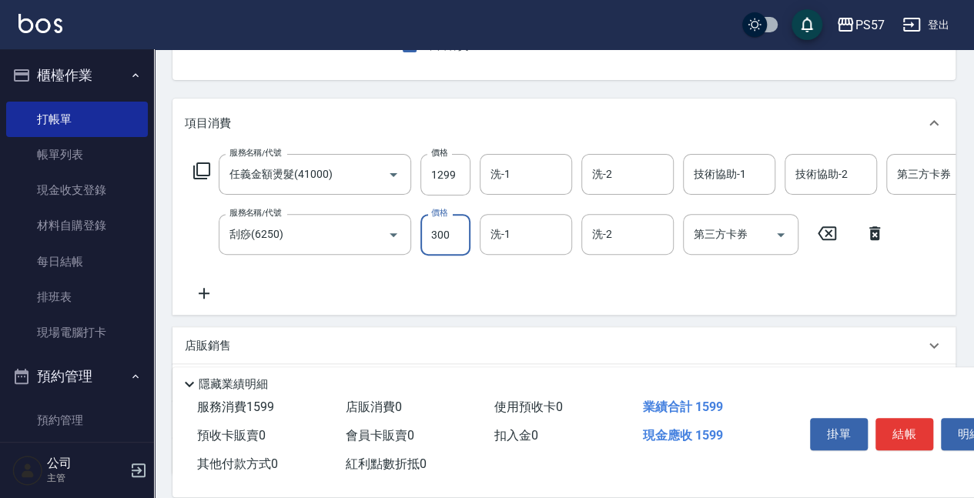
type input "300"
click at [205, 305] on div "服務名稱/代號 任義金額燙髮(41000) 服務名稱/代號 價格 1299 價格 洗-1 洗-1 洗-2 洗-2 技術協助-1 技術協助-1 技術協助-2 技…" at bounding box center [563, 231] width 783 height 167
click at [193, 296] on icon at bounding box center [204, 293] width 38 height 18
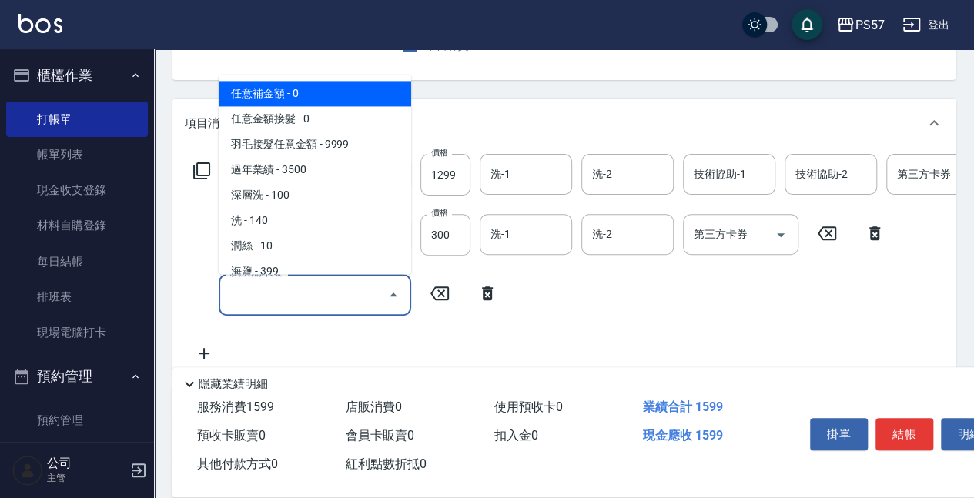
click at [284, 296] on input "服務名稱/代號" at bounding box center [302, 294] width 155 height 27
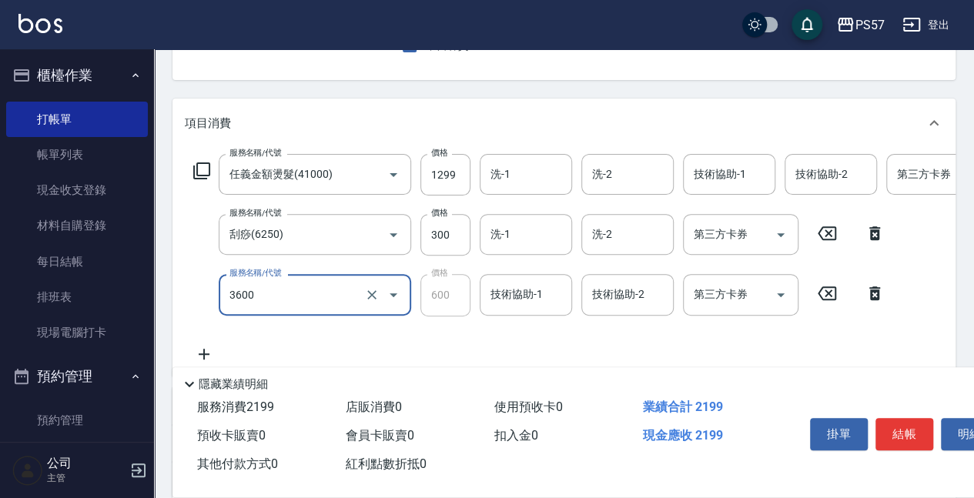
type input "600護(3600)"
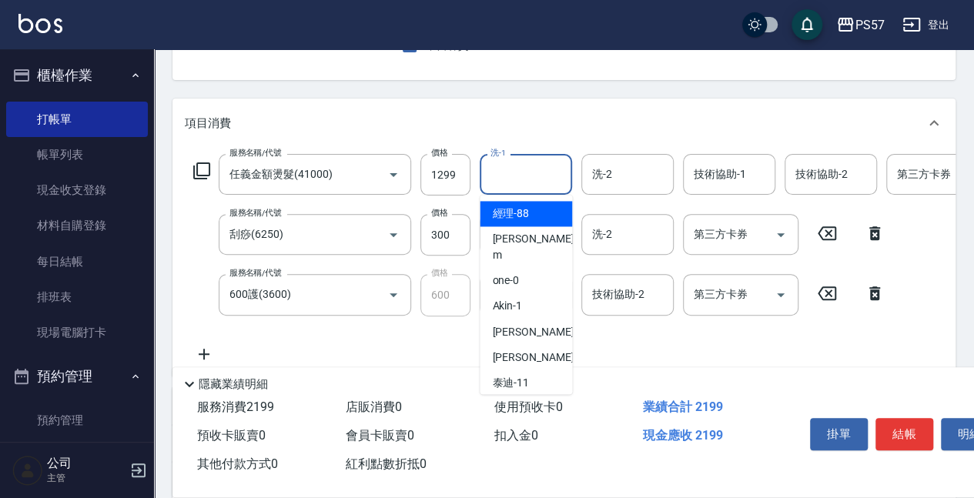
click at [520, 182] on input "洗-1" at bounding box center [525, 174] width 78 height 27
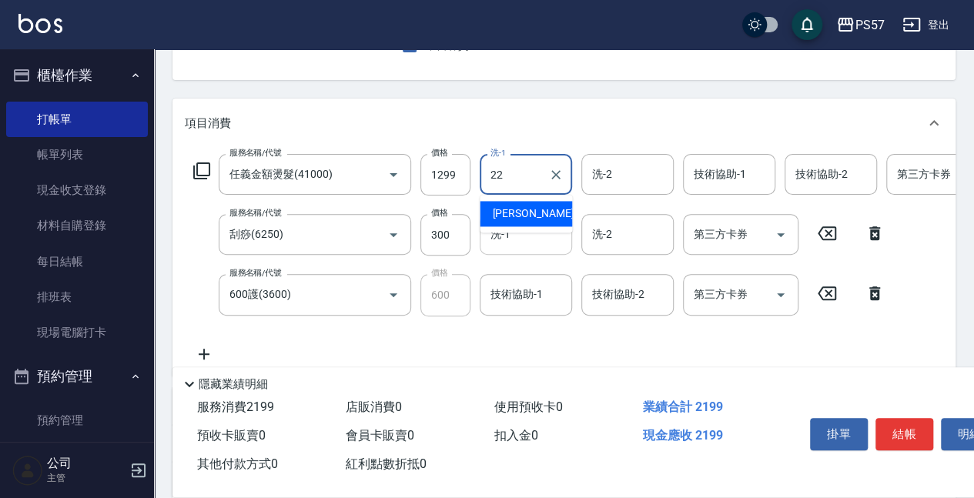
type input "[PERSON_NAME]-22"
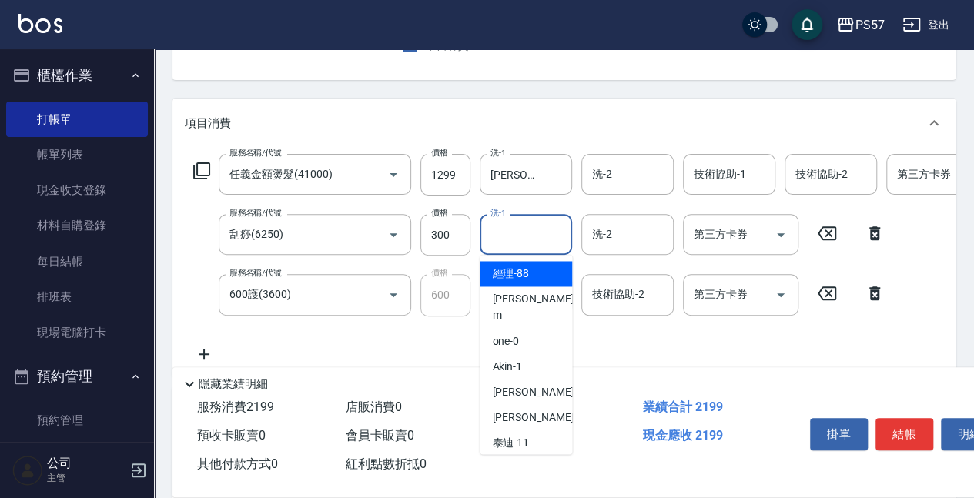
click at [505, 231] on input "洗-1" at bounding box center [525, 234] width 78 height 27
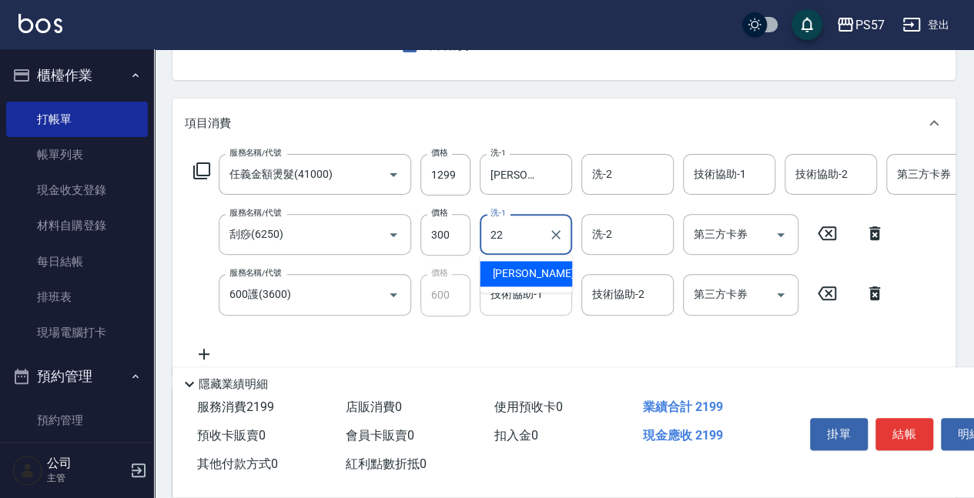
type input "[PERSON_NAME]-22"
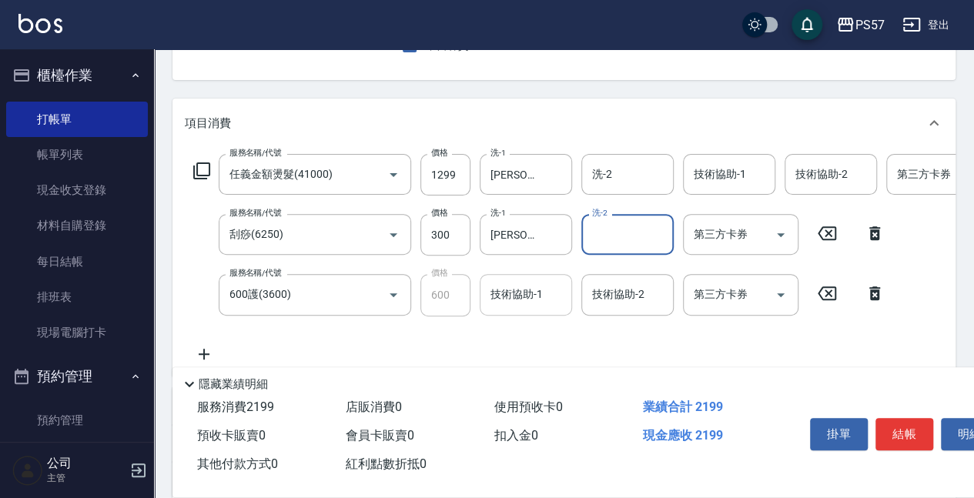
click at [513, 287] on input "技術協助-1" at bounding box center [525, 294] width 78 height 27
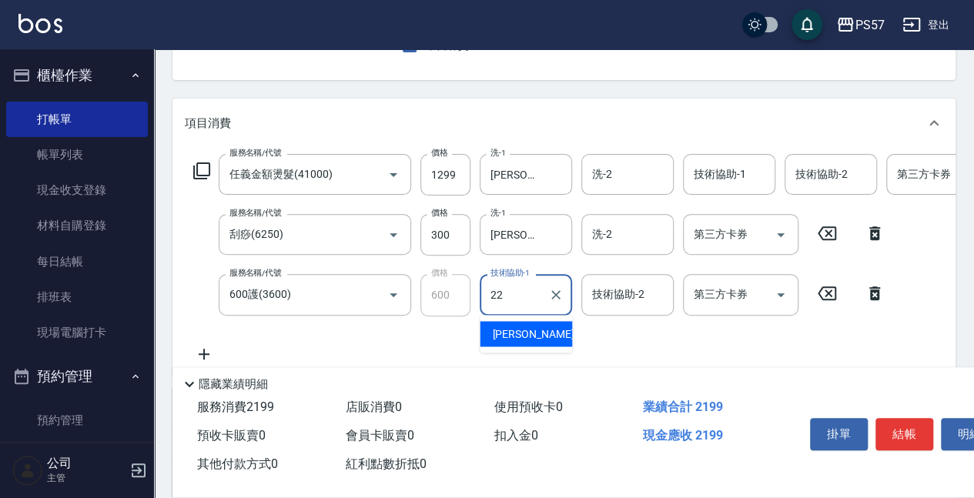
type input "[PERSON_NAME]-22"
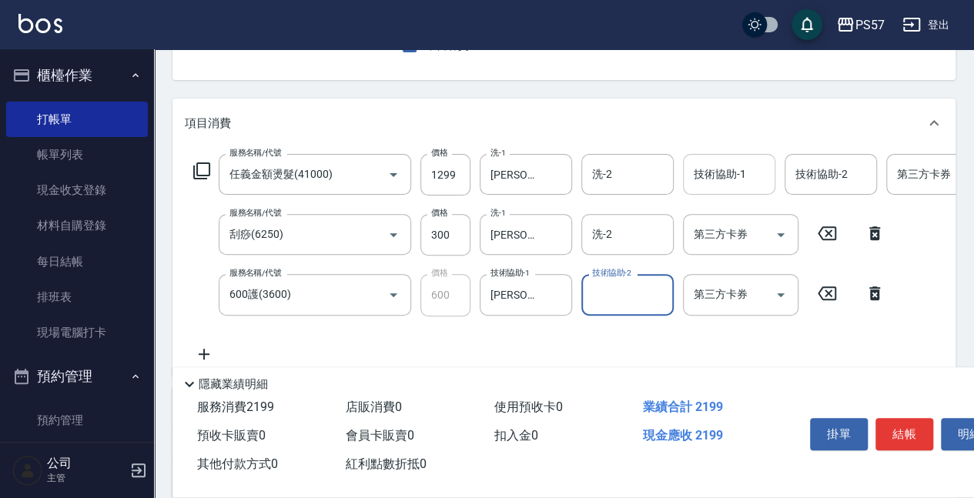
click at [711, 180] on input "技術協助-1" at bounding box center [729, 174] width 78 height 27
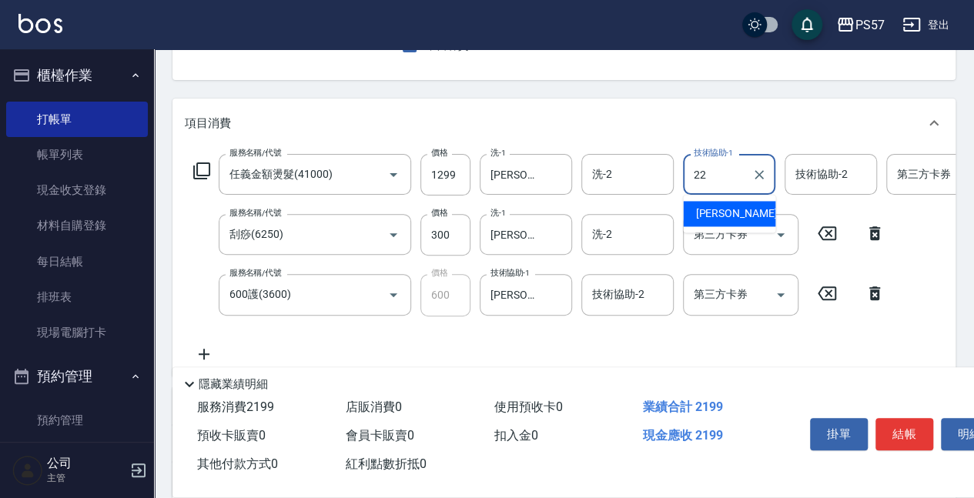
type input "[PERSON_NAME]-22"
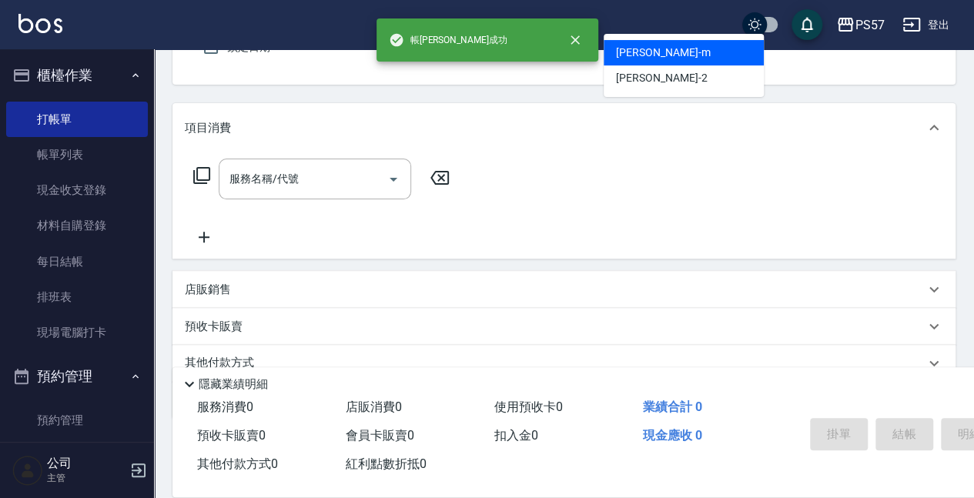
scroll to position [142, 0]
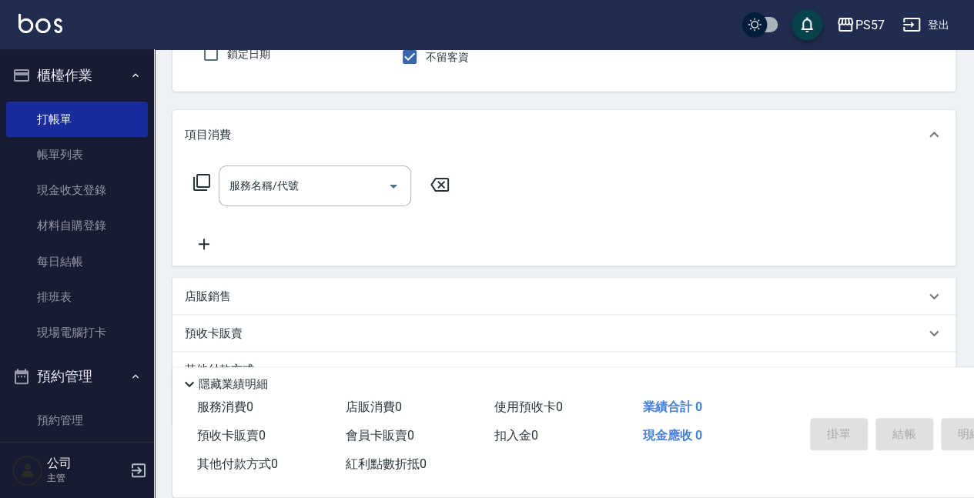
click at [728, 167] on div "服務名稱/代號 服務名稱/代號" at bounding box center [563, 212] width 783 height 106
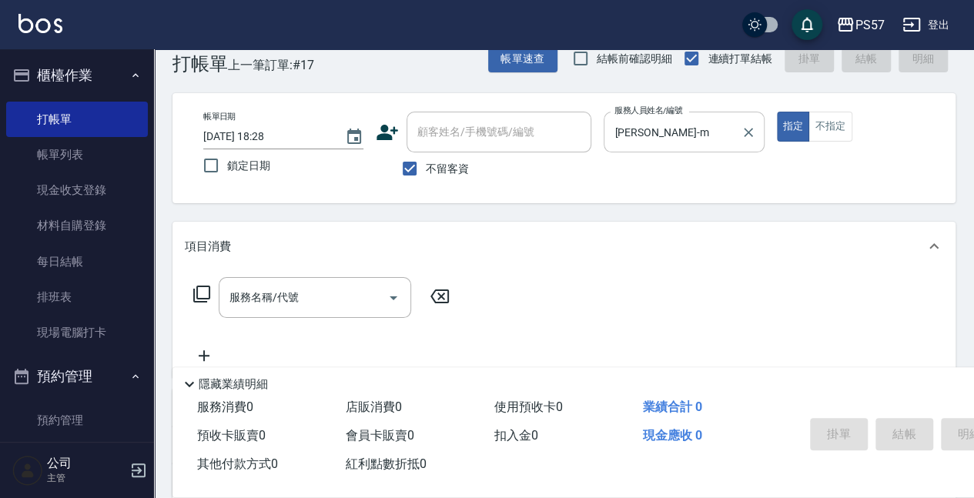
scroll to position [0, 0]
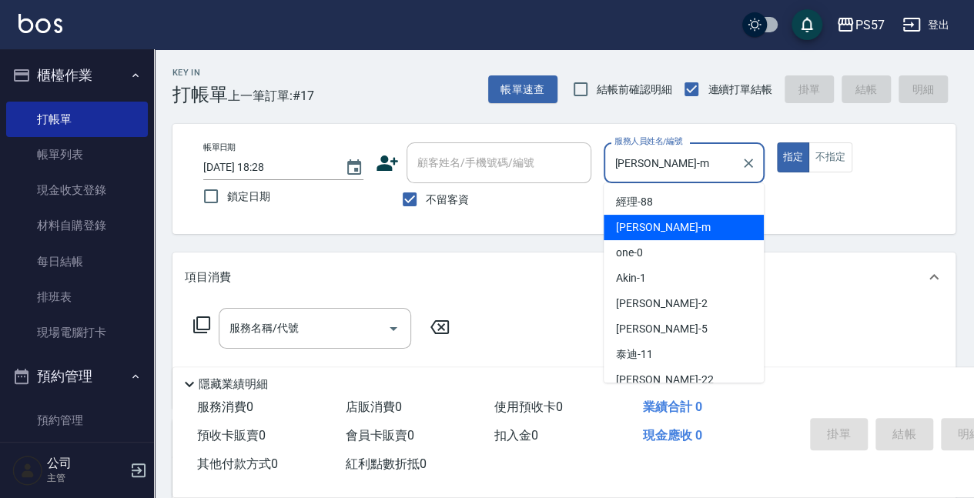
click at [706, 166] on input "[PERSON_NAME]-m" at bounding box center [671, 162] width 123 height 27
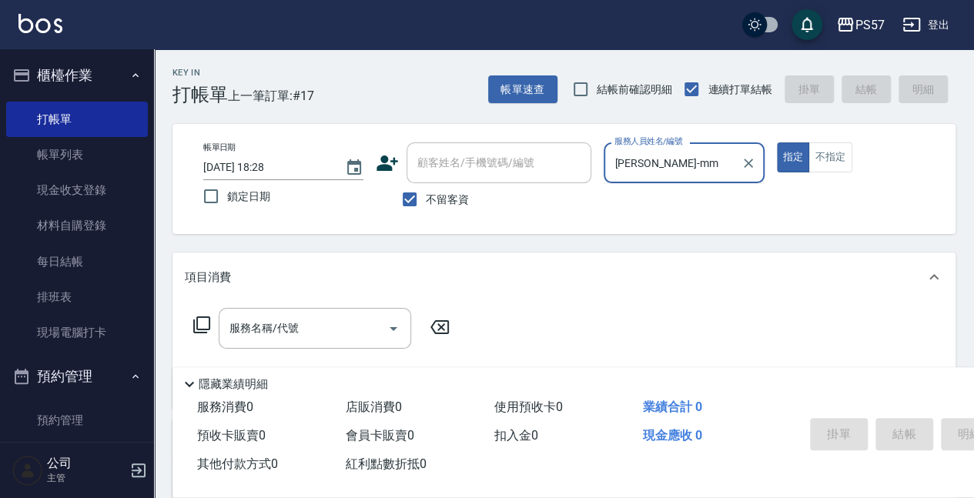
click at [777, 142] on button "指定" at bounding box center [793, 157] width 33 height 30
type input "[PERSON_NAME]-m"
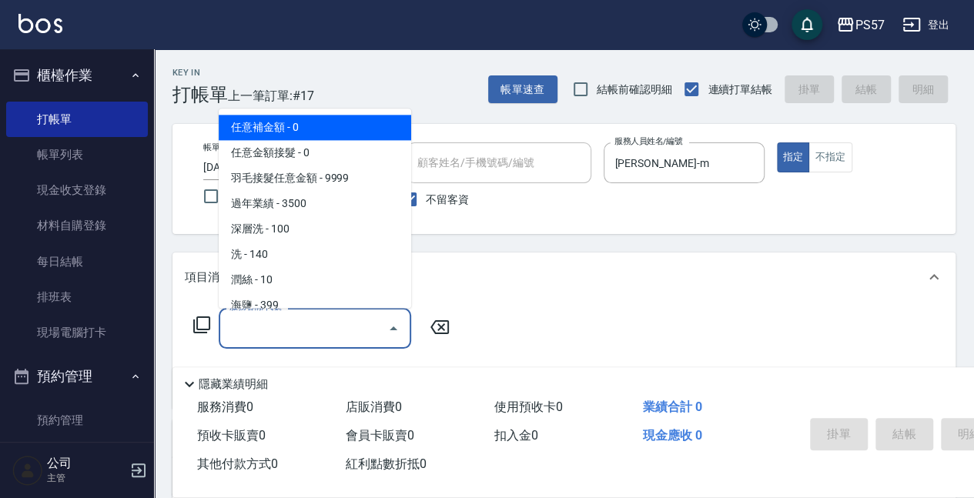
click at [289, 322] on input "服務名稱/代號" at bounding box center [302, 328] width 155 height 27
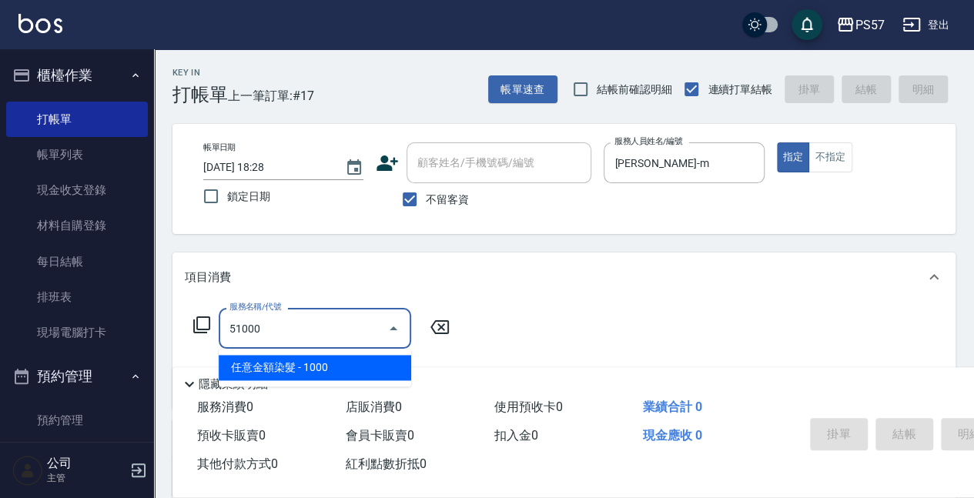
type input "任意金額染髮(51000)"
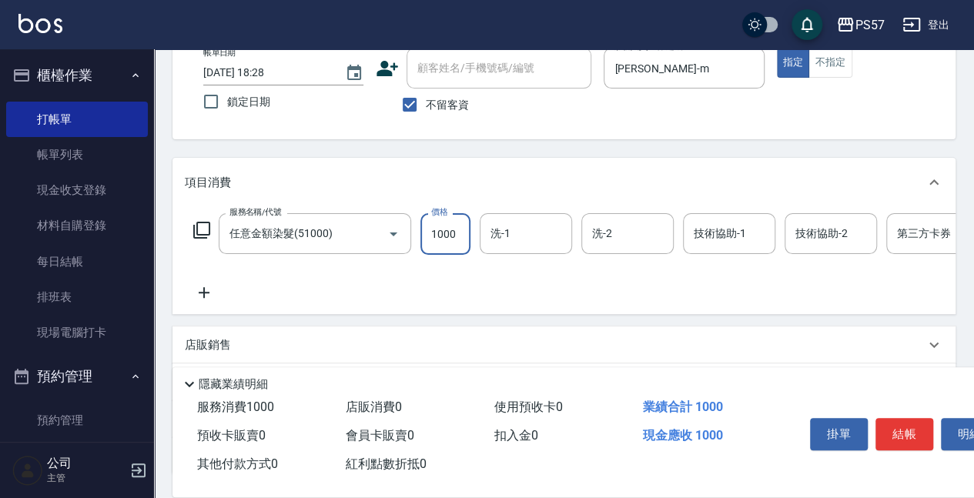
scroll to position [102, 0]
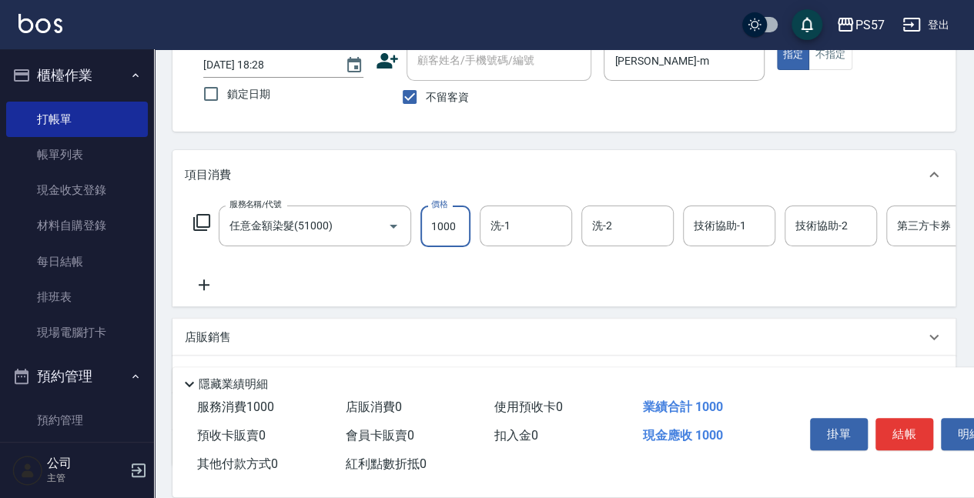
click at [211, 293] on icon at bounding box center [204, 285] width 38 height 18
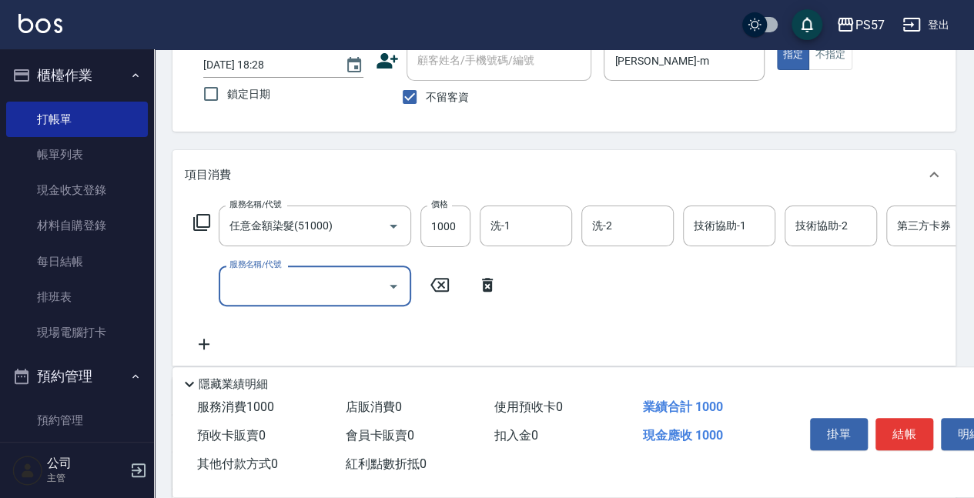
click at [292, 285] on input "服務名稱/代號" at bounding box center [302, 285] width 155 height 27
type input "刮痧(6250)"
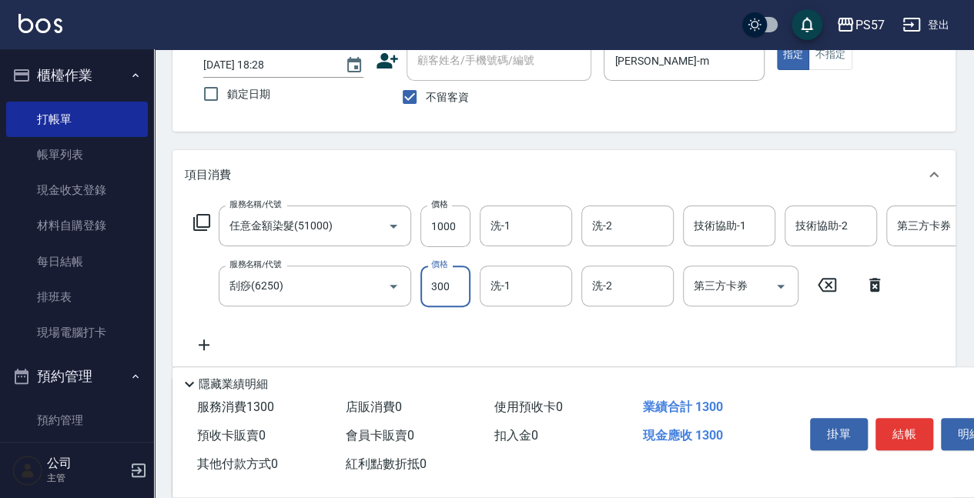
type input "300"
click at [199, 344] on icon at bounding box center [204, 344] width 11 height 11
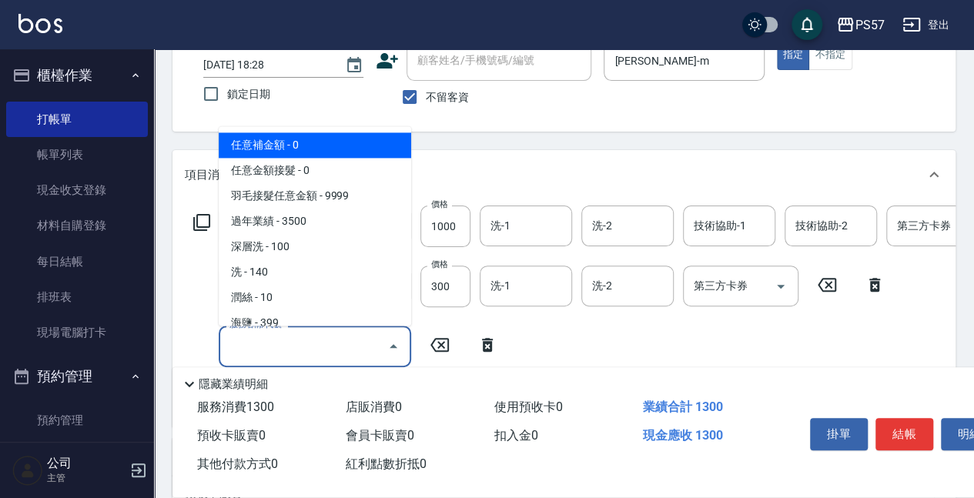
click at [293, 356] on input "服務名稱/代號" at bounding box center [302, 345] width 155 height 27
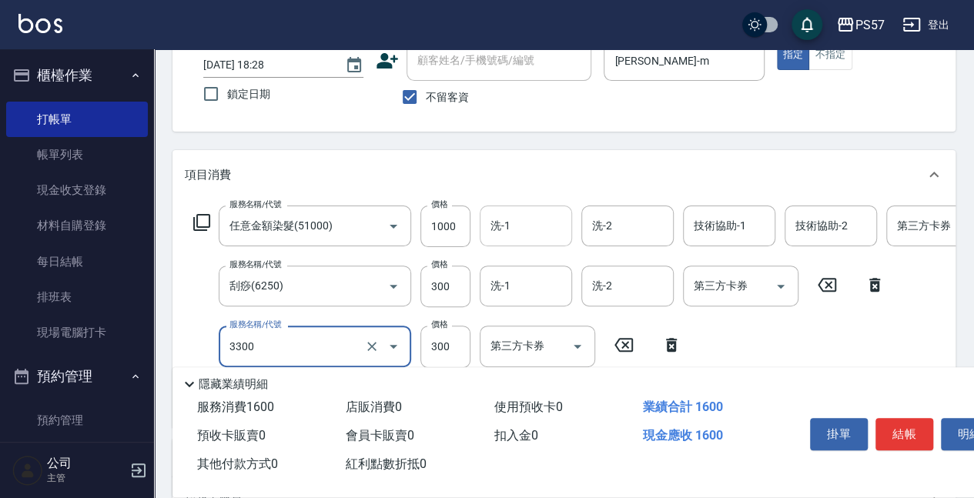
type input "300護髮(3300)"
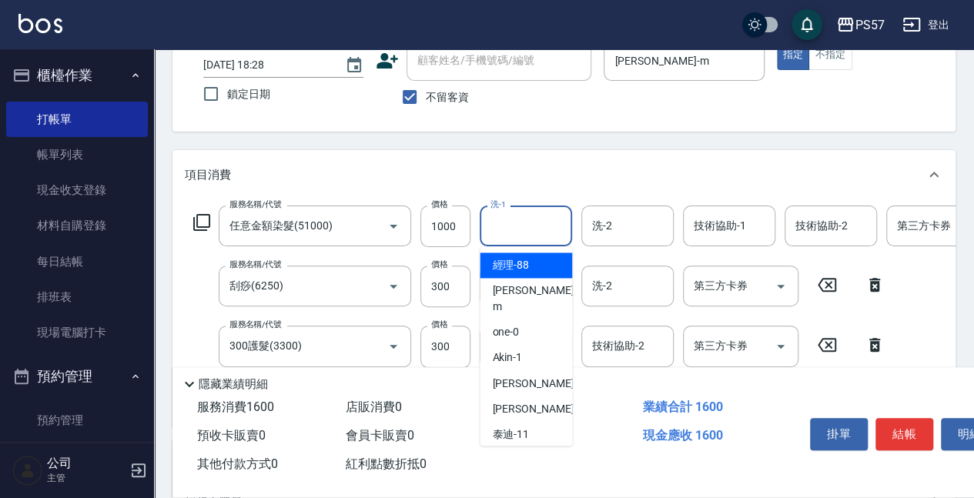
click at [522, 234] on input "洗-1" at bounding box center [525, 225] width 78 height 27
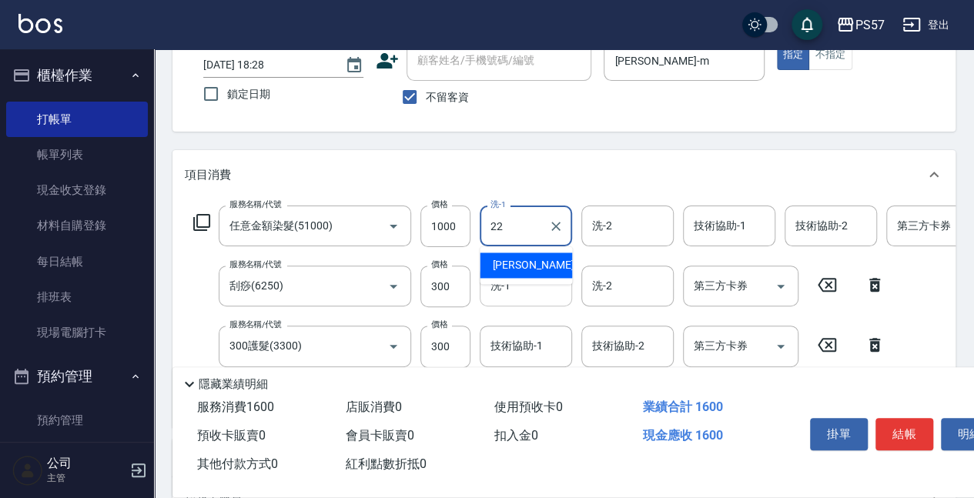
type input "[PERSON_NAME]-22"
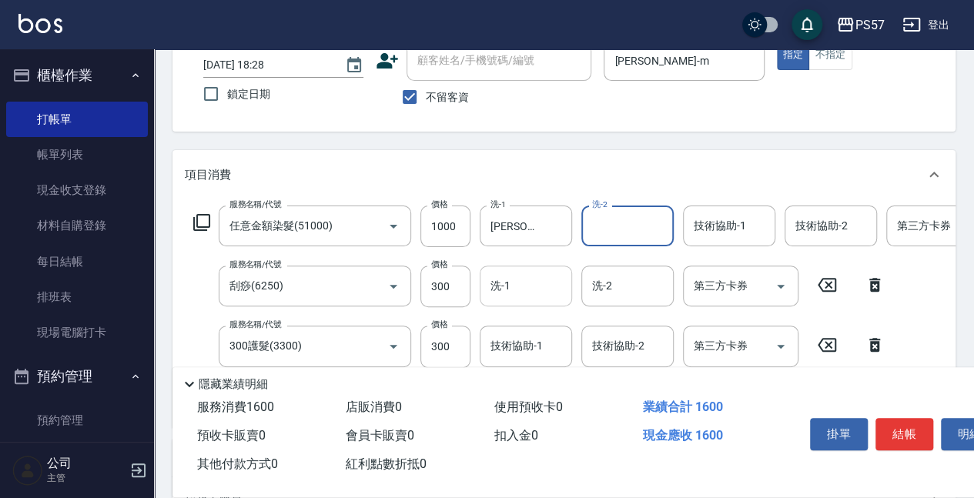
click at [525, 289] on input "洗-1" at bounding box center [525, 285] width 78 height 27
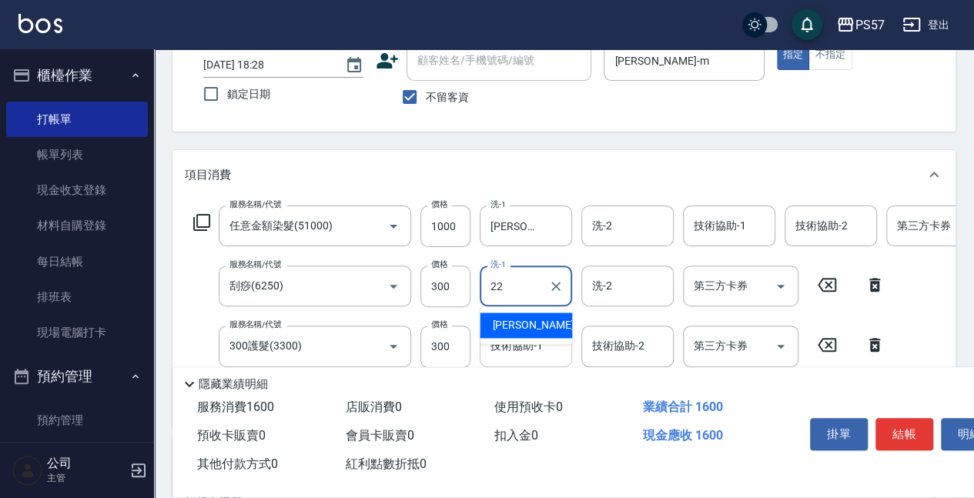
type input "[PERSON_NAME]-22"
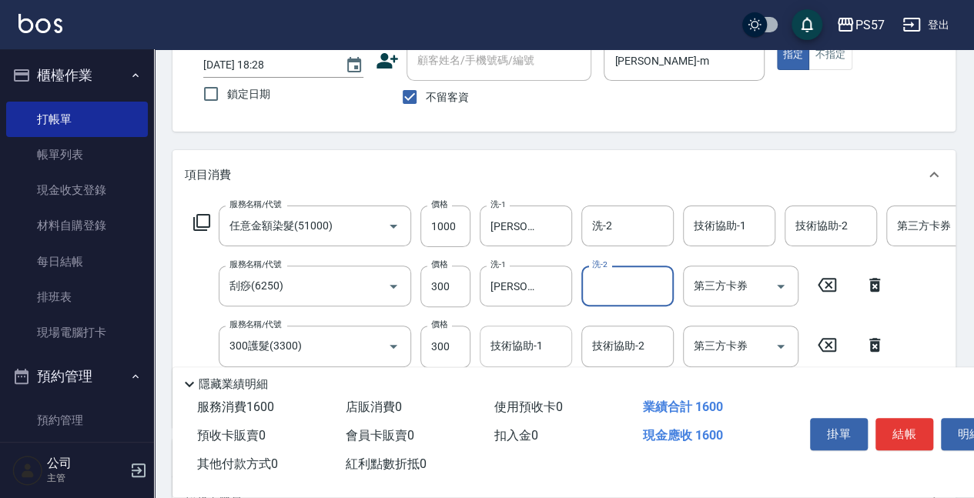
click at [510, 359] on input "技術協助-1" at bounding box center [525, 345] width 78 height 27
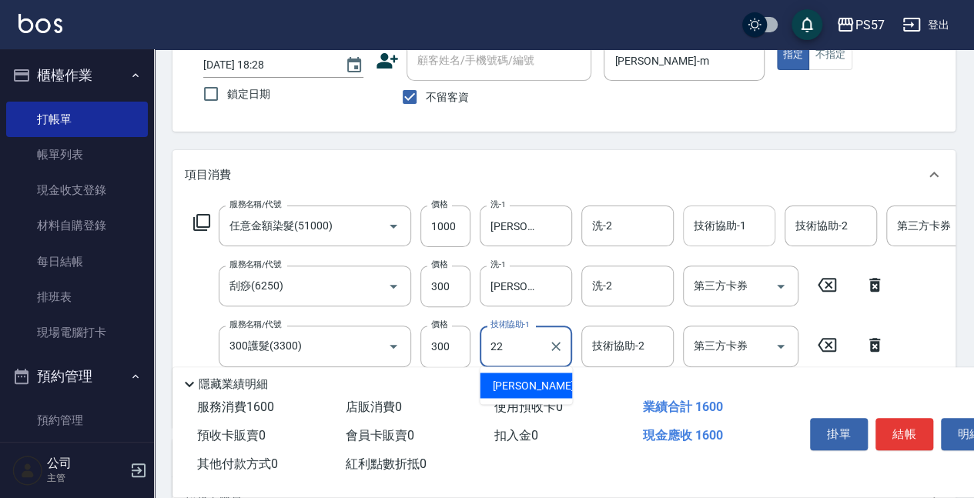
type input "[PERSON_NAME]-22"
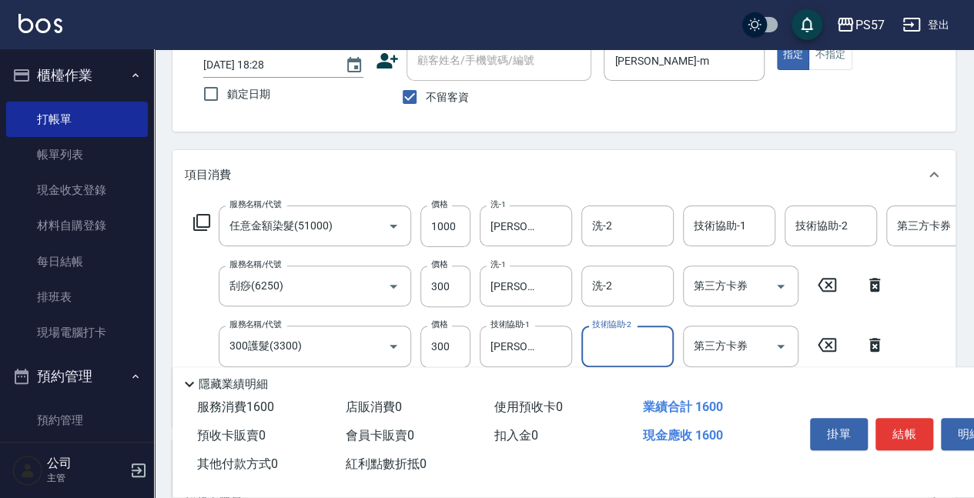
click at [717, 219] on input "技術協助-1" at bounding box center [729, 225] width 78 height 27
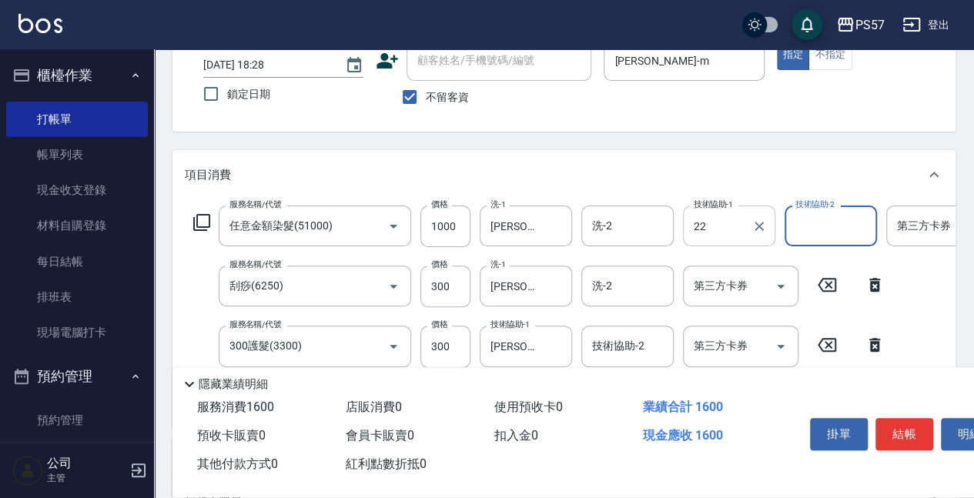
type input "[PERSON_NAME]-22"
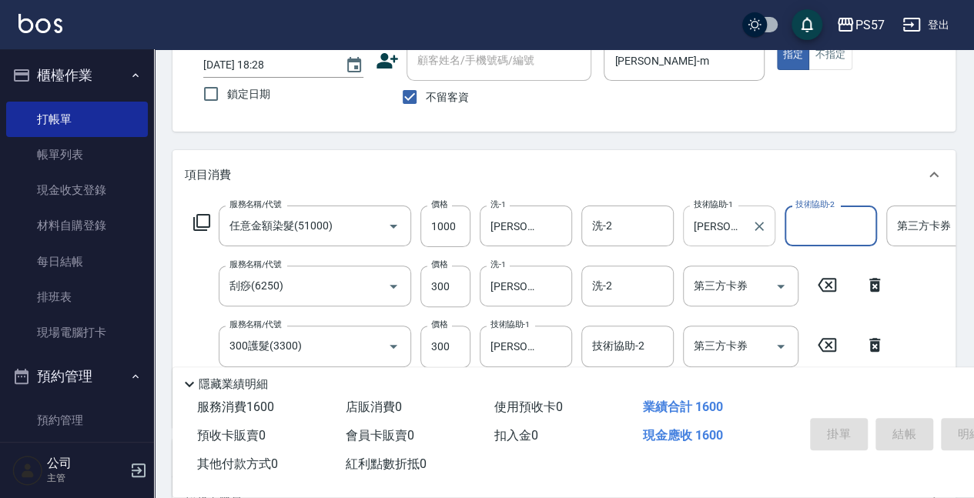
type input "[DATE] 18:29"
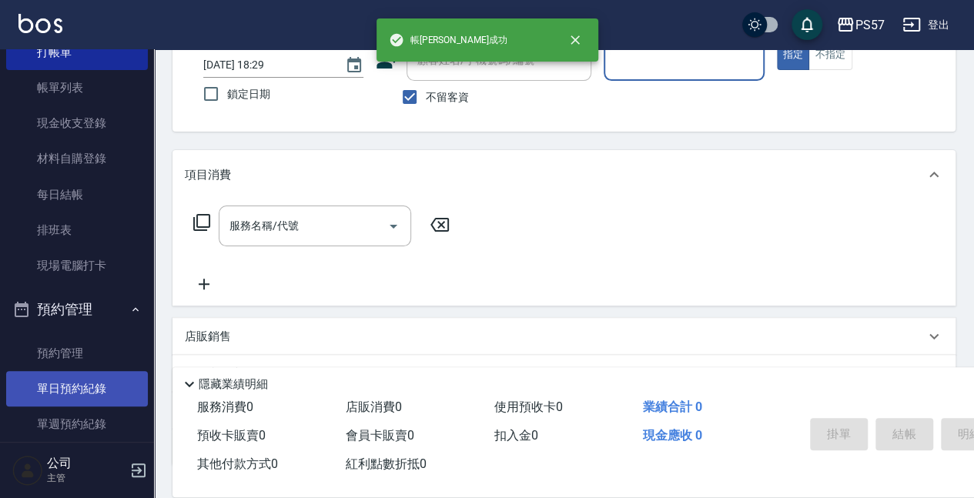
scroll to position [205, 0]
